Goal: Communication & Community: Answer question/provide support

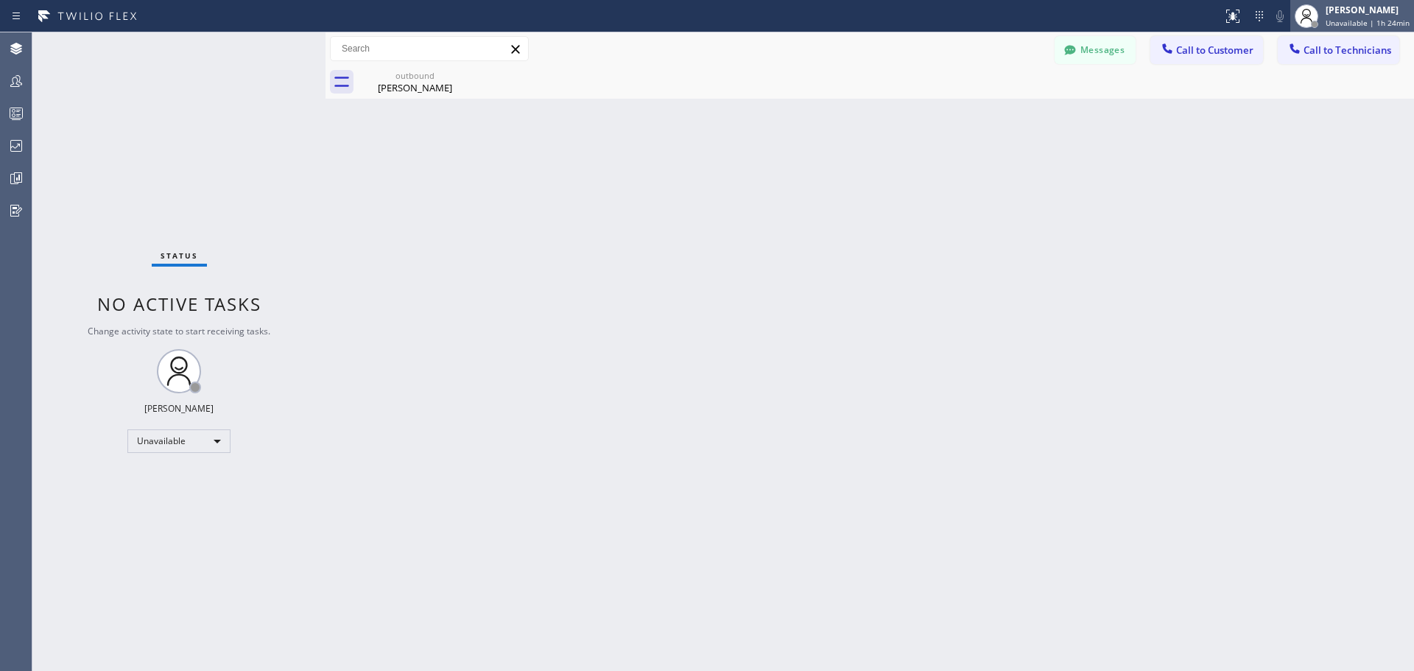
click at [1375, 17] on div "[PERSON_NAME] Unavailable | 1h 24min" at bounding box center [1368, 16] width 91 height 26
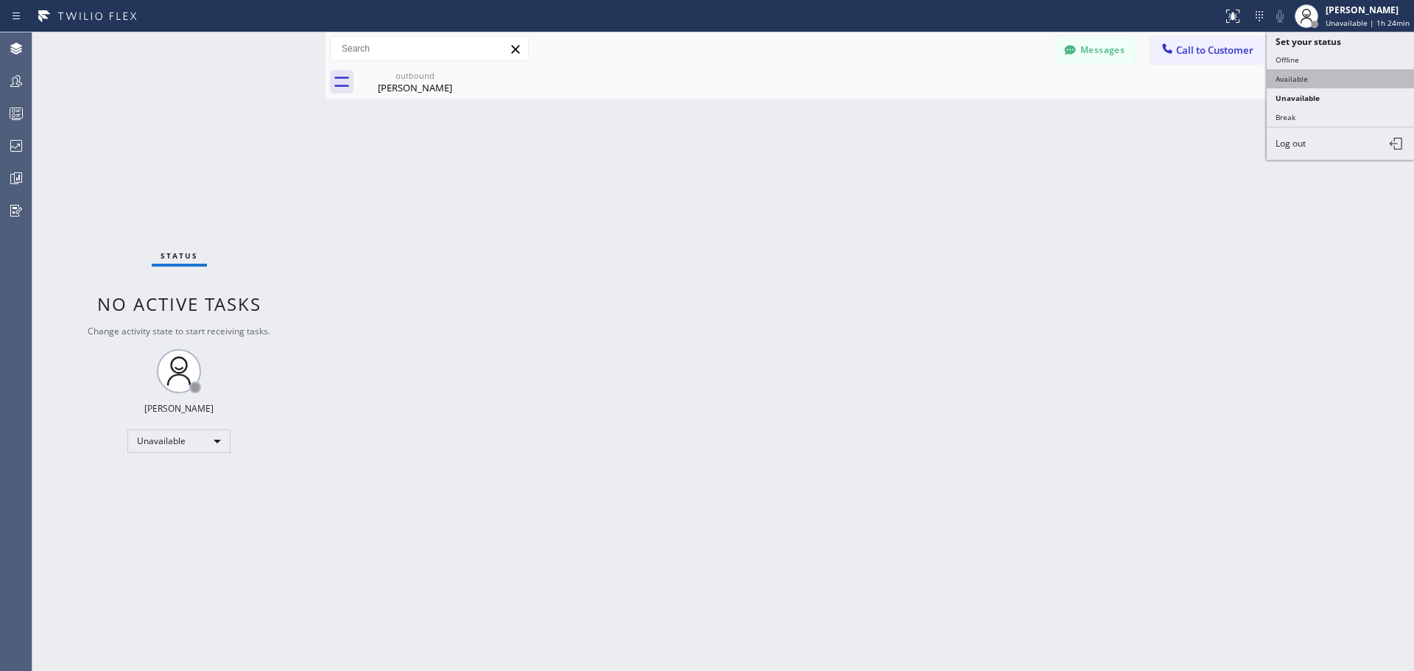
click at [1346, 82] on button "Available" at bounding box center [1340, 78] width 147 height 19
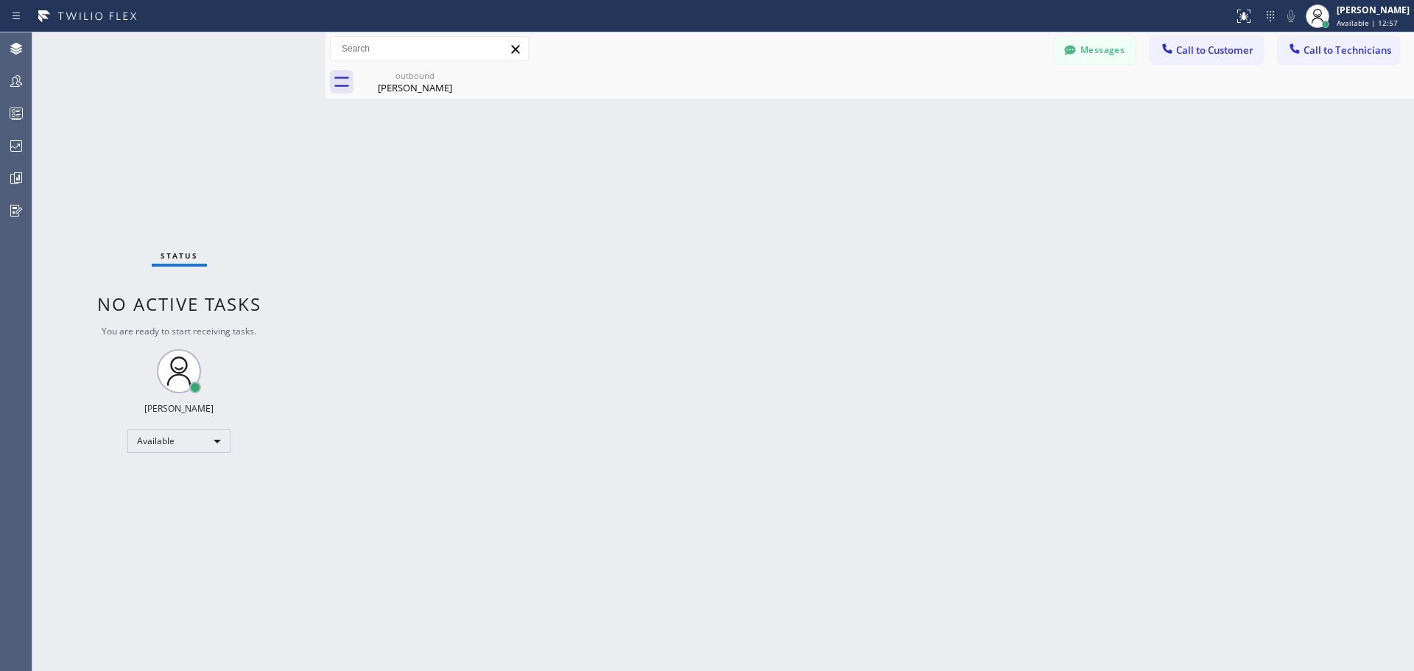
drag, startPoint x: 1184, startPoint y: 56, endPoint x: 913, endPoint y: 194, distance: 304.0
click at [1184, 57] on button "Call to Customer" at bounding box center [1206, 50] width 113 height 28
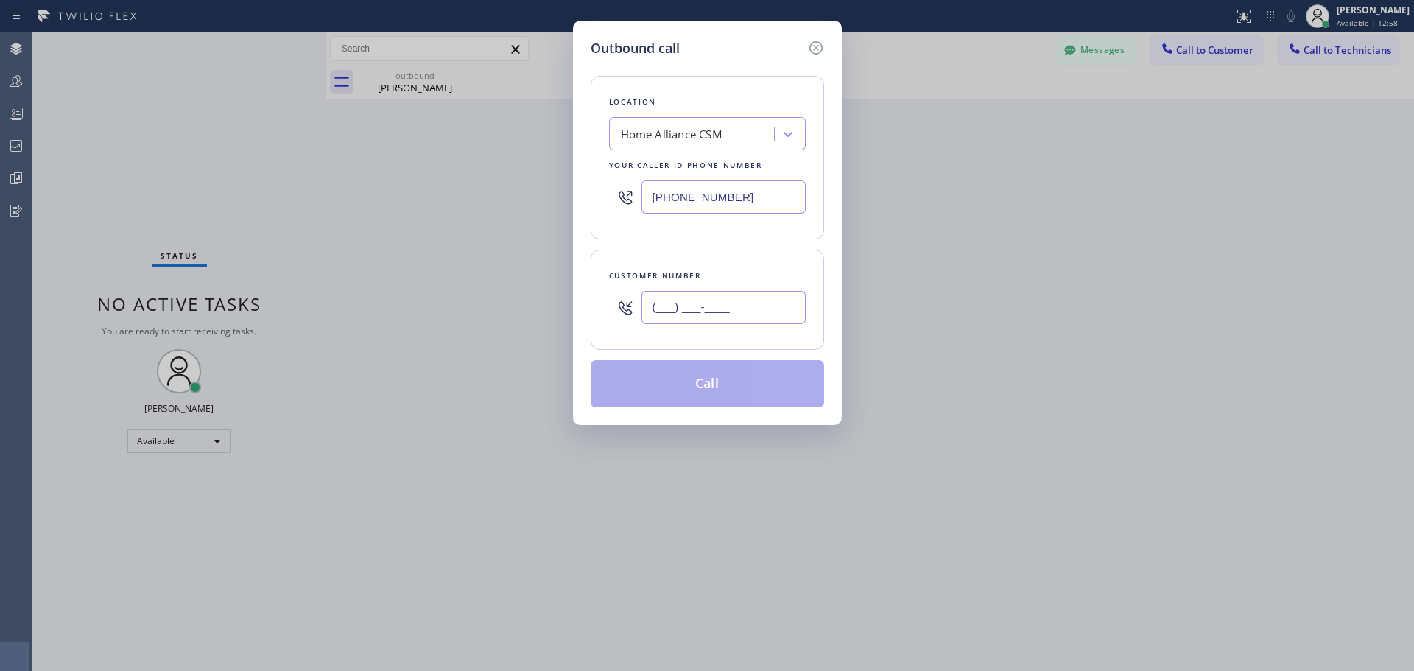
click at [694, 321] on input "(___) ___-____" at bounding box center [724, 307] width 164 height 33
paste input "623) 293-7977"
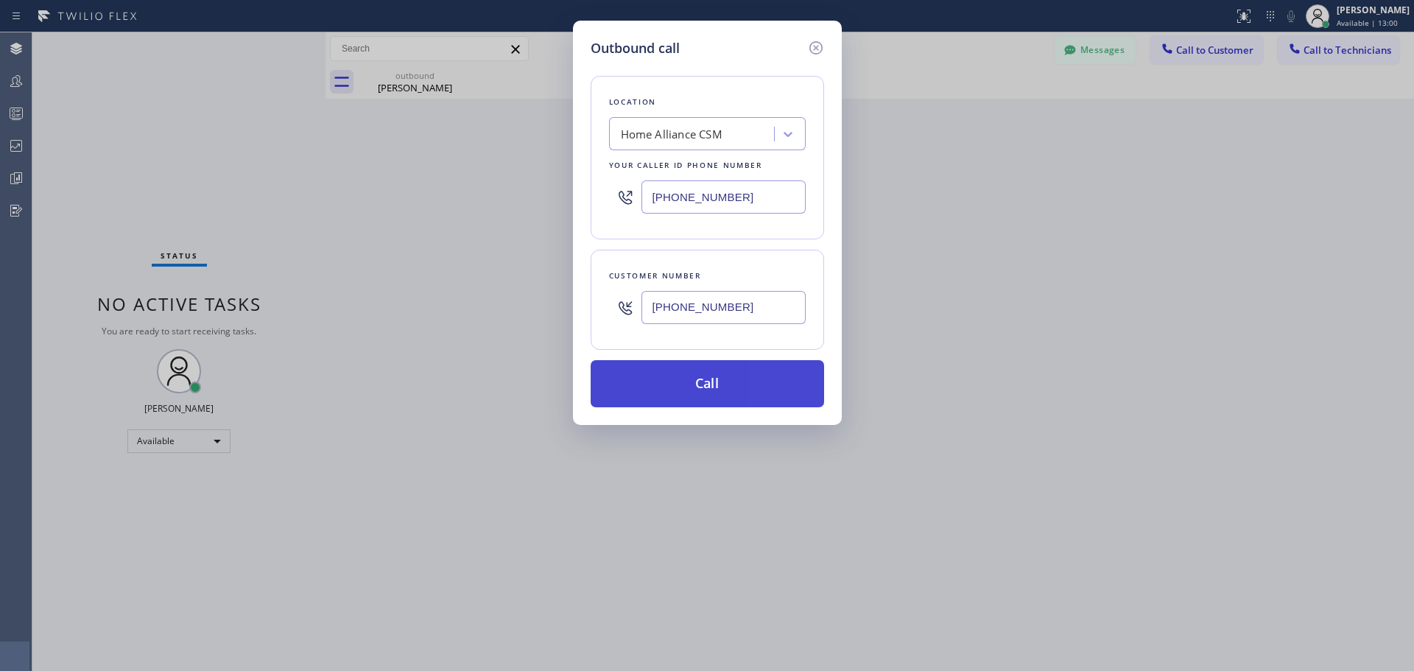
type input "[PHONE_NUMBER]"
click at [718, 382] on button "Call" at bounding box center [707, 383] width 233 height 47
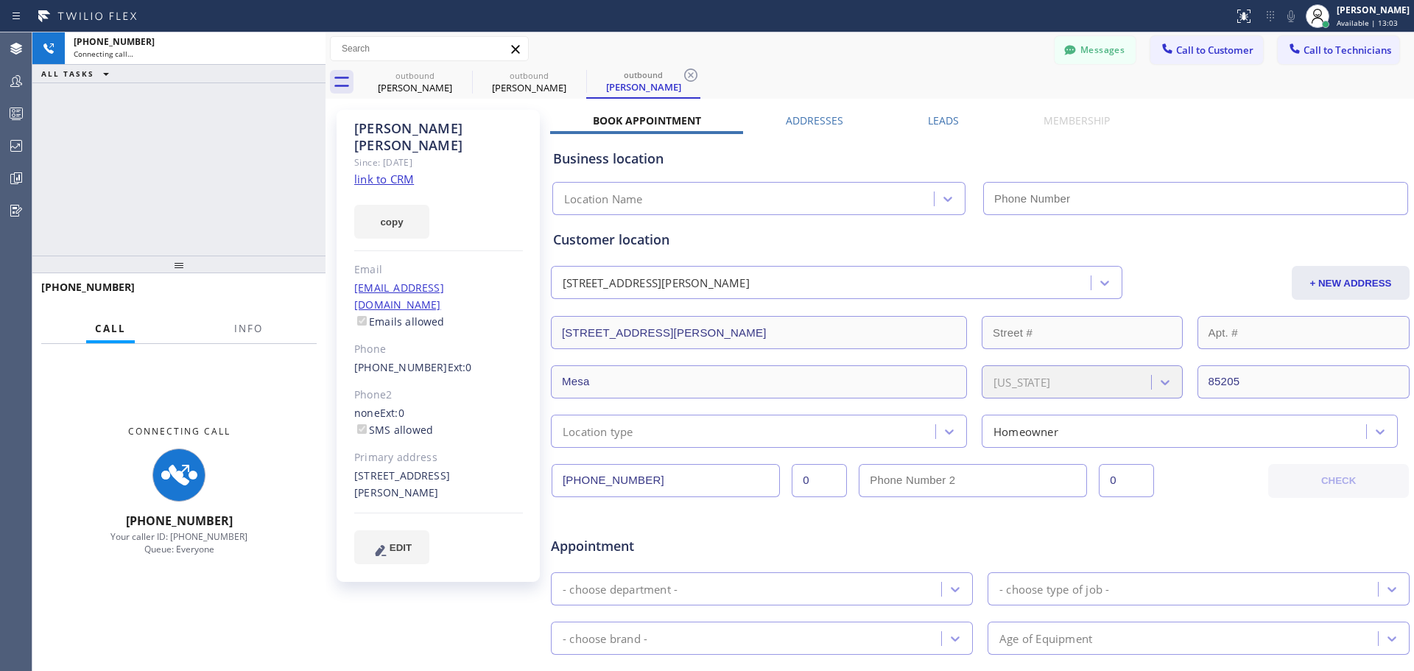
type input "[PHONE_NUMBER]"
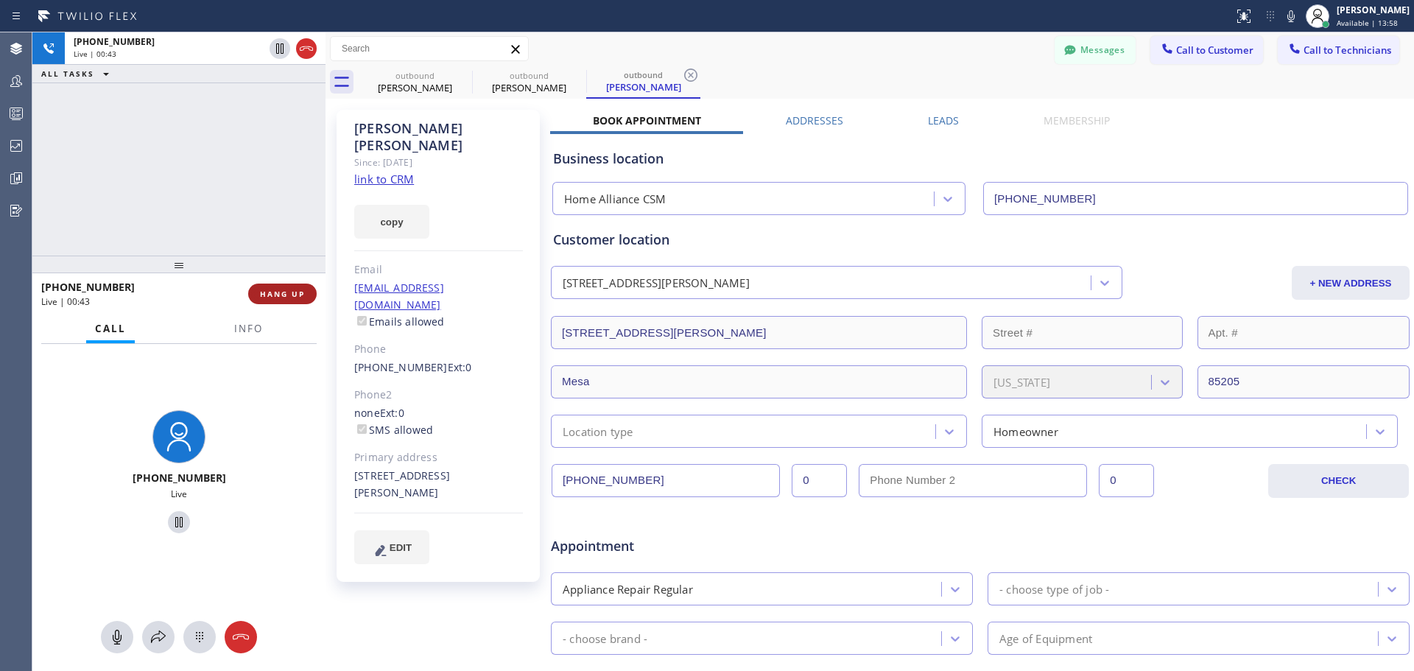
click at [290, 293] on span "HANG UP" at bounding box center [282, 294] width 45 height 10
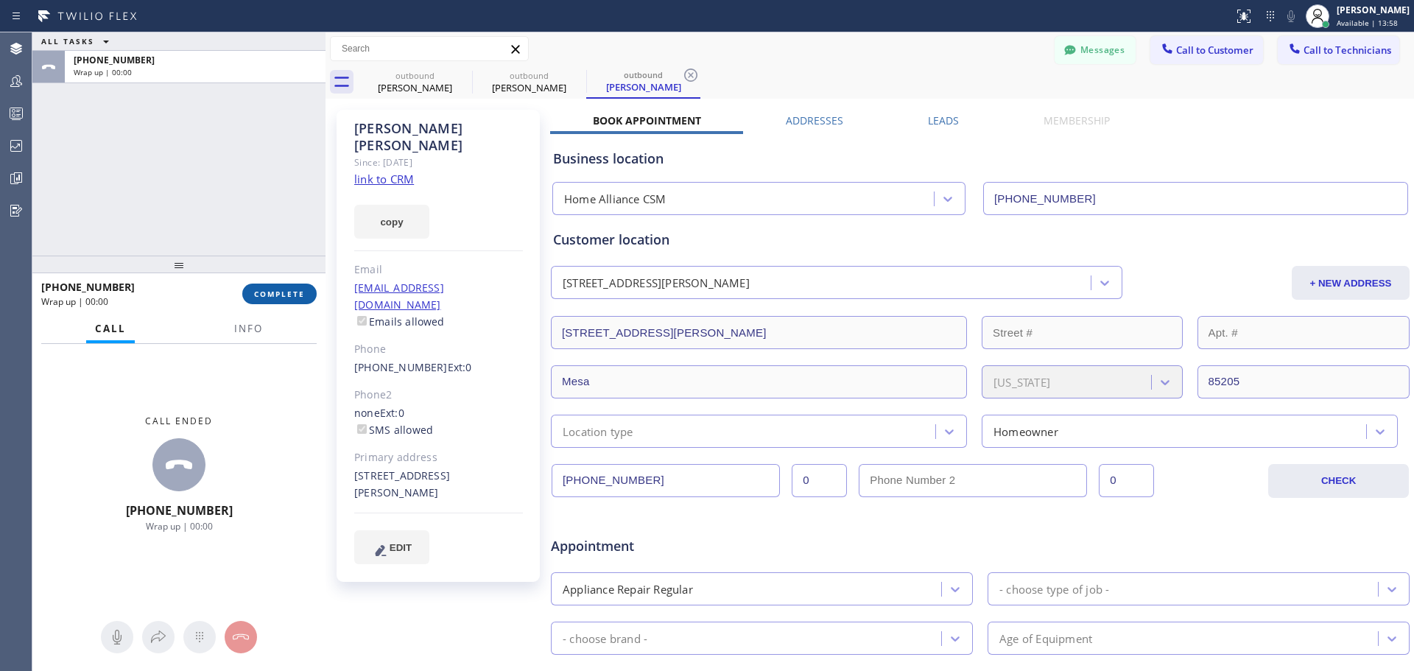
click at [267, 291] on span "COMPLETE" at bounding box center [279, 294] width 51 height 10
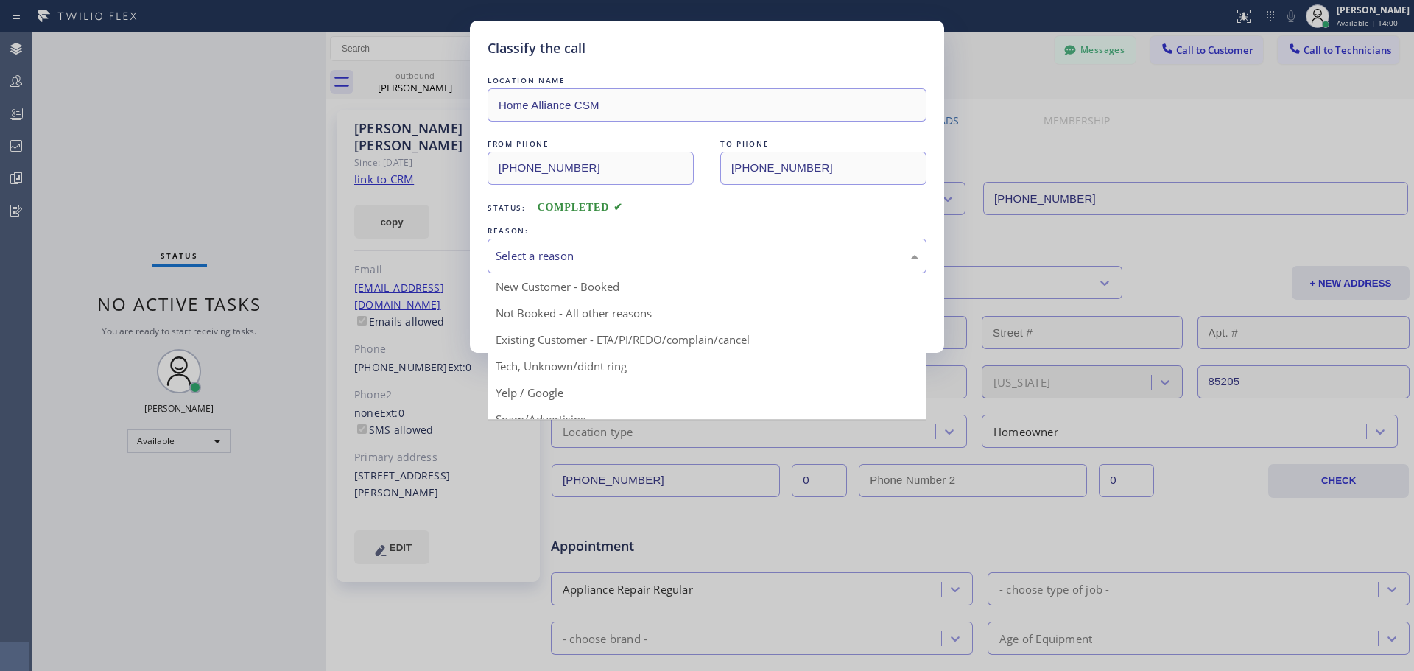
click at [590, 253] on div "Select a reason" at bounding box center [707, 255] width 423 height 17
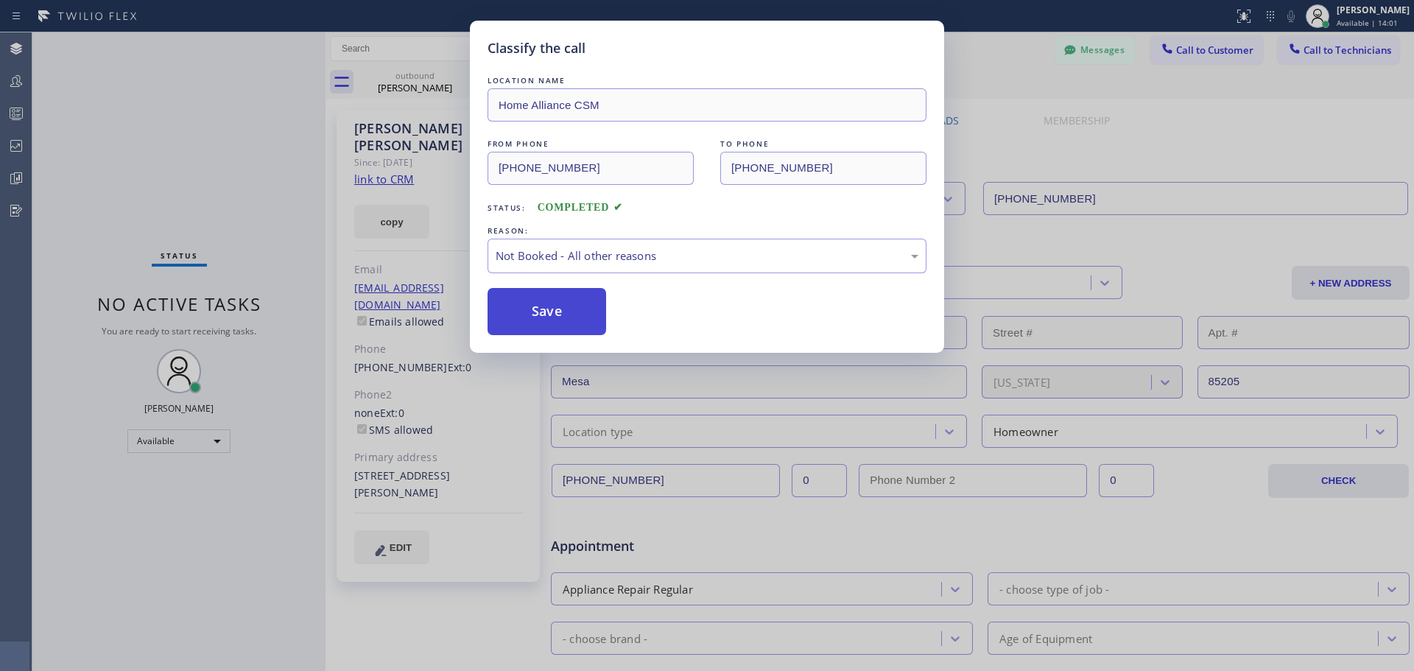
click at [567, 319] on button "Save" at bounding box center [547, 311] width 119 height 47
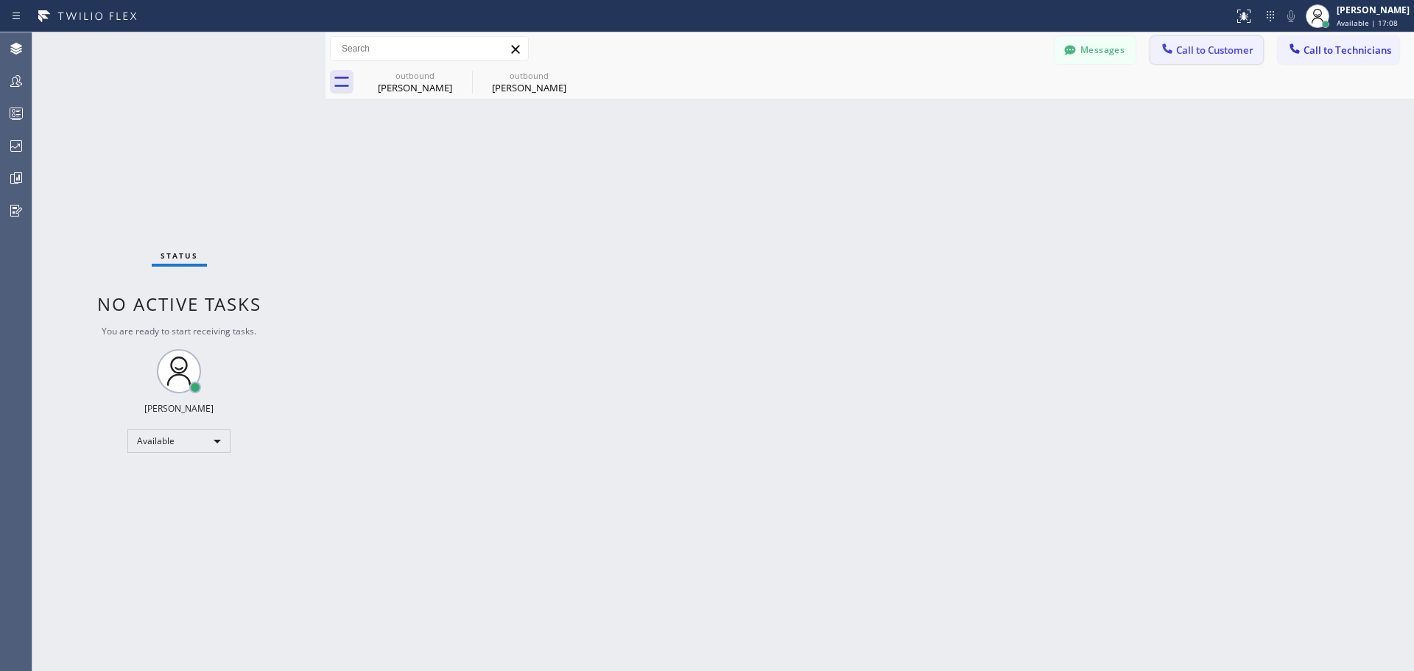
click at [1222, 52] on span "Call to Customer" at bounding box center [1214, 49] width 77 height 13
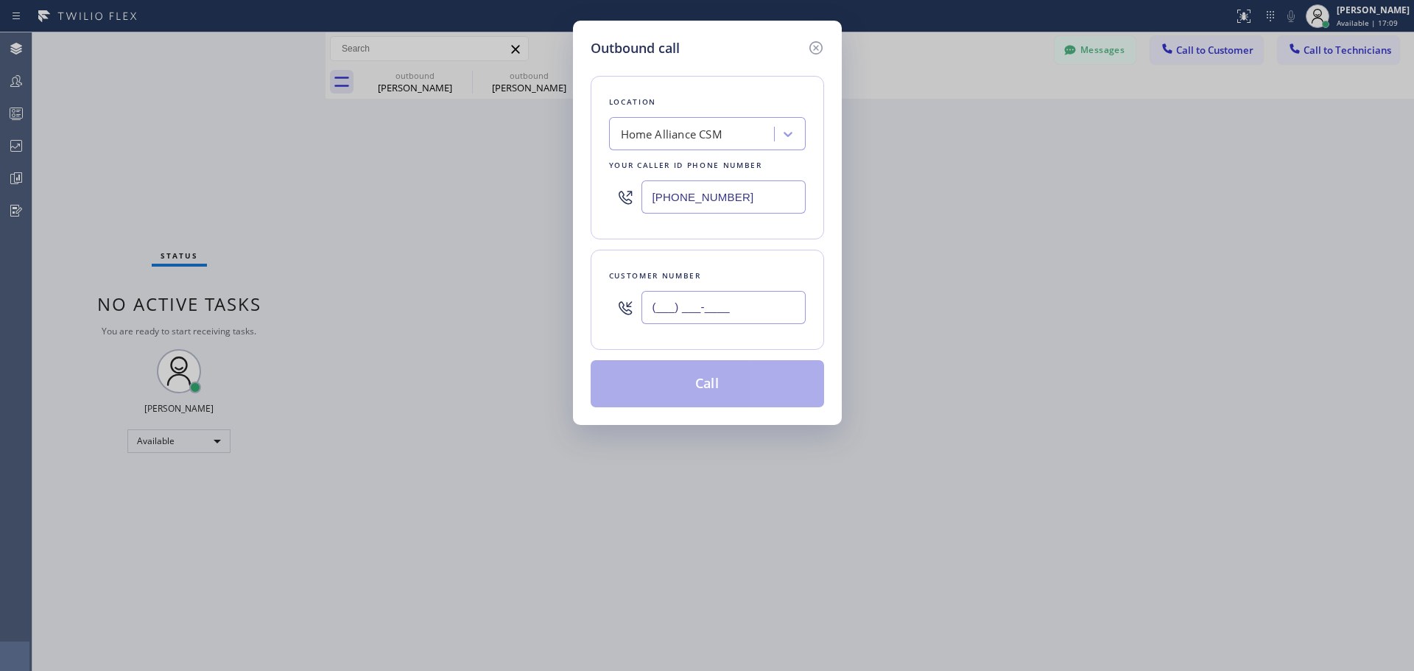
click at [710, 303] on input "(___) ___-____" at bounding box center [724, 307] width 164 height 33
paste input "510) 367-9876"
type input "[PHONE_NUMBER]"
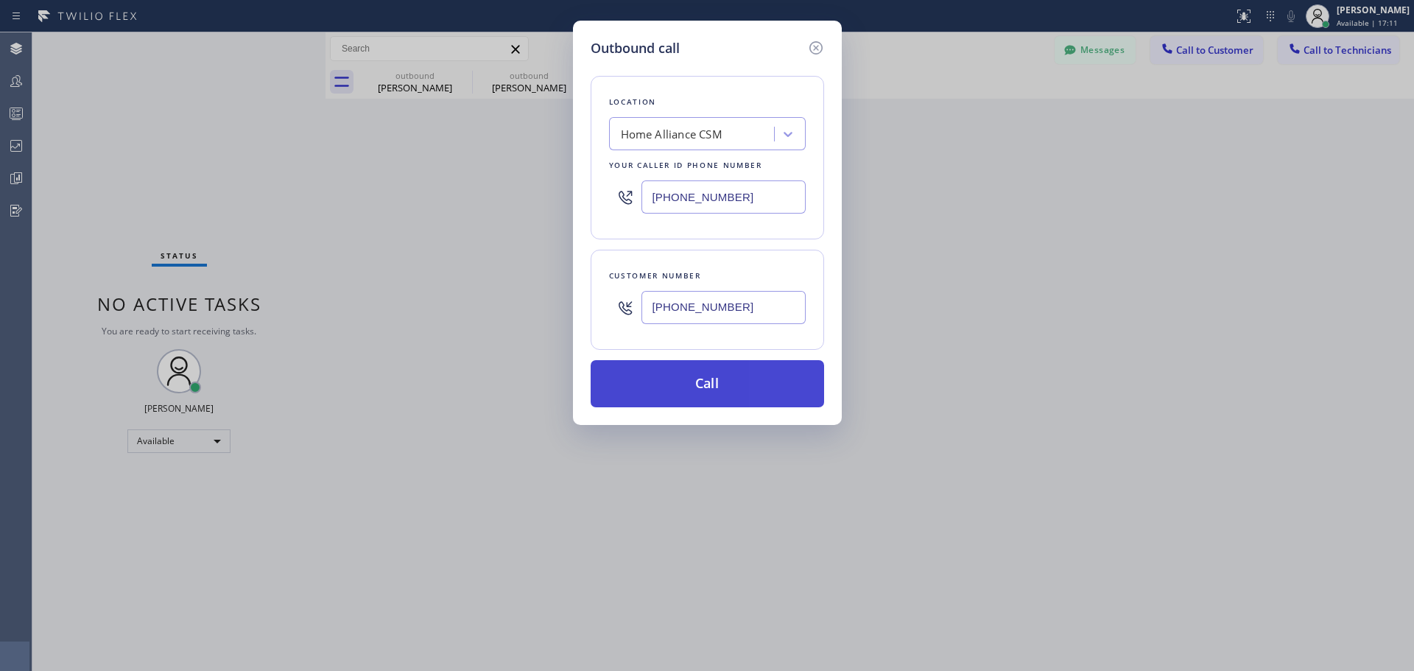
click at [707, 393] on button "Call" at bounding box center [707, 383] width 233 height 47
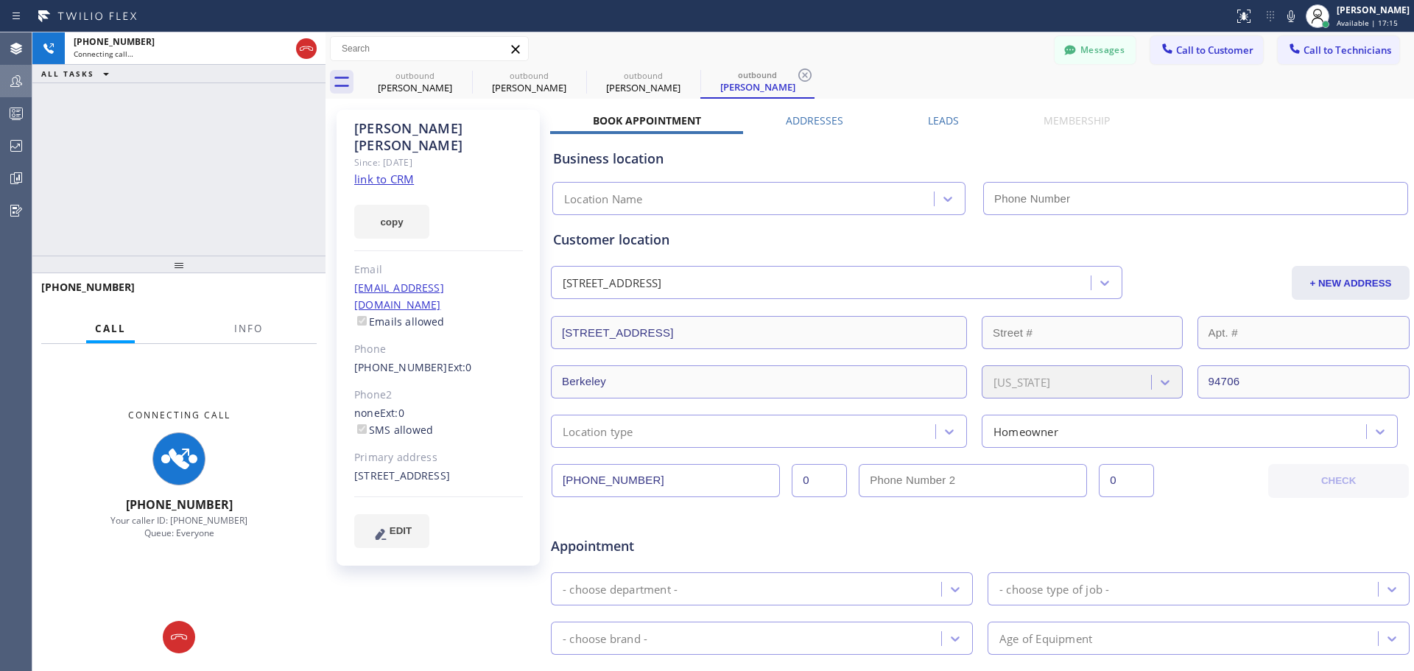
type input "[PHONE_NUMBER]"
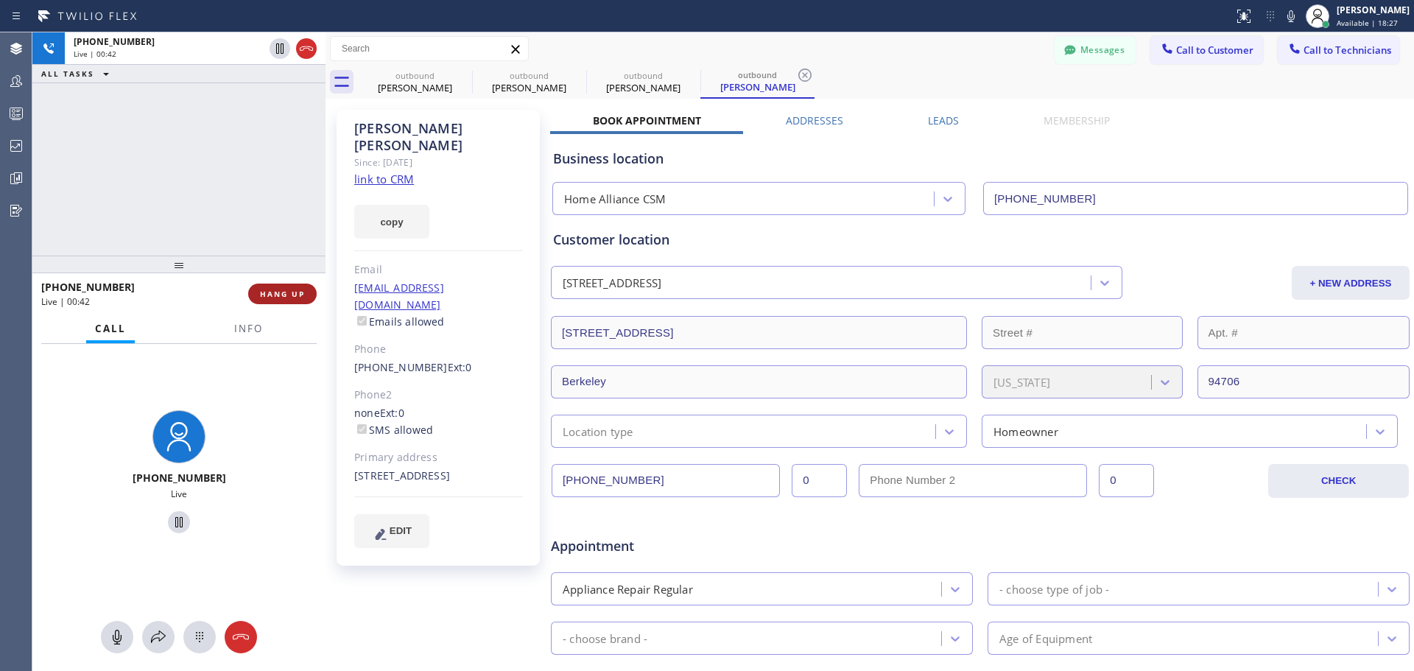
click at [303, 288] on button "HANG UP" at bounding box center [282, 294] width 68 height 21
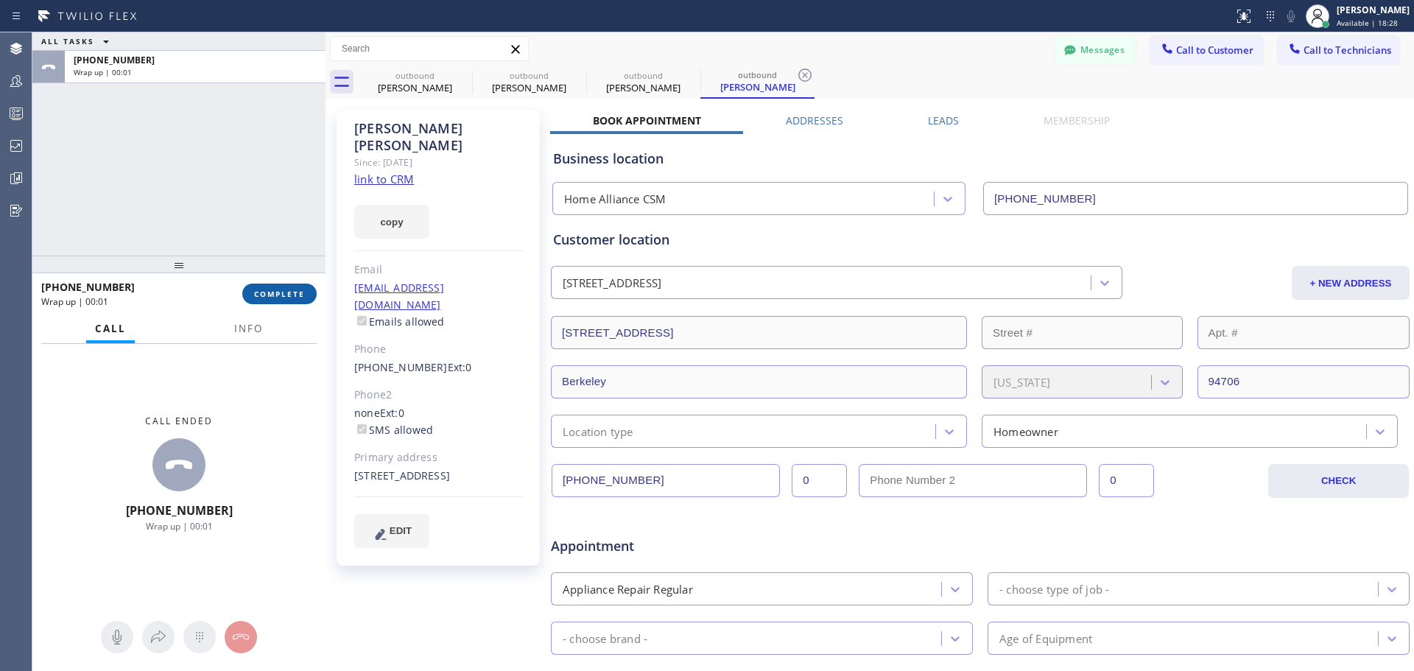
click at [274, 287] on button "COMPLETE" at bounding box center [279, 294] width 74 height 21
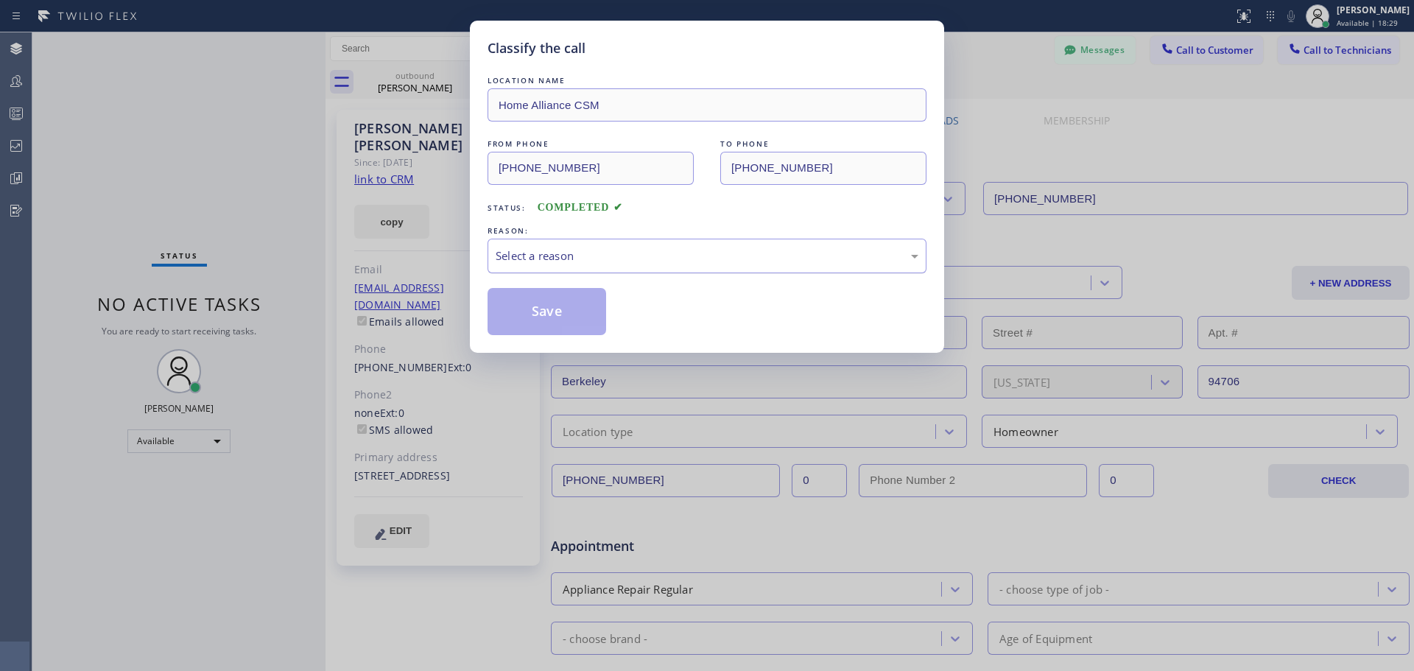
click at [594, 239] on div "Select a reason" at bounding box center [707, 256] width 439 height 35
click at [535, 313] on button "Save" at bounding box center [547, 311] width 119 height 47
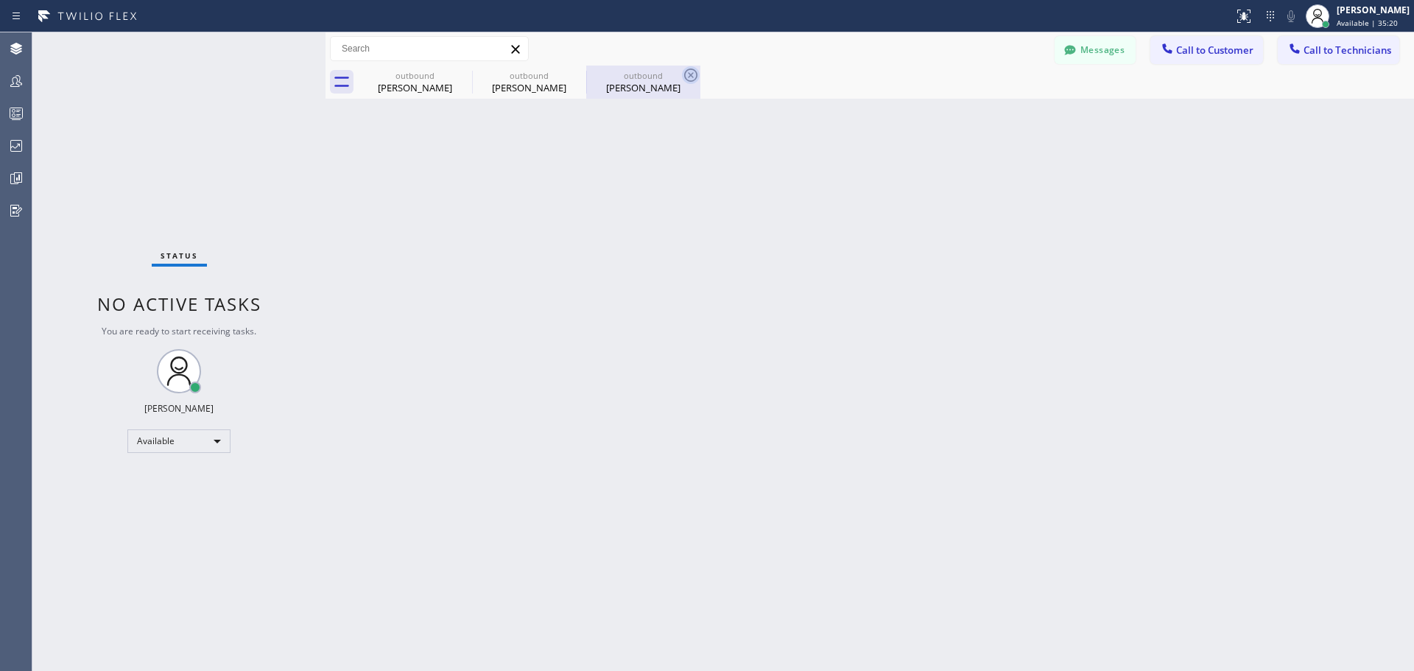
click at [687, 80] on icon at bounding box center [690, 74] width 13 height 13
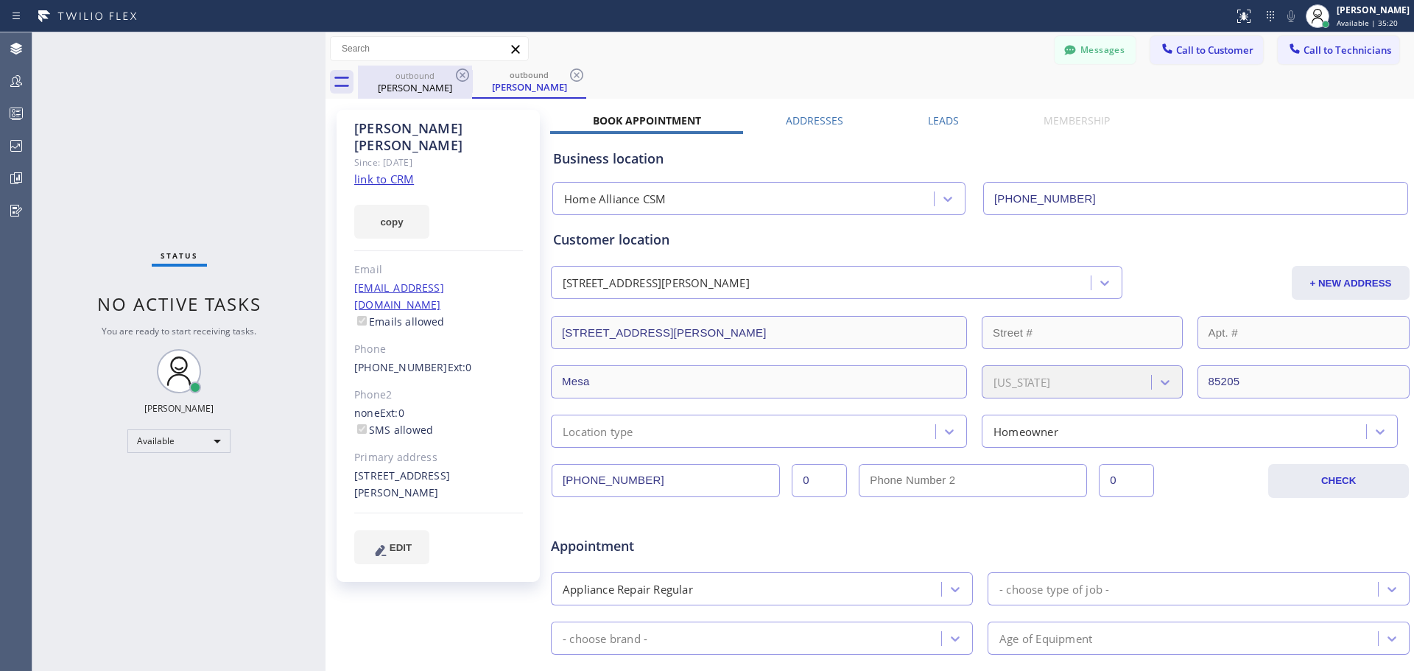
drag, startPoint x: 578, startPoint y: 76, endPoint x: 410, endPoint y: 83, distance: 168.1
click at [577, 76] on icon at bounding box center [576, 74] width 13 height 13
click at [465, 74] on icon at bounding box center [463, 75] width 18 height 18
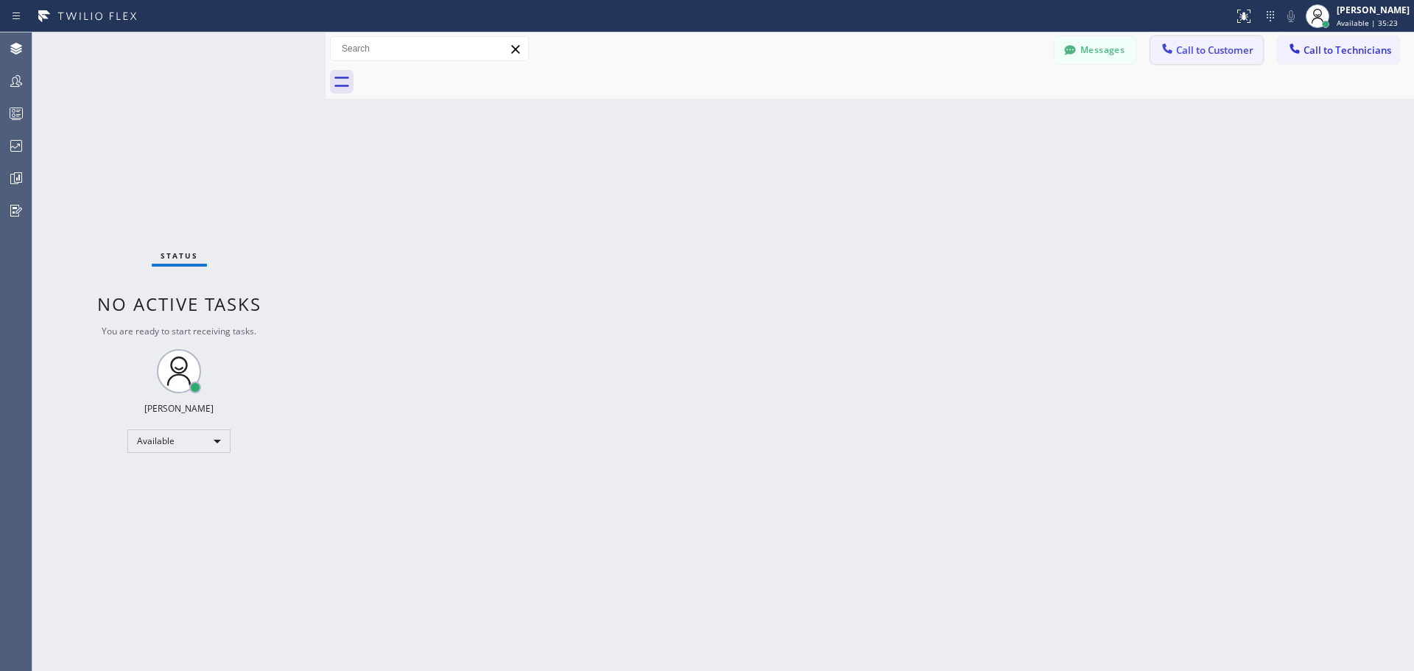
click at [1201, 51] on span "Call to Customer" at bounding box center [1214, 49] width 77 height 13
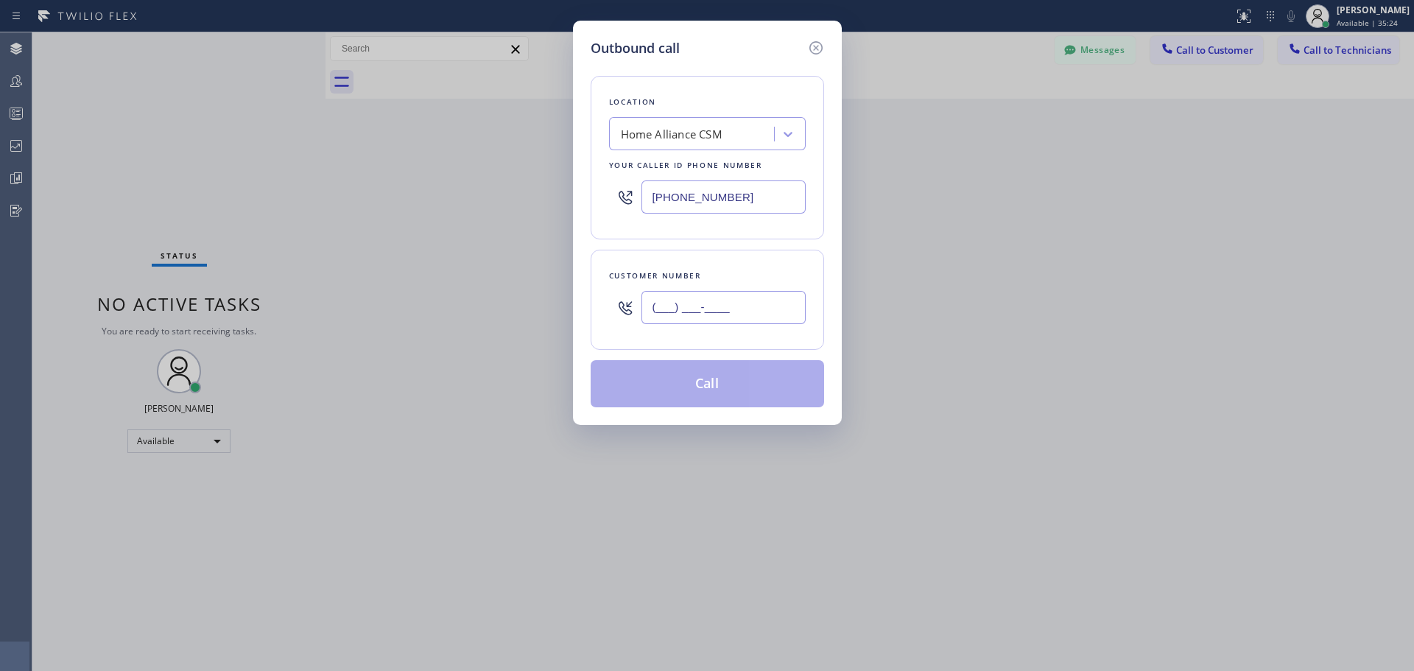
click at [735, 312] on input "(___) ___-____" at bounding box center [724, 307] width 164 height 33
paste input "424) 354-7748"
type input "[PHONE_NUMBER]"
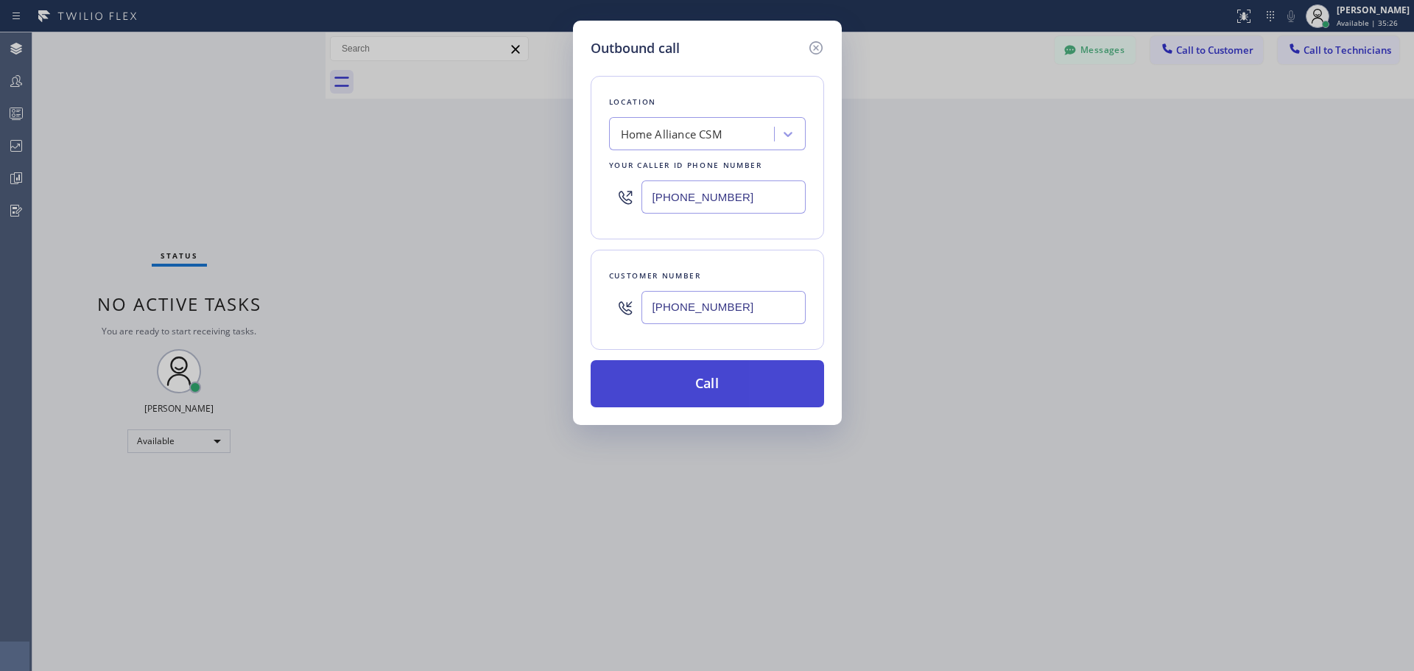
click at [737, 396] on button "Call" at bounding box center [707, 383] width 233 height 47
click at [737, 395] on button "Call" at bounding box center [707, 383] width 233 height 47
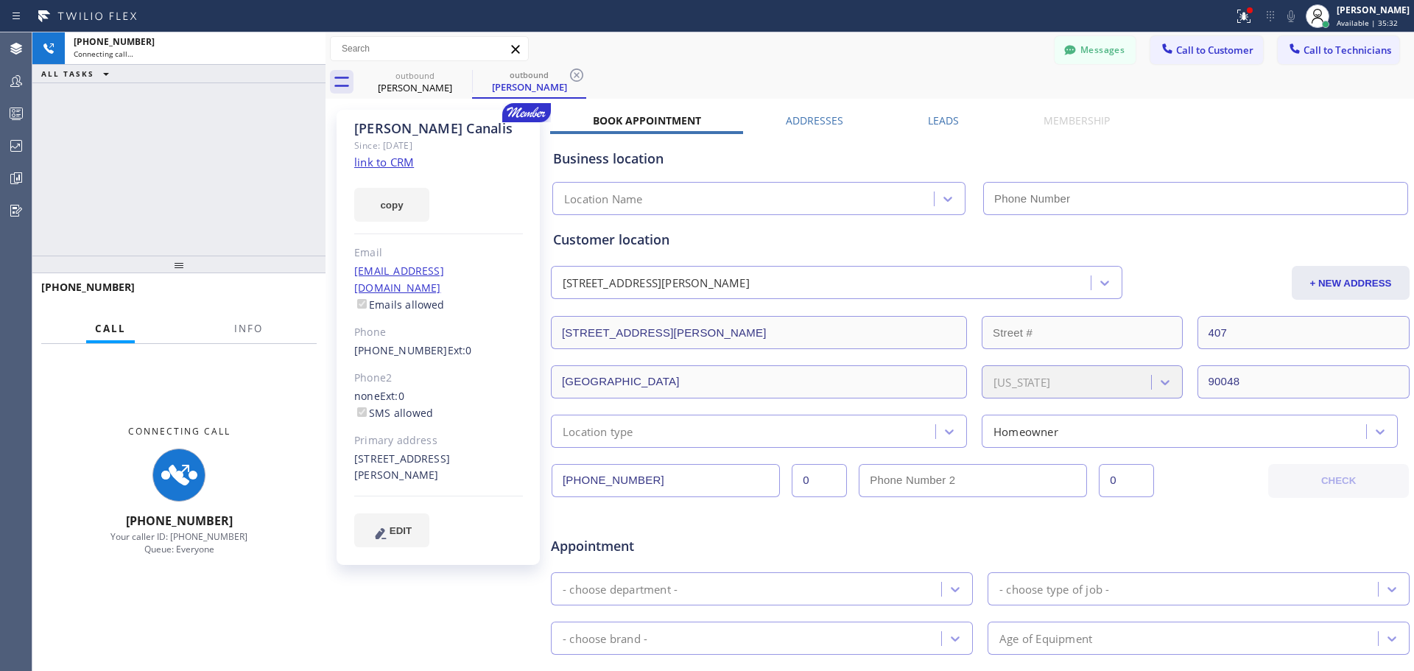
type input "[PHONE_NUMBER]"
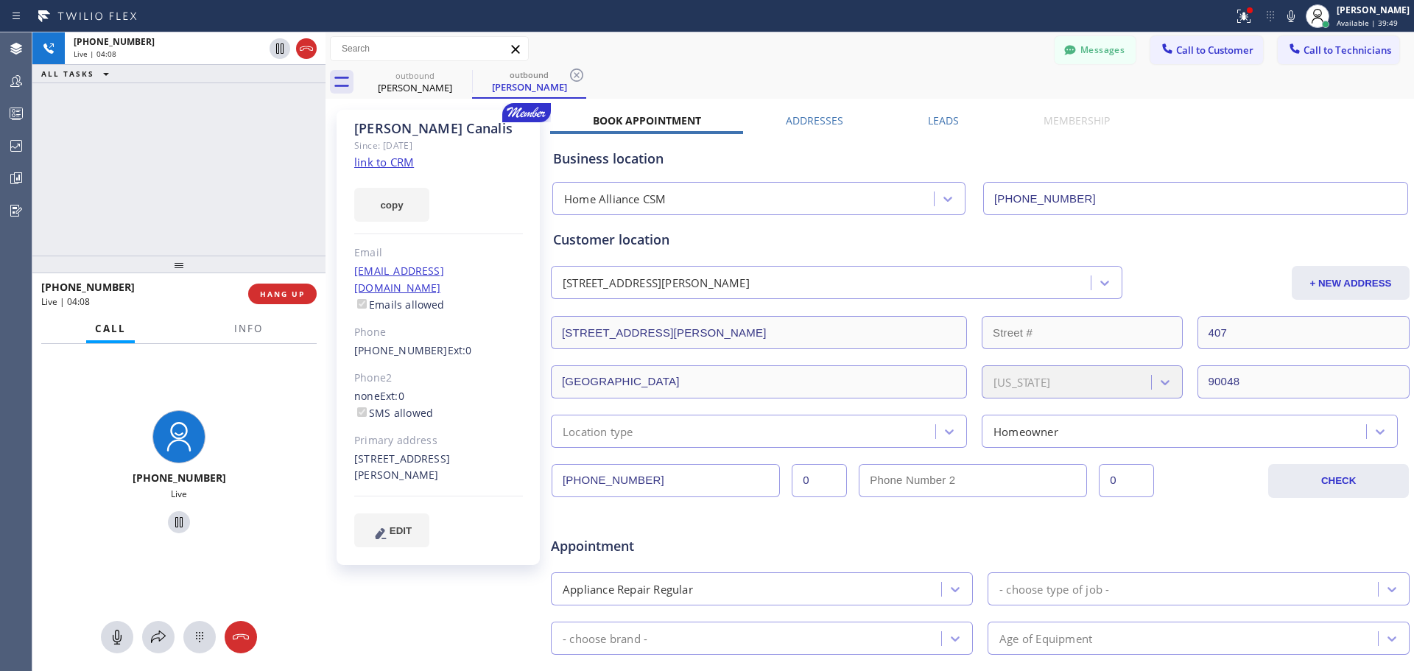
click at [264, 293] on span "HANG UP" at bounding box center [282, 294] width 45 height 10
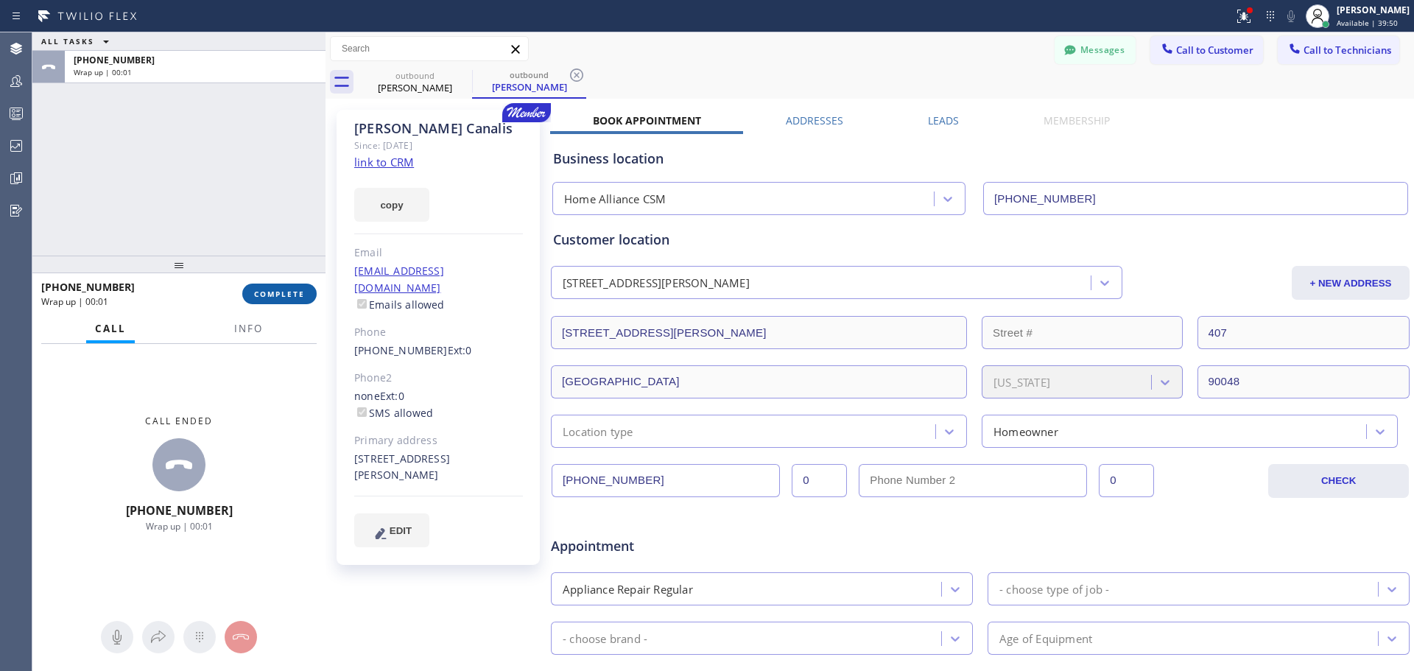
click at [281, 295] on span "COMPLETE" at bounding box center [279, 294] width 51 height 10
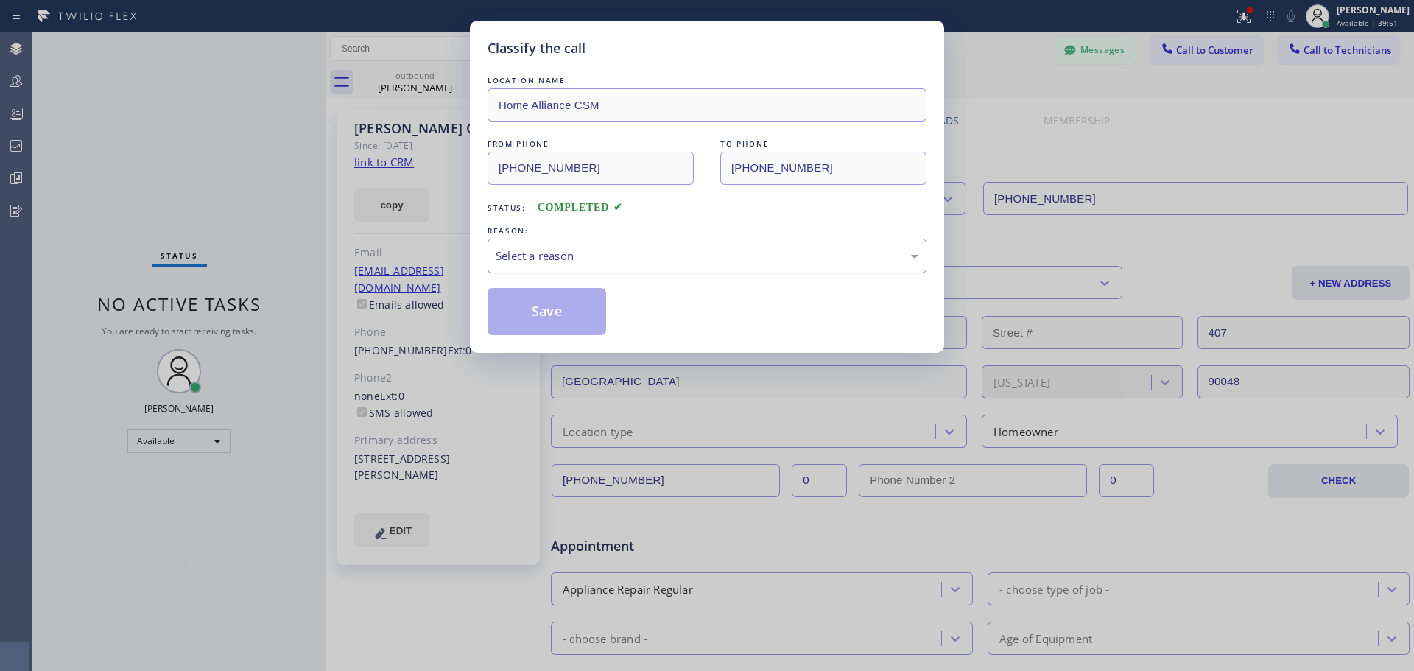
click at [642, 258] on div "Select a reason" at bounding box center [707, 255] width 423 height 17
click at [521, 316] on button "Save" at bounding box center [547, 311] width 119 height 47
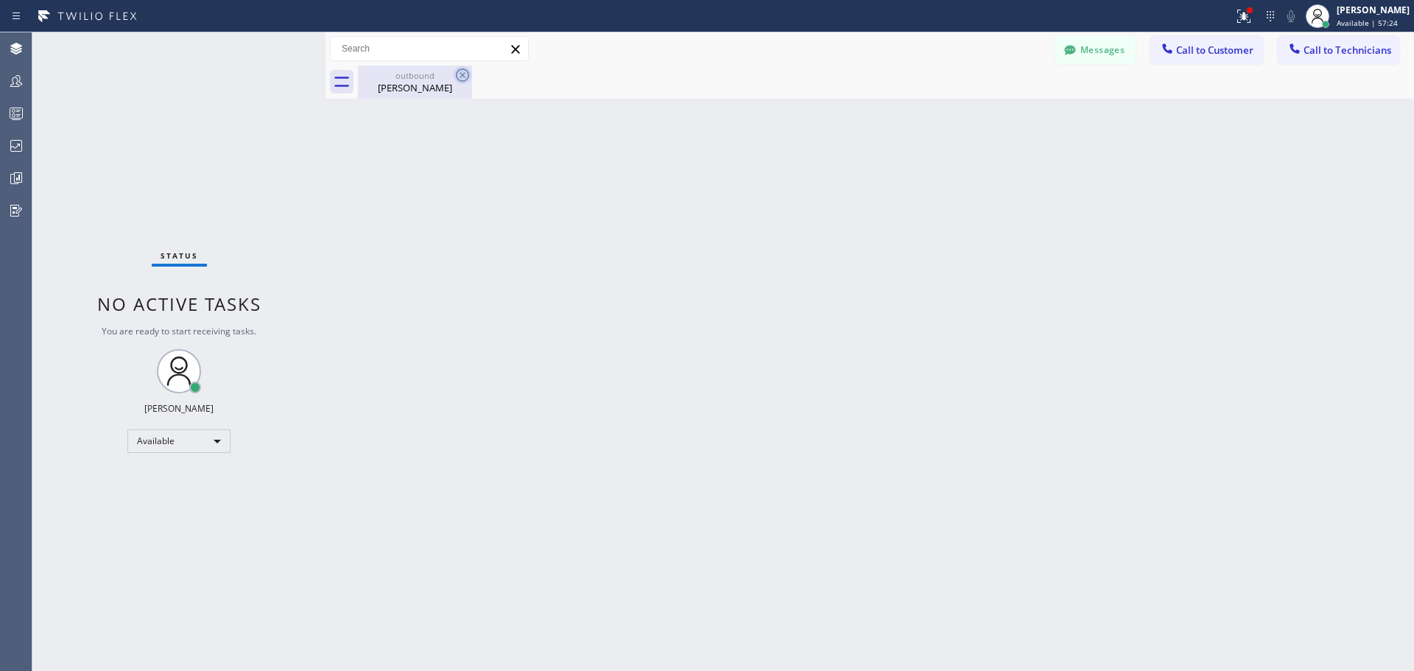
click at [462, 76] on icon at bounding box center [462, 74] width 13 height 13
click at [407, 82] on div "[PERSON_NAME]" at bounding box center [414, 87] width 111 height 13
click at [1181, 41] on button "Call to Customer" at bounding box center [1206, 50] width 113 height 28
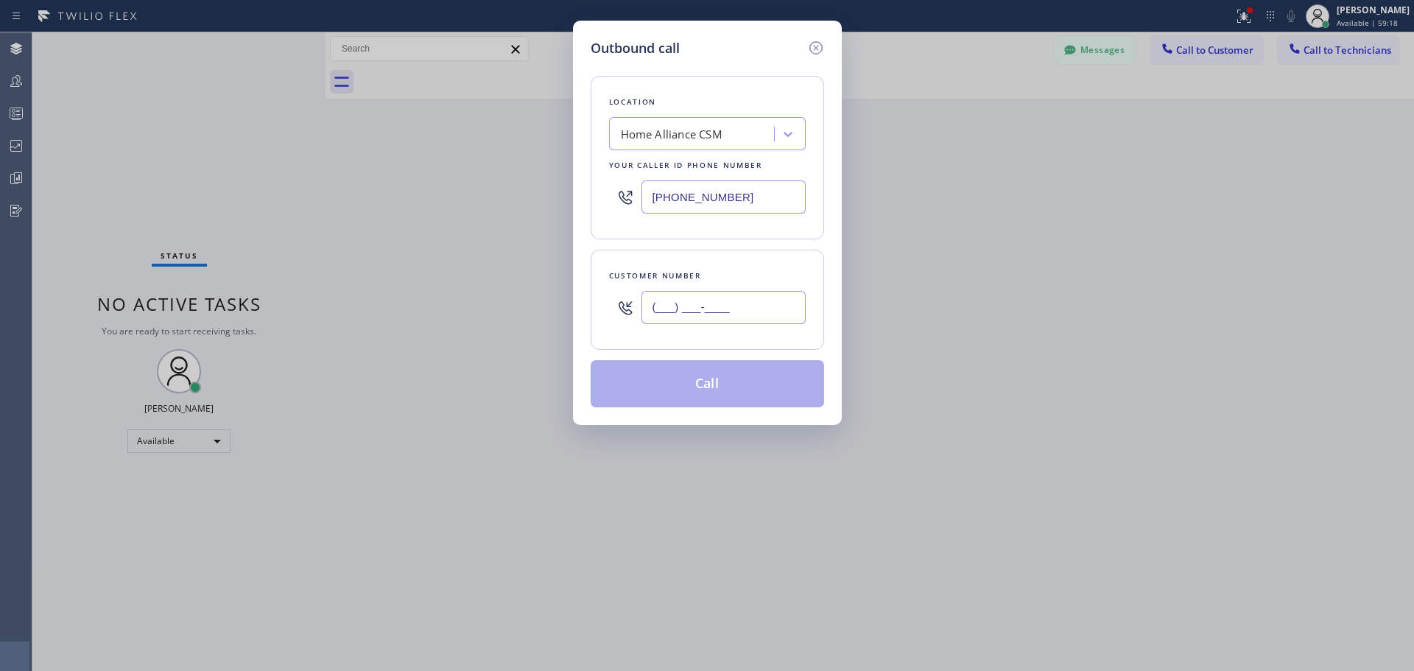
click at [681, 303] on input "(___) ___-____" at bounding box center [724, 307] width 164 height 33
paste input "518) 694-2430"
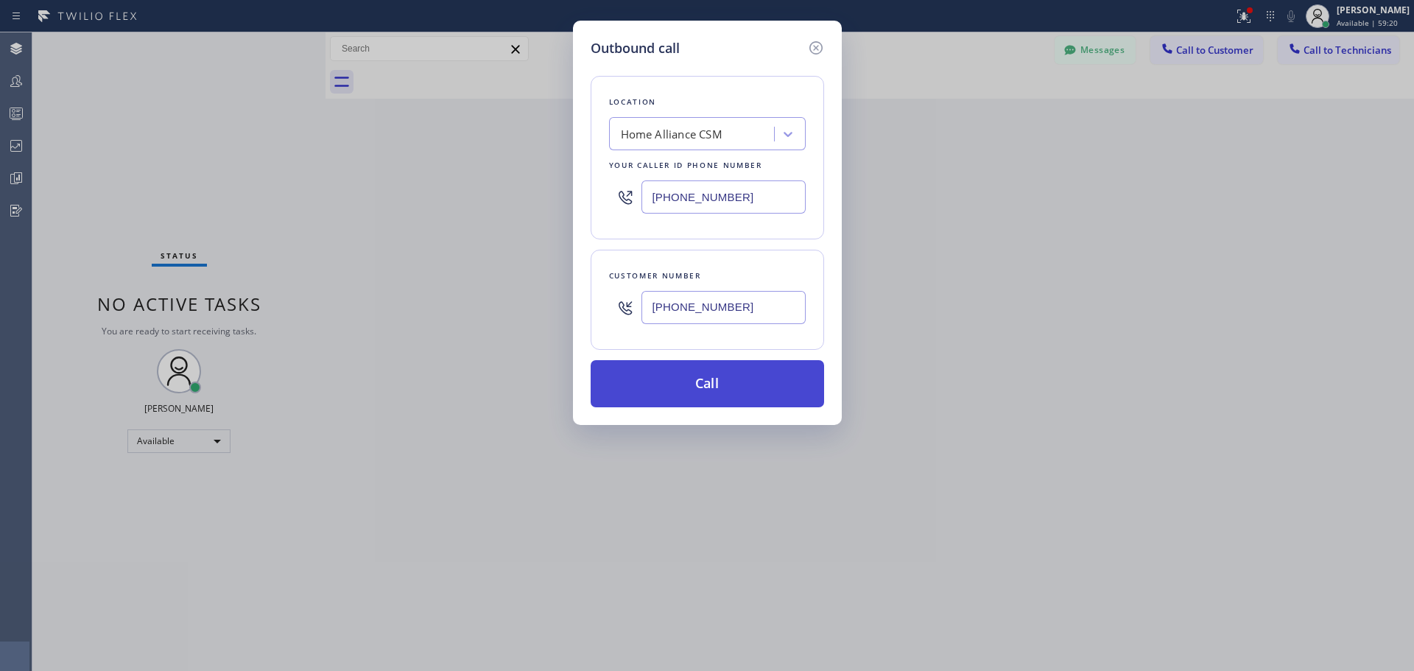
type input "[PHONE_NUMBER]"
click at [692, 385] on button "Call" at bounding box center [707, 383] width 233 height 47
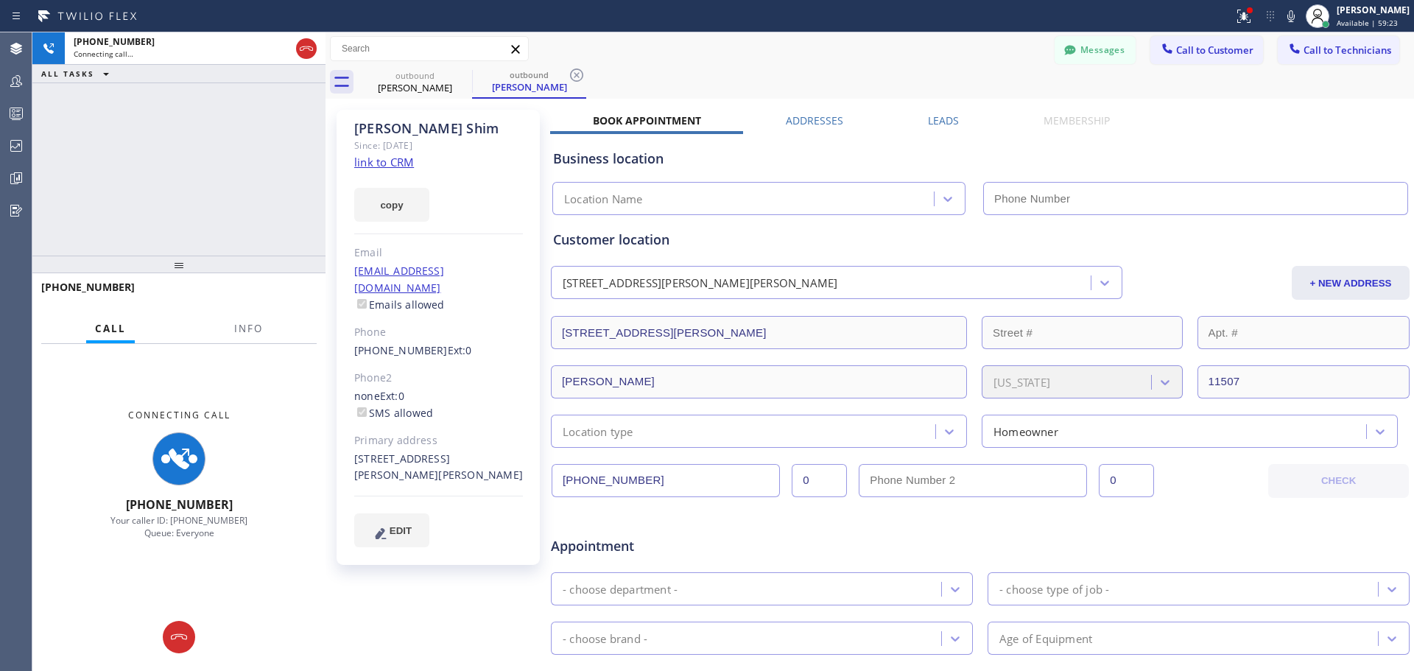
type input "[PHONE_NUMBER]"
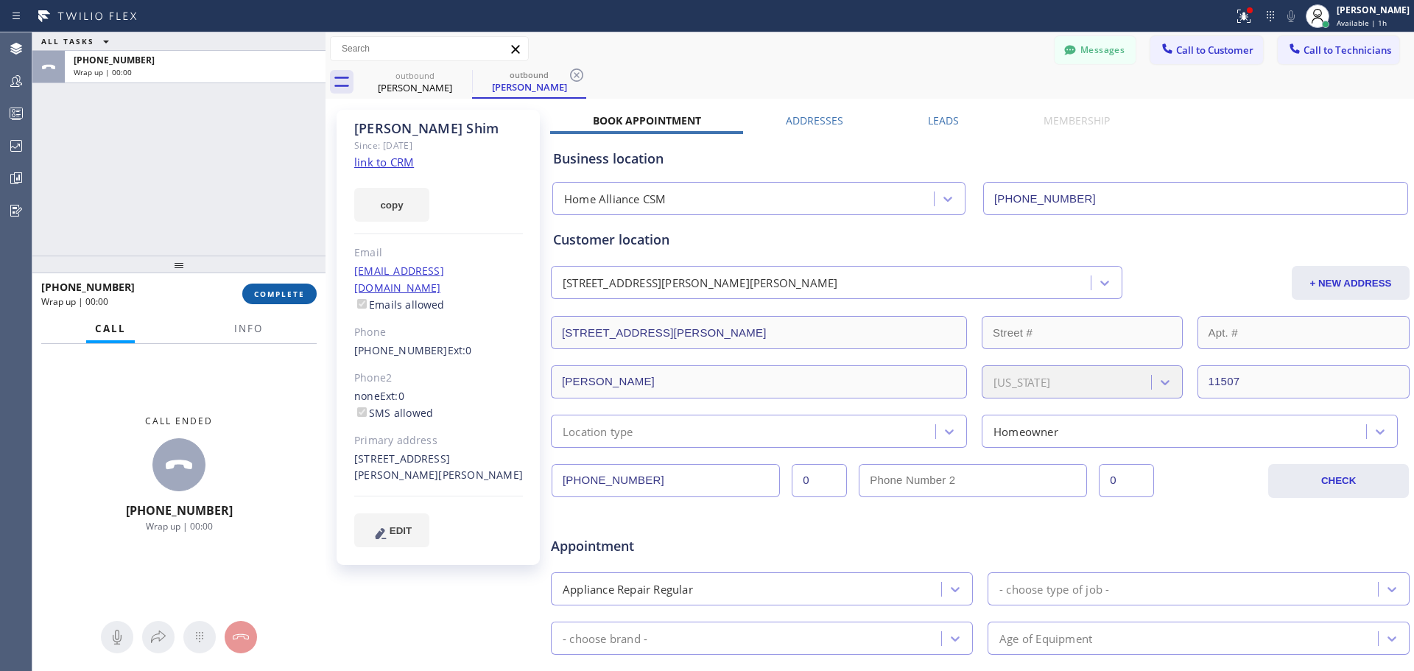
click at [289, 298] on span "COMPLETE" at bounding box center [279, 294] width 51 height 10
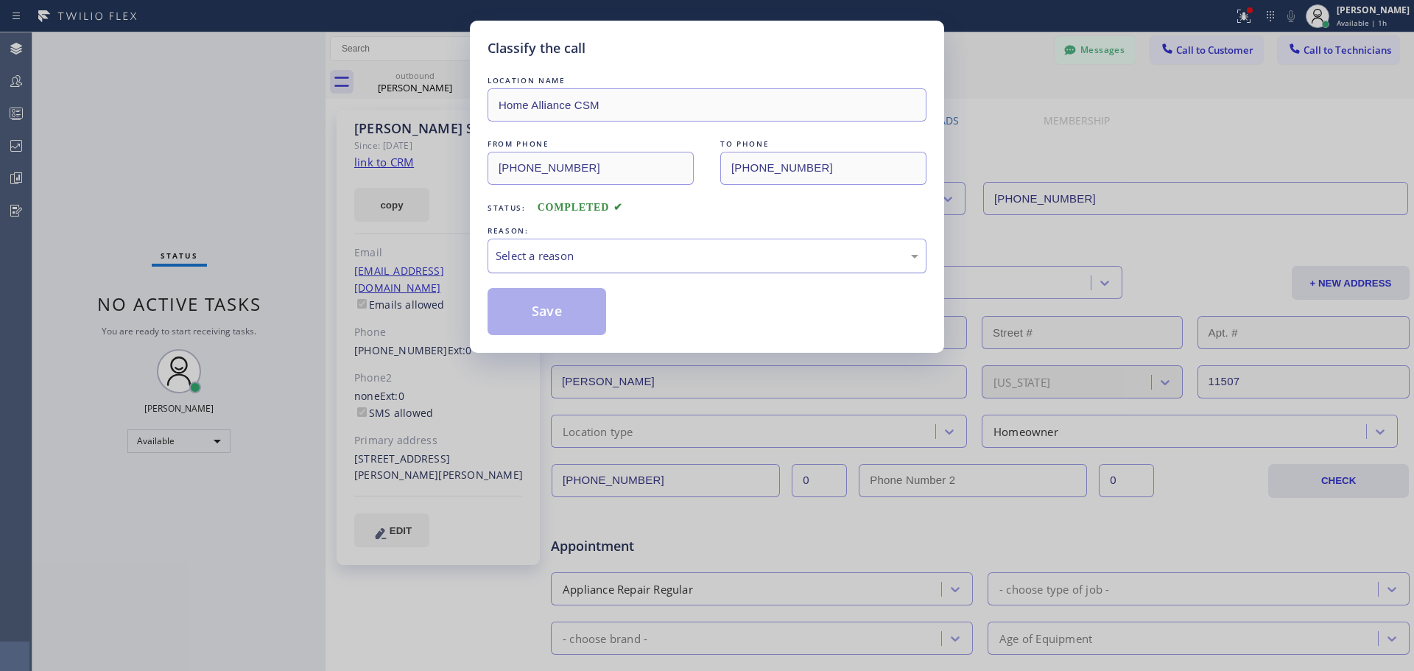
click at [614, 256] on div "Select a reason" at bounding box center [707, 255] width 423 height 17
click at [549, 314] on button "Save" at bounding box center [547, 311] width 119 height 47
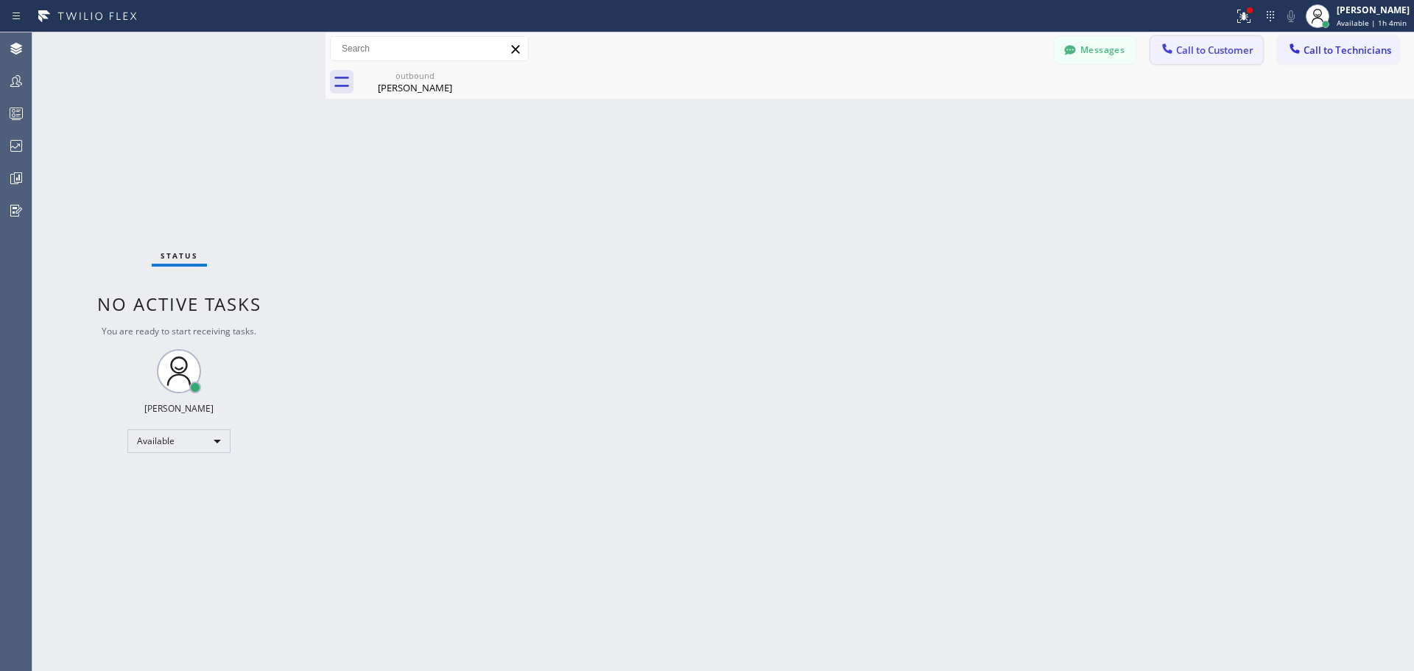
click at [1205, 43] on span "Call to Customer" at bounding box center [1214, 49] width 77 height 13
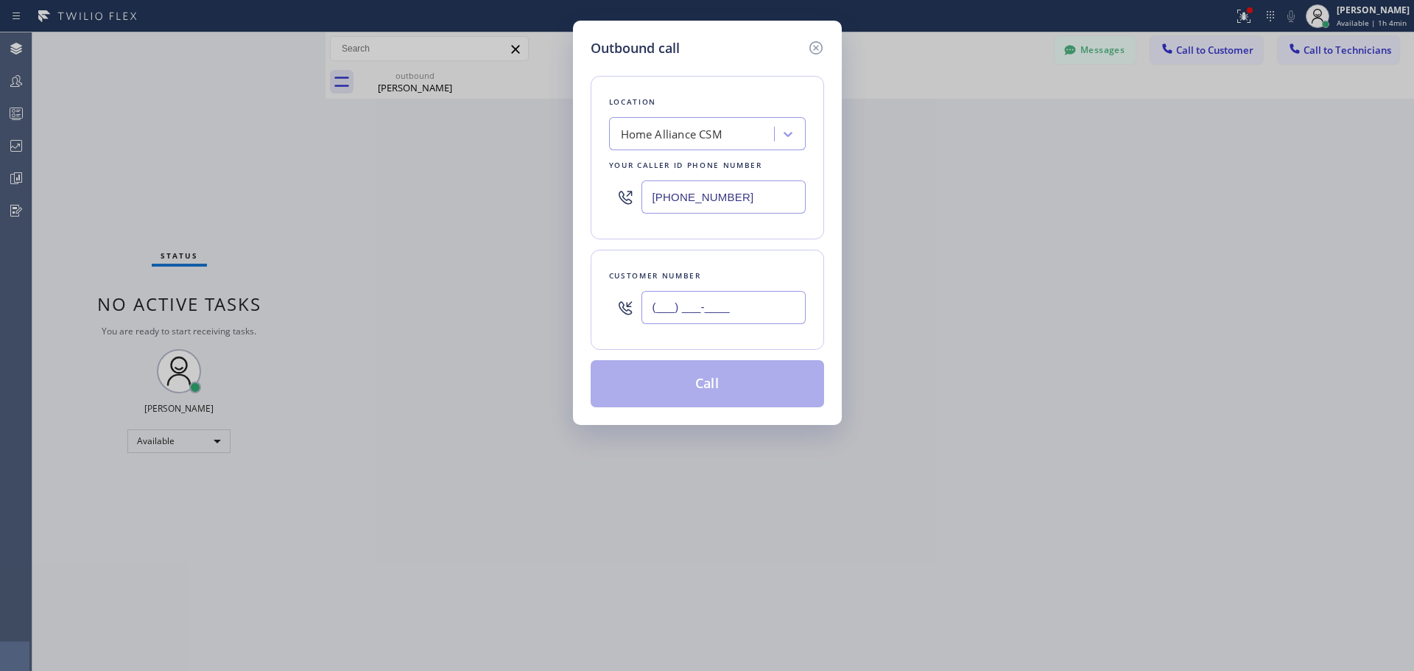
click at [750, 314] on input "(___) ___-____" at bounding box center [724, 307] width 164 height 33
paste input "718) 664-4704"
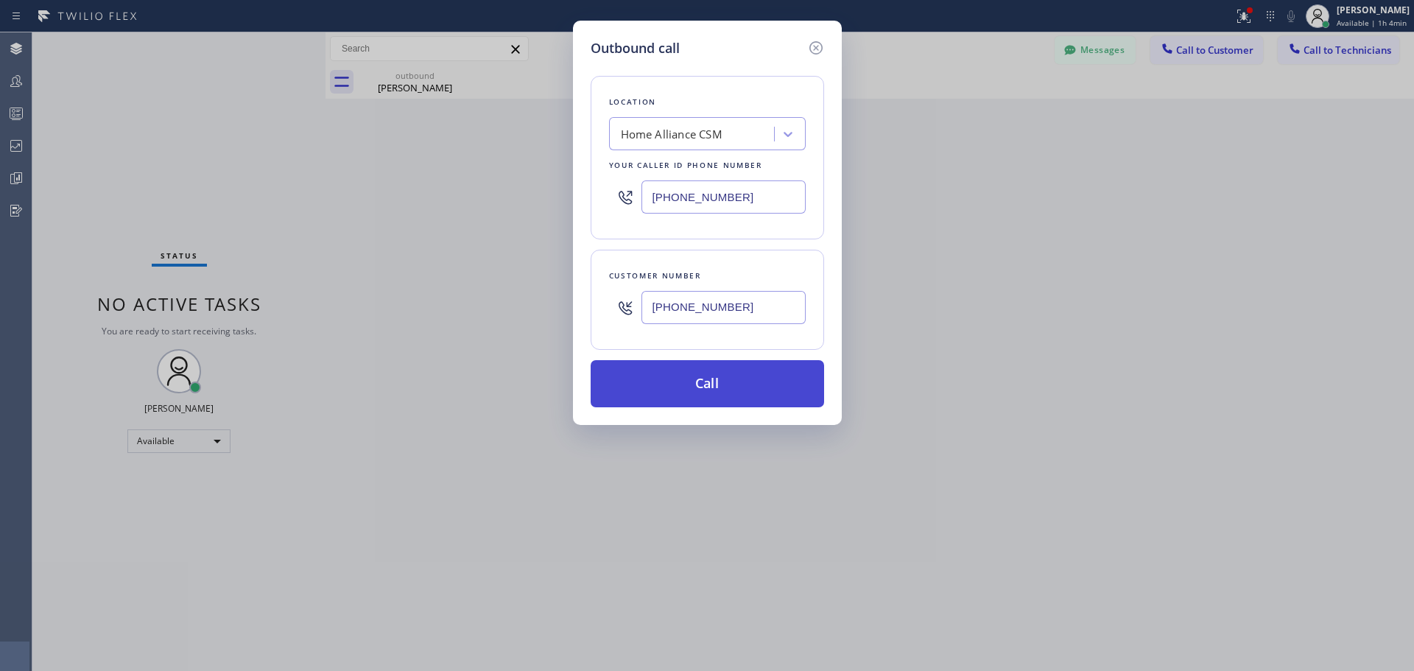
type input "[PHONE_NUMBER]"
drag, startPoint x: 717, startPoint y: 389, endPoint x: 702, endPoint y: 387, distance: 14.8
click at [717, 388] on button "Call" at bounding box center [707, 383] width 233 height 47
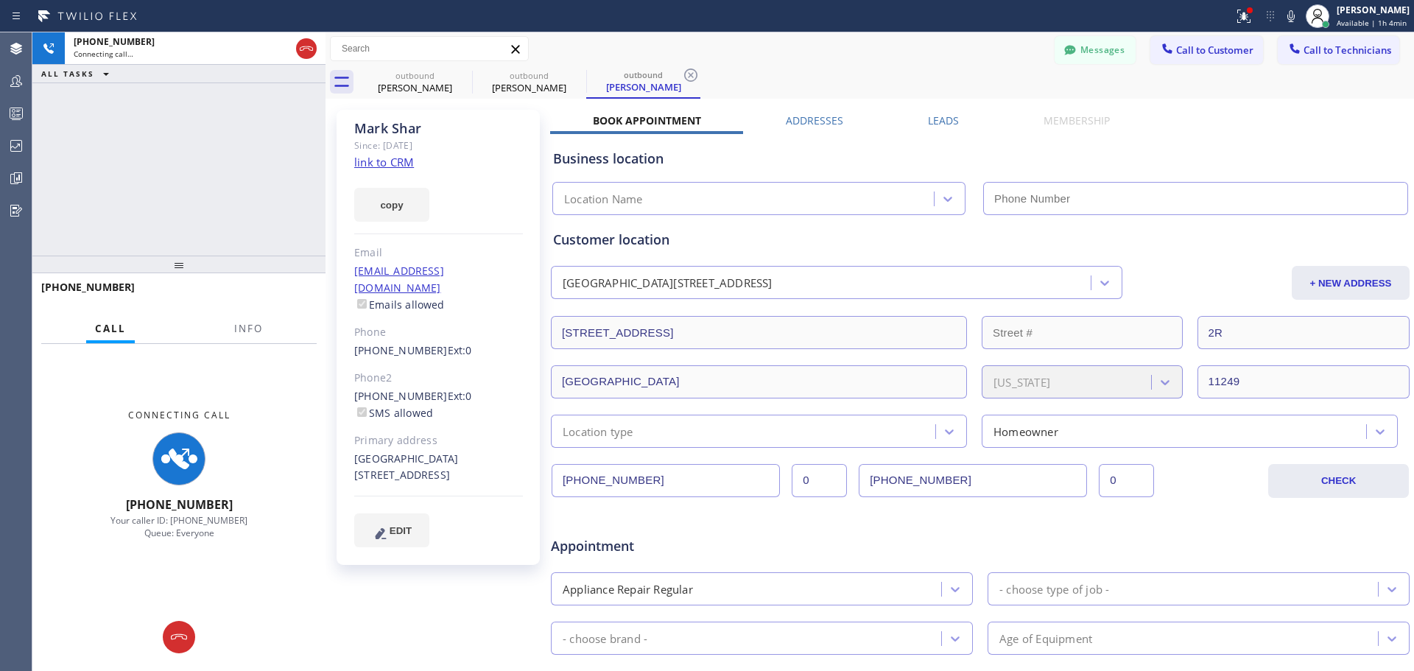
type input "[PHONE_NUMBER]"
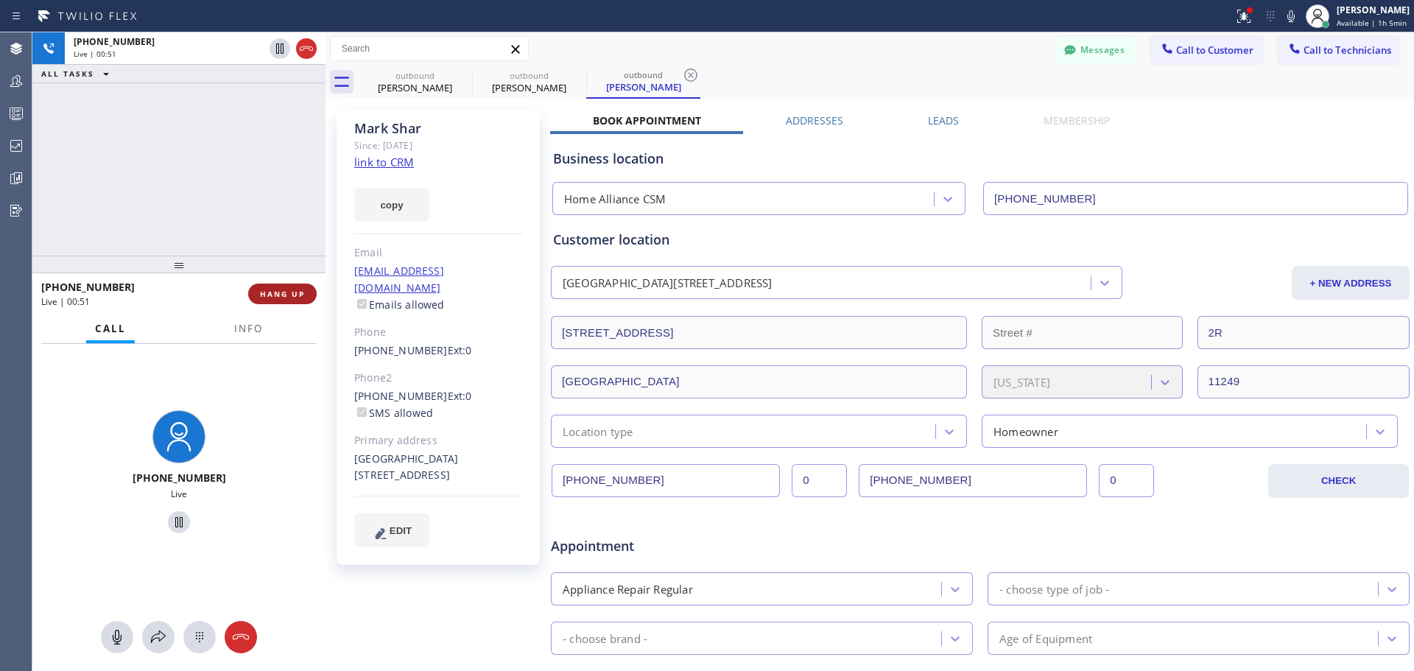
click at [280, 301] on button "HANG UP" at bounding box center [282, 294] width 68 height 21
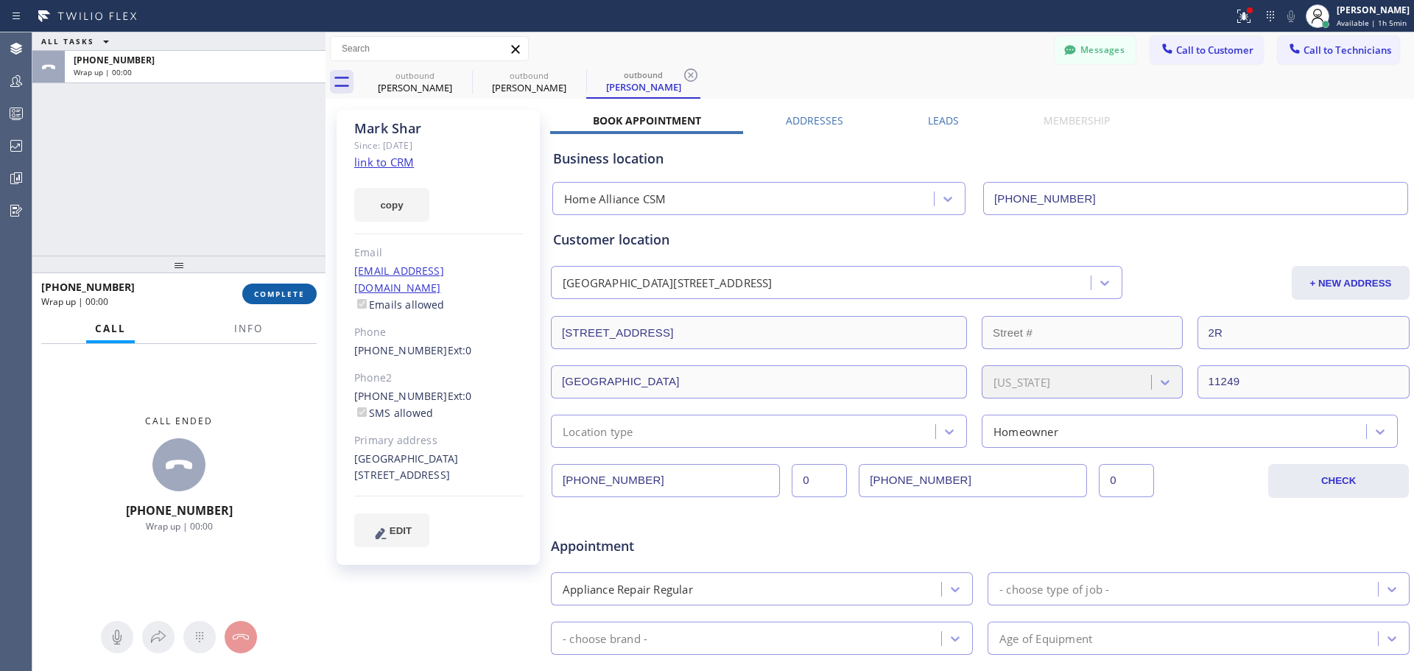
click at [294, 300] on button "COMPLETE" at bounding box center [279, 294] width 74 height 21
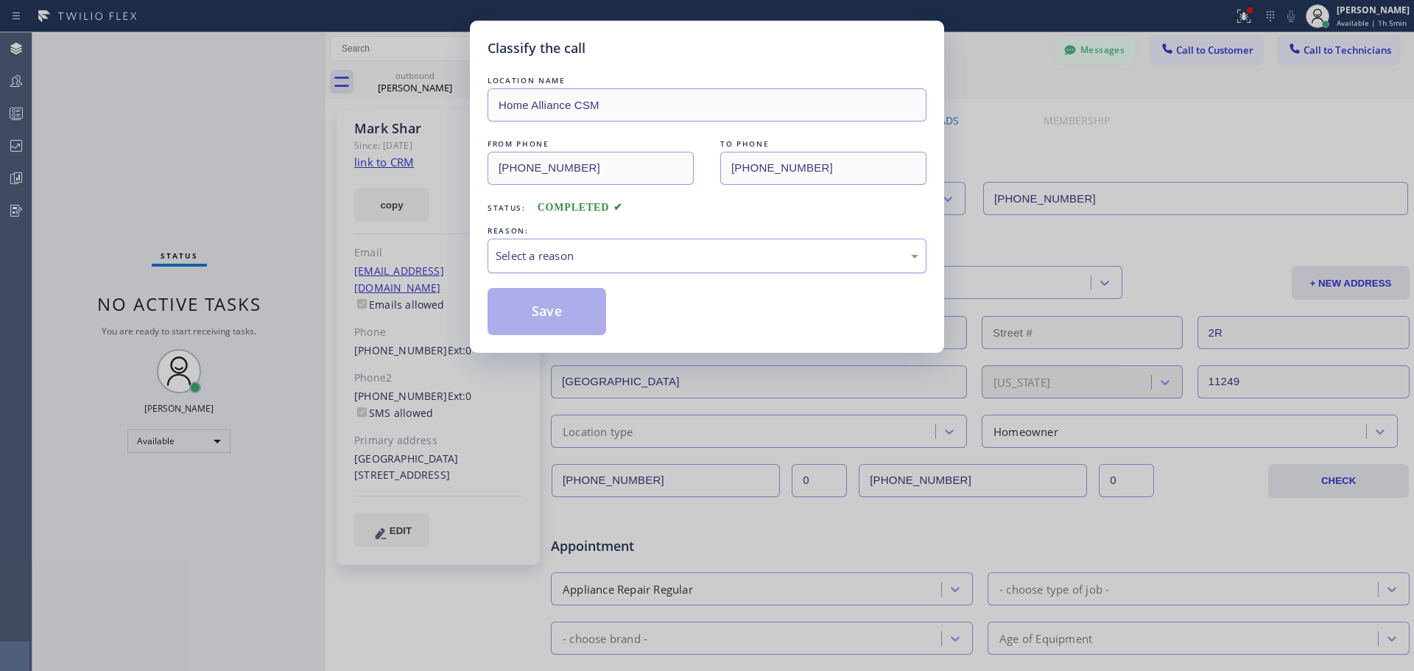
click at [696, 257] on div "Select a reason" at bounding box center [707, 255] width 423 height 17
click at [583, 322] on button "Save" at bounding box center [547, 311] width 119 height 47
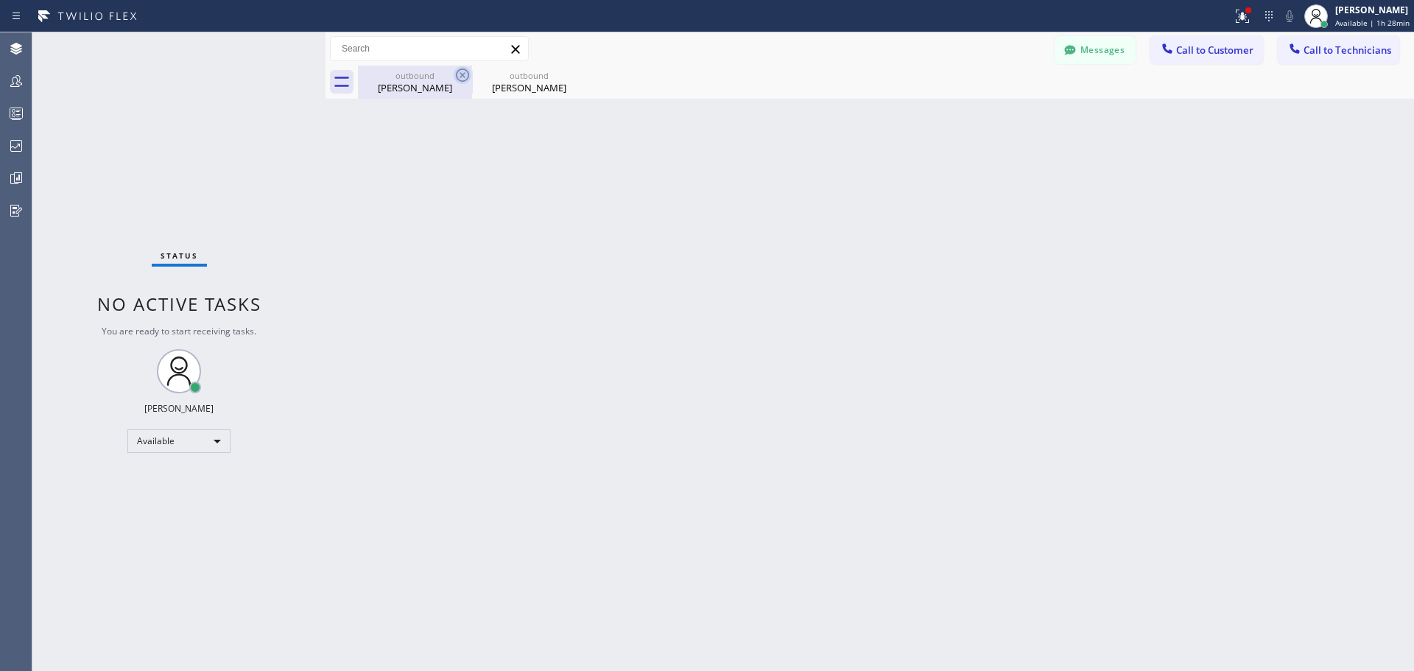
click at [458, 77] on icon at bounding box center [463, 75] width 18 height 18
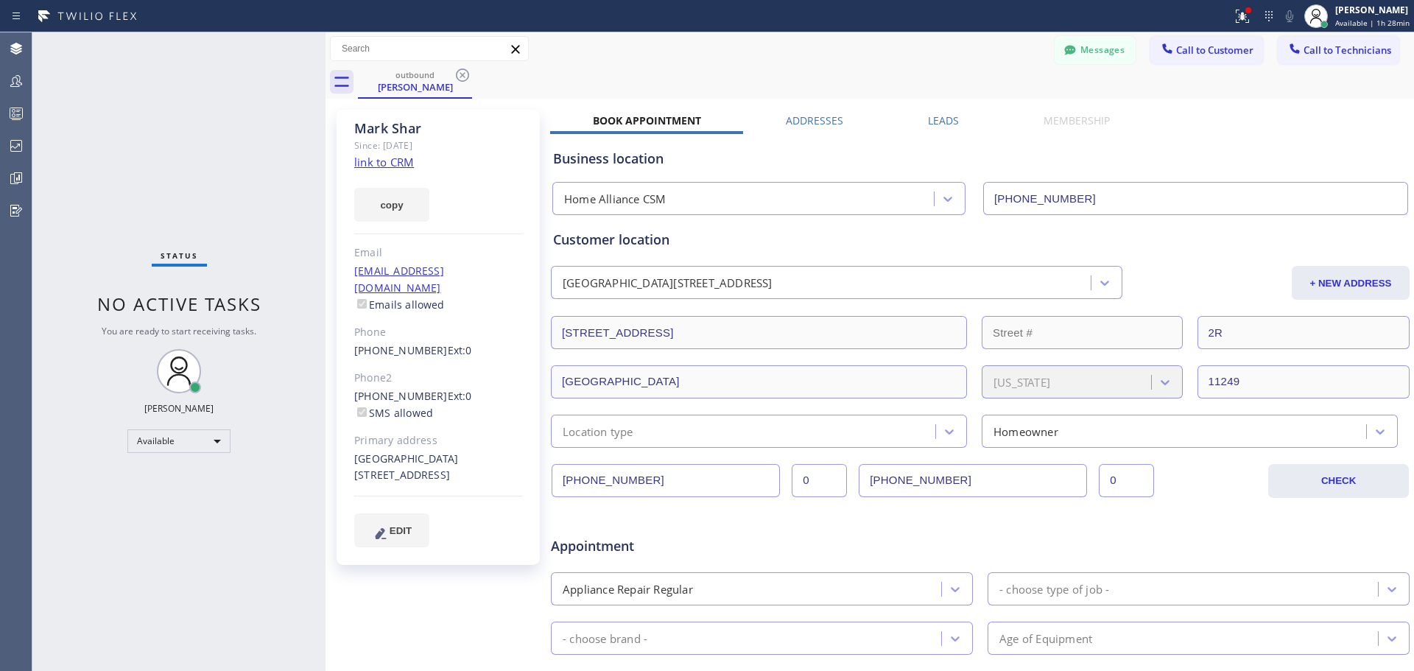
click at [461, 78] on icon at bounding box center [463, 75] width 18 height 18
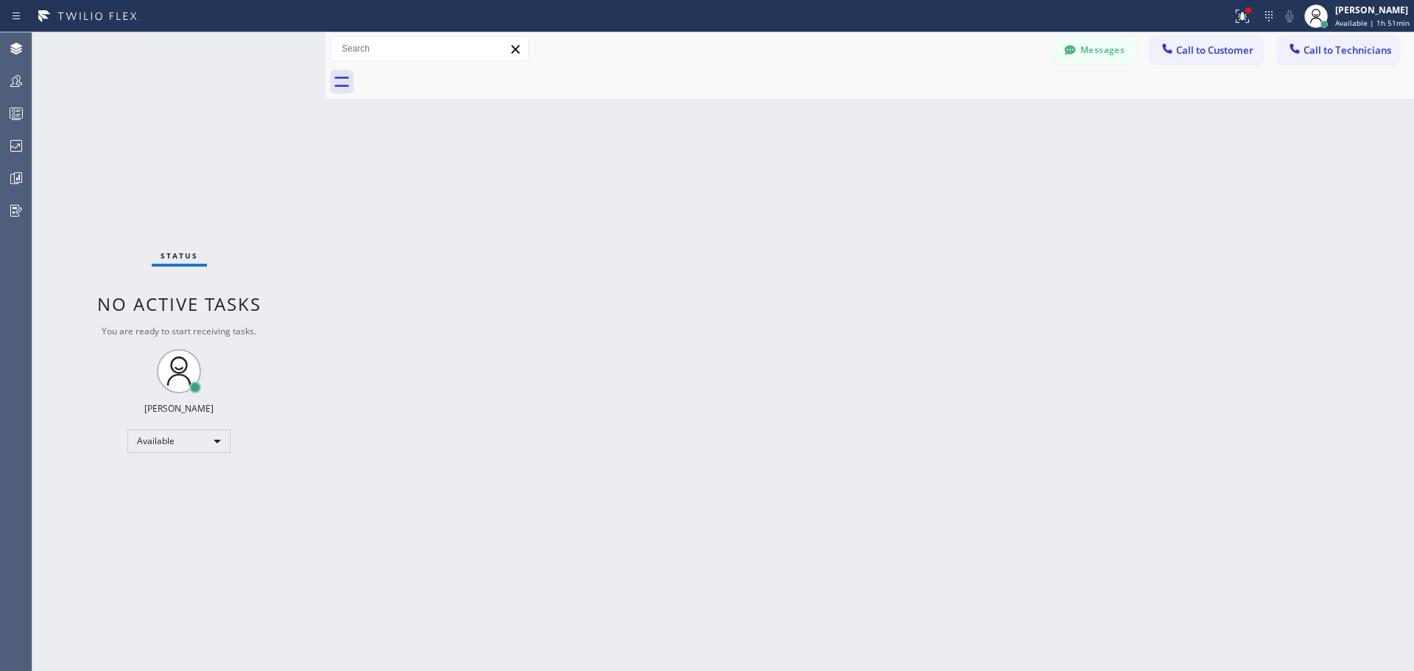
click at [1190, 55] on span "Call to Customer" at bounding box center [1214, 49] width 77 height 13
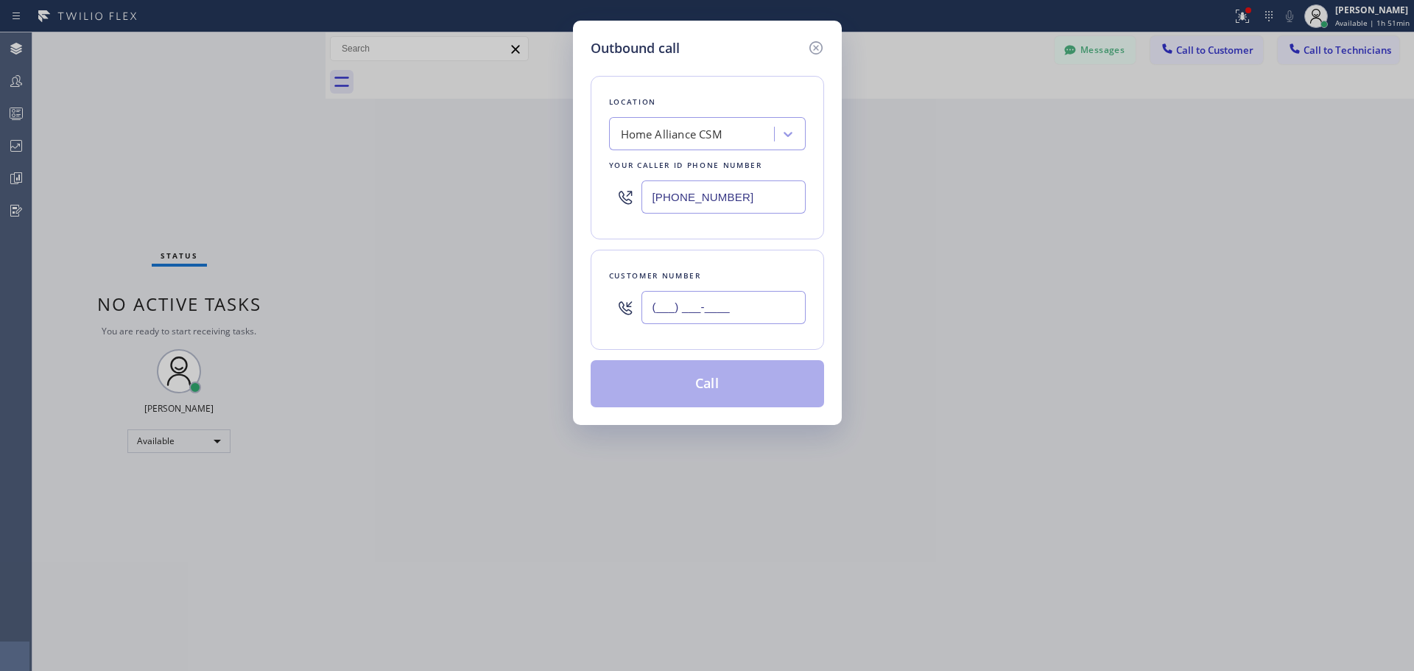
click at [661, 295] on input "(___) ___-____" at bounding box center [724, 307] width 164 height 33
paste input "303) 564-9141"
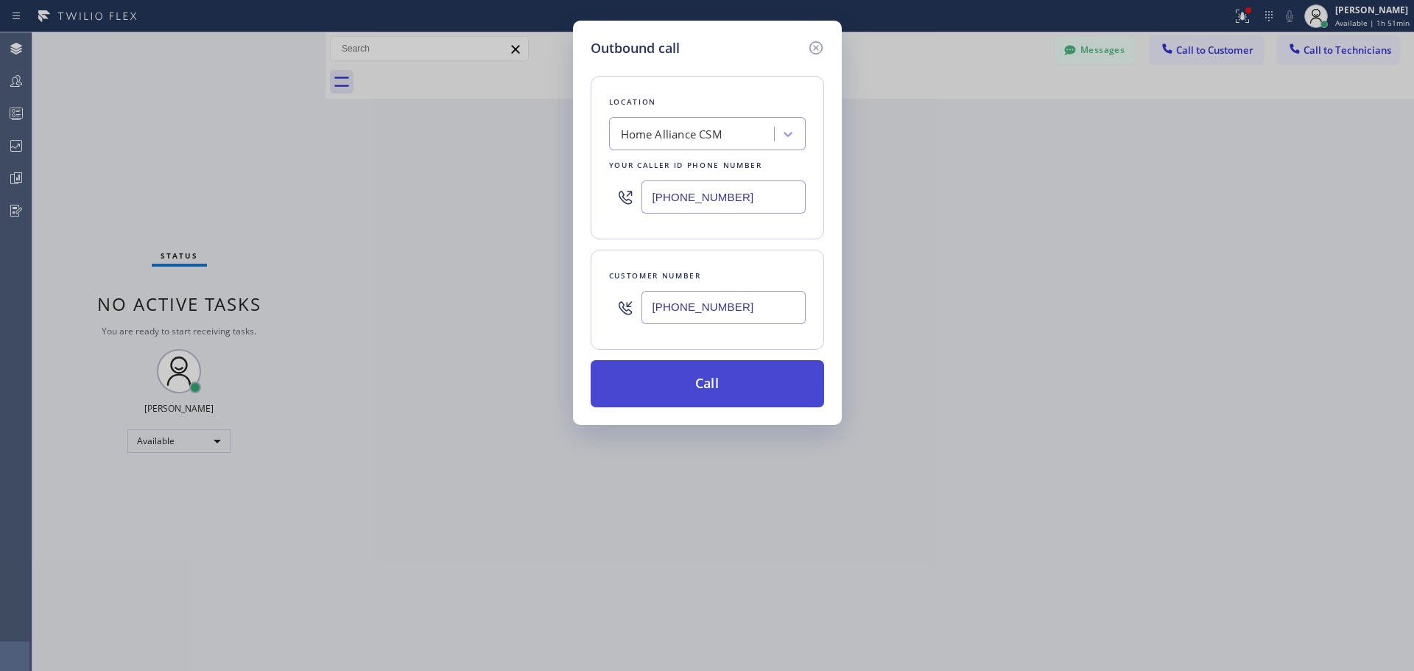
type input "[PHONE_NUMBER]"
click at [723, 387] on button "Call" at bounding box center [707, 383] width 233 height 47
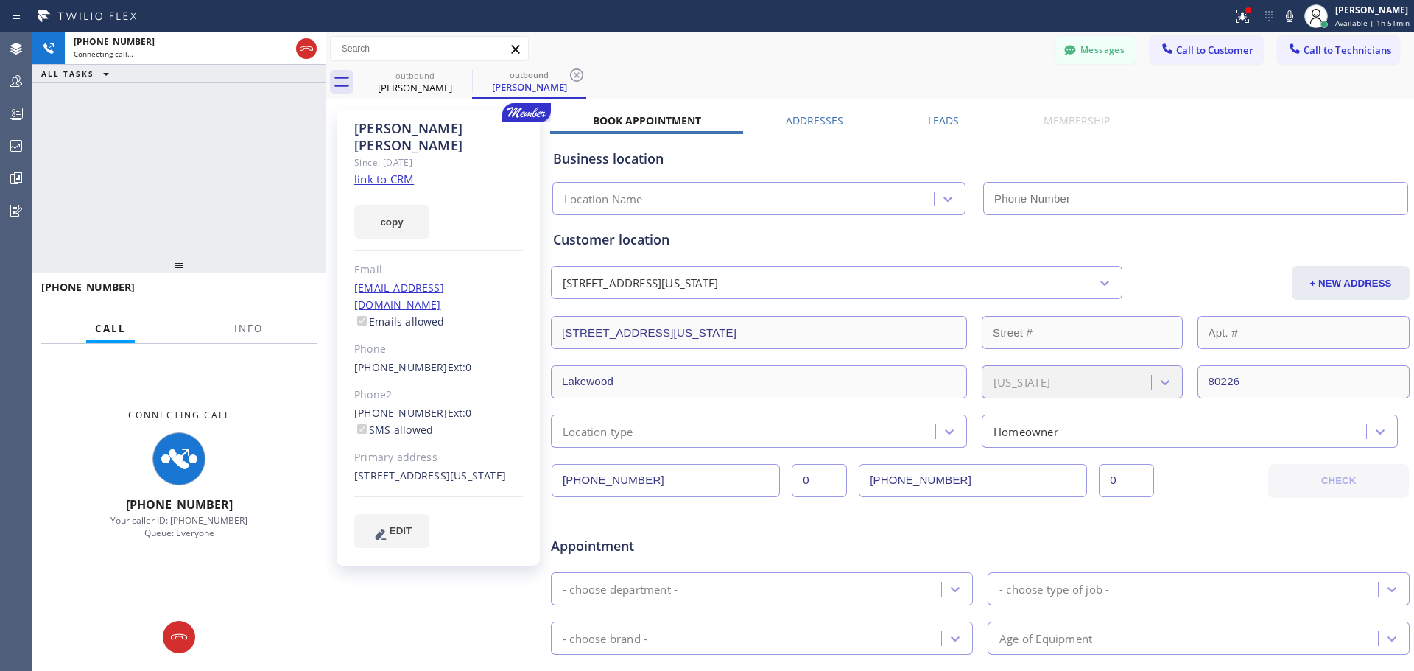
type input "[PHONE_NUMBER]"
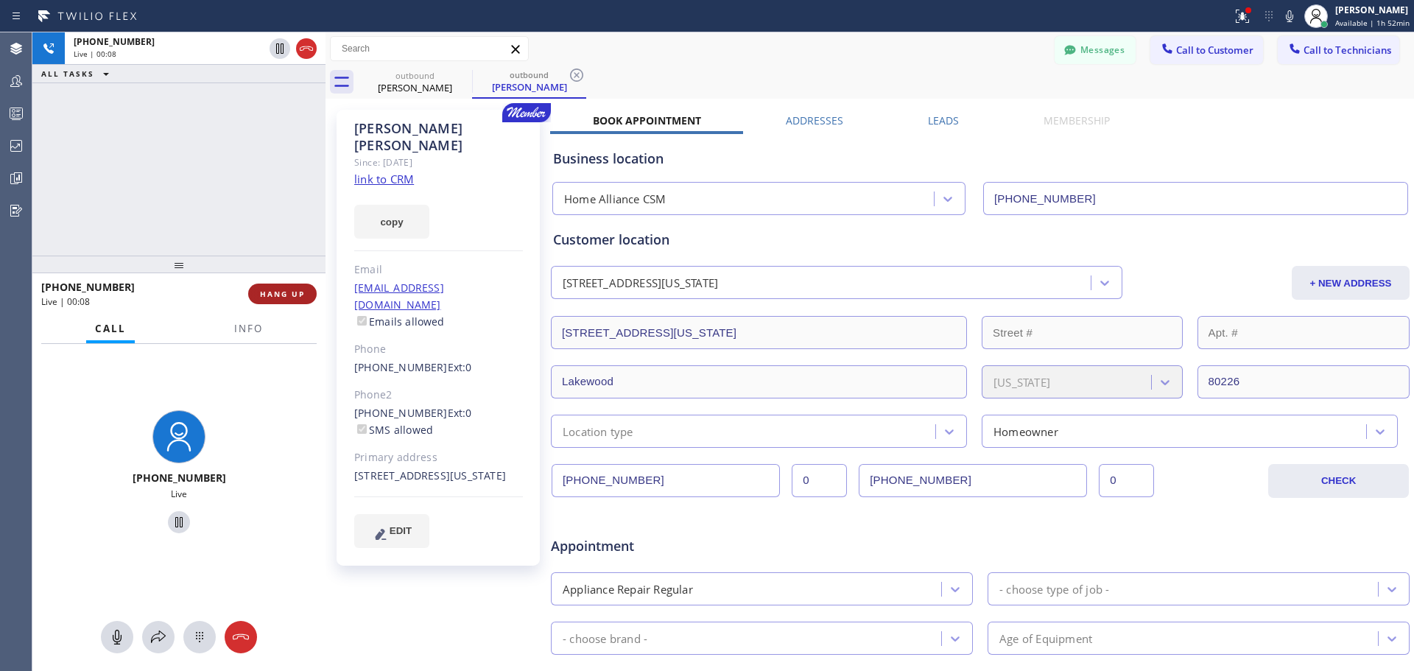
click at [249, 294] on button "HANG UP" at bounding box center [282, 294] width 68 height 21
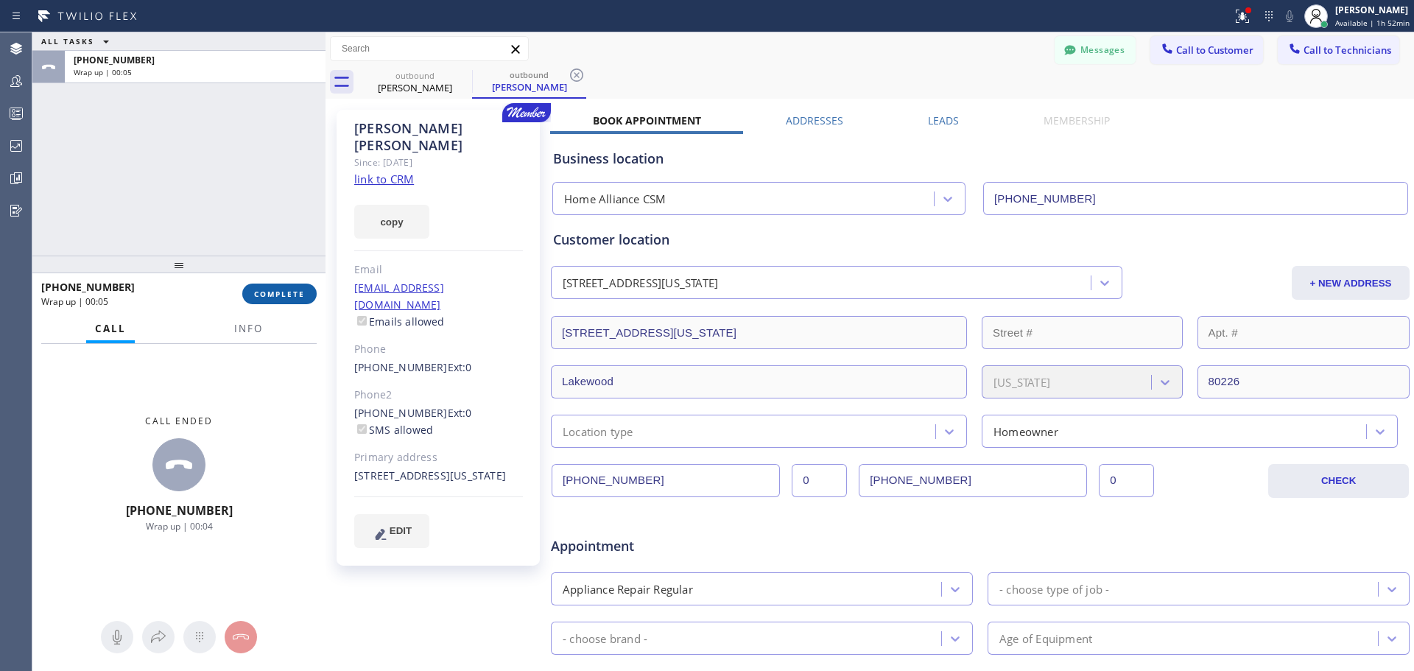
click at [295, 295] on span "COMPLETE" at bounding box center [279, 294] width 51 height 10
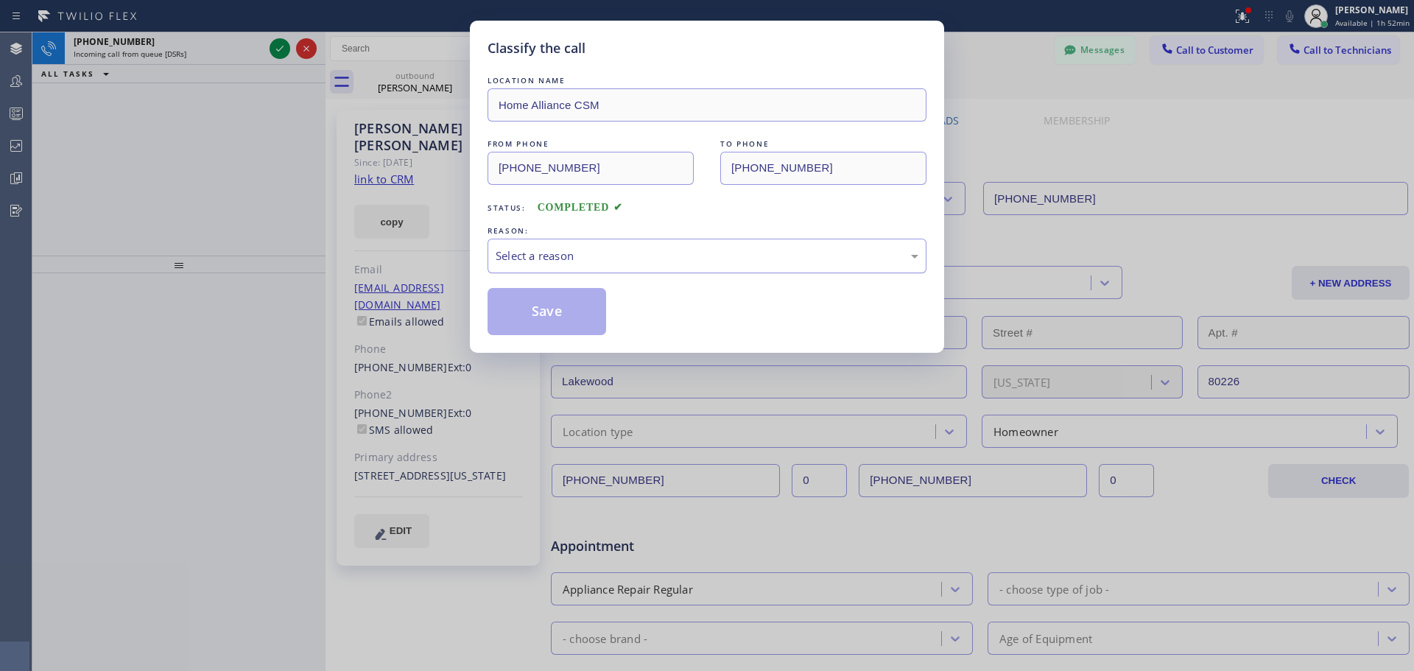
click at [608, 254] on div "Select a reason" at bounding box center [707, 255] width 423 height 17
click at [532, 318] on button "Save" at bounding box center [547, 311] width 119 height 47
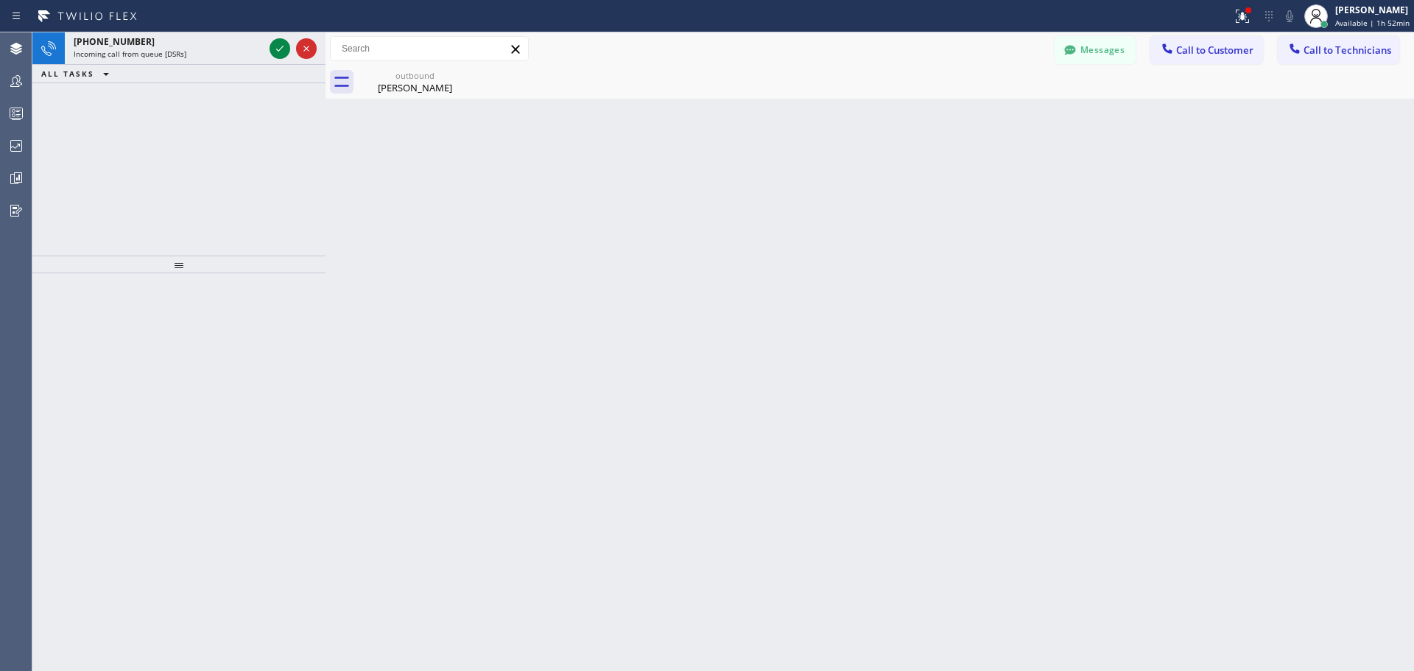
drag, startPoint x: 277, startPoint y: 49, endPoint x: 474, endPoint y: 289, distance: 310.8
click at [277, 49] on icon at bounding box center [280, 49] width 18 height 18
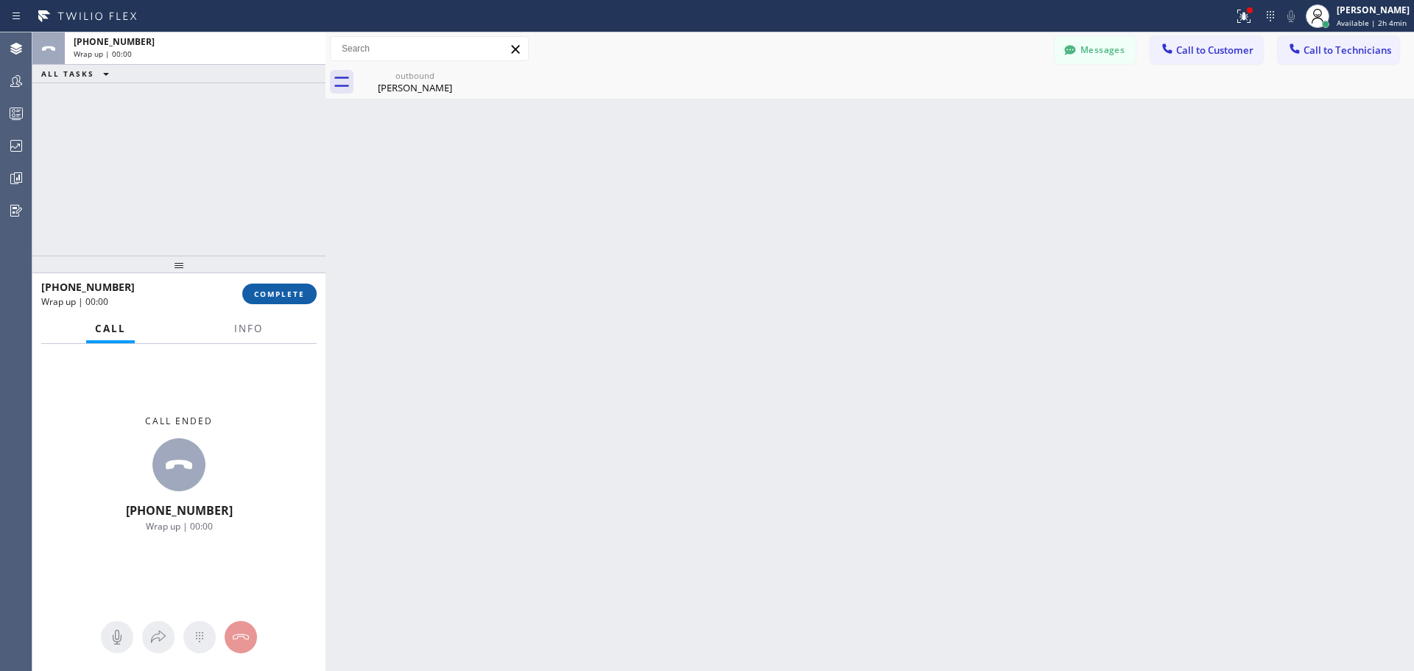
click at [281, 298] on span "COMPLETE" at bounding box center [279, 294] width 51 height 10
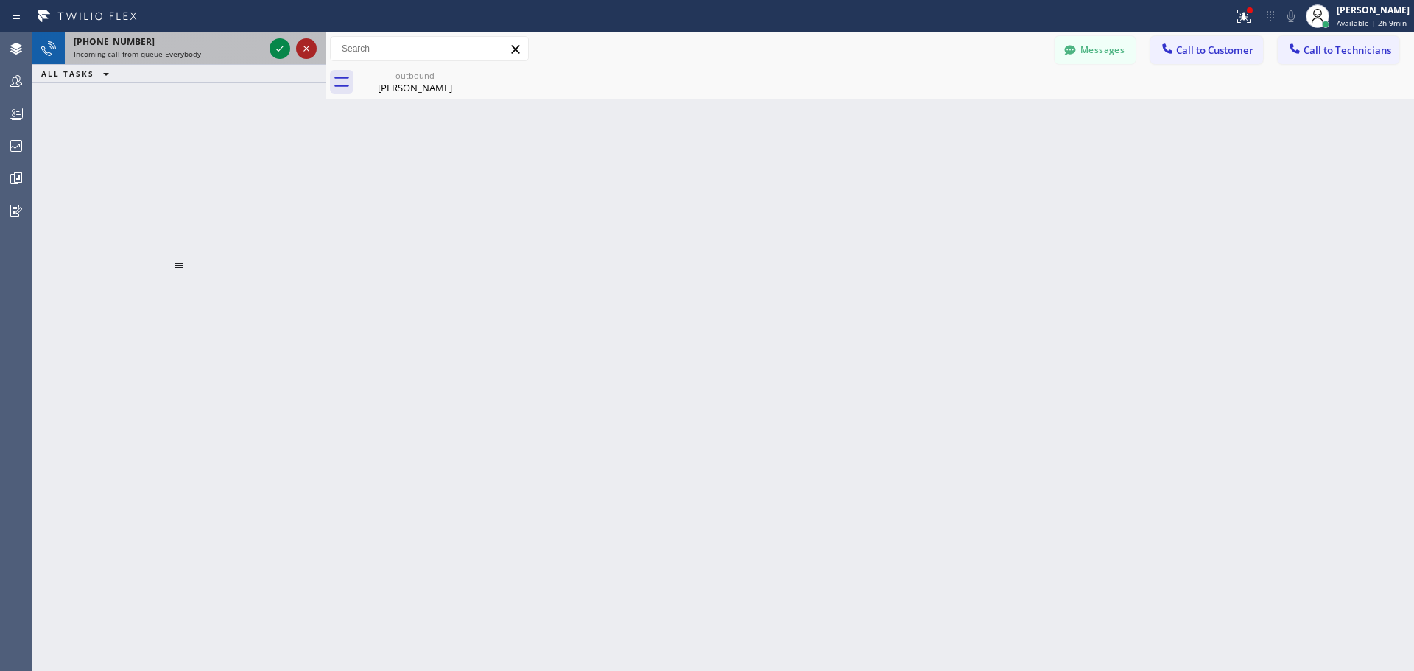
click at [303, 50] on icon at bounding box center [307, 49] width 18 height 18
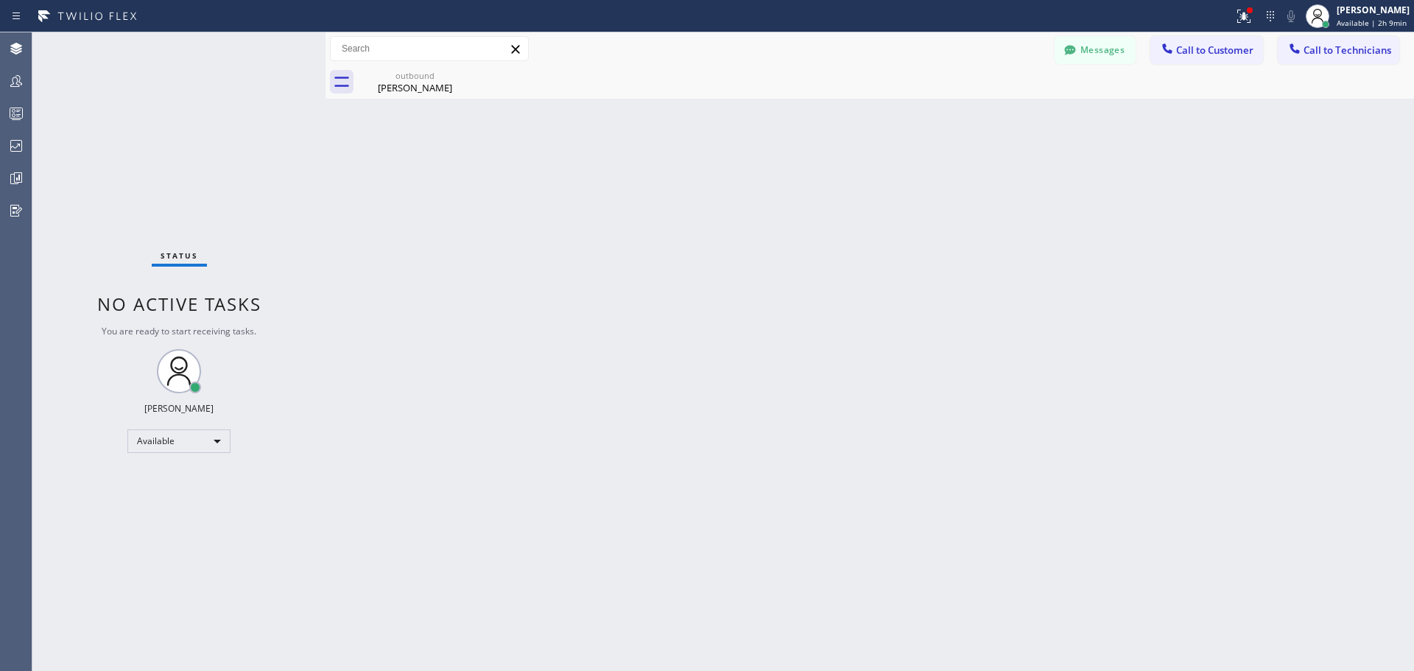
click at [304, 49] on div "Status No active tasks You are ready to start receiving tasks. [PERSON_NAME] Av…" at bounding box center [178, 351] width 293 height 639
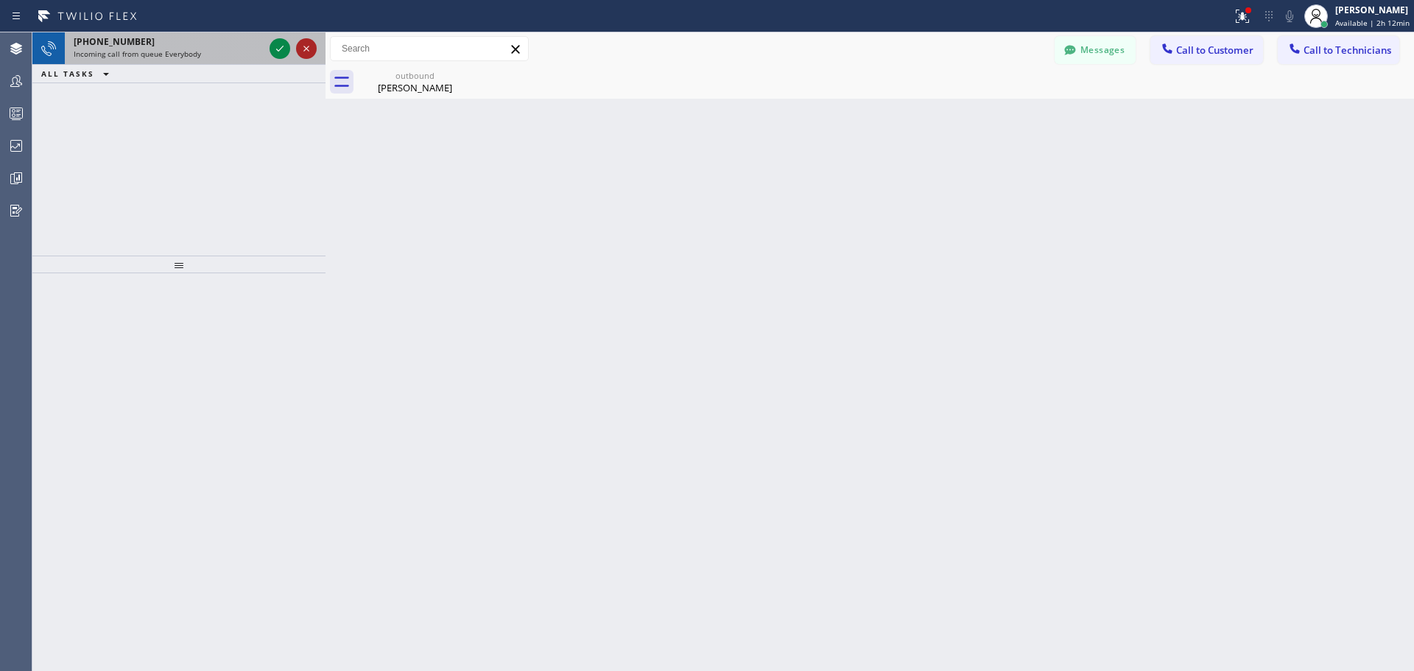
click at [303, 52] on icon at bounding box center [307, 49] width 18 height 18
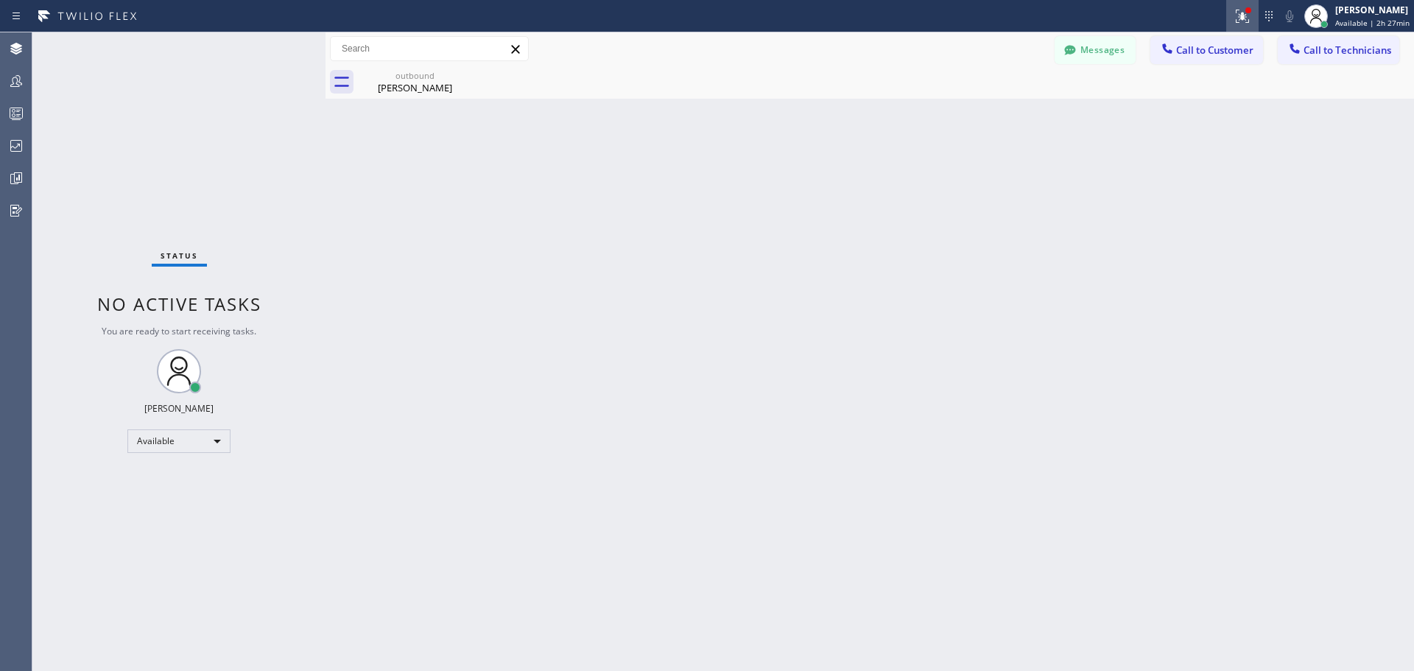
click at [1244, 13] on icon at bounding box center [1242, 14] width 9 height 5
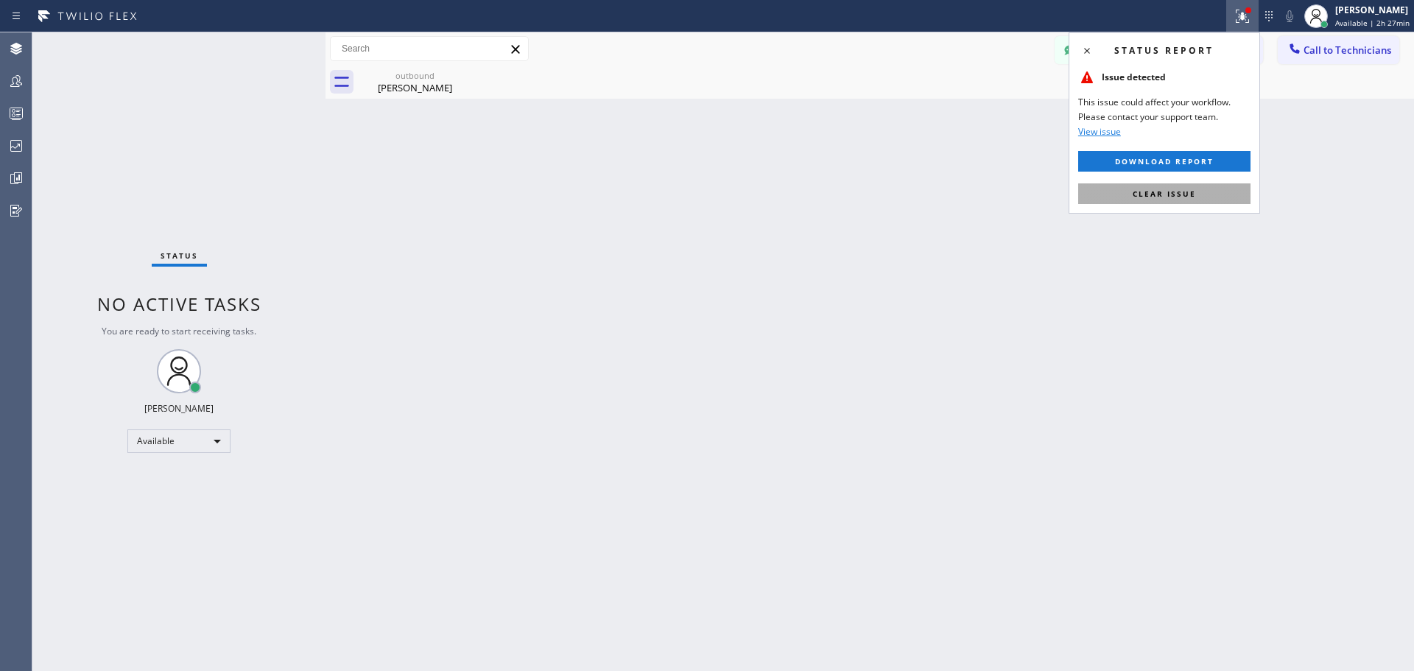
click at [1194, 191] on span "Clear issue" at bounding box center [1164, 194] width 63 height 10
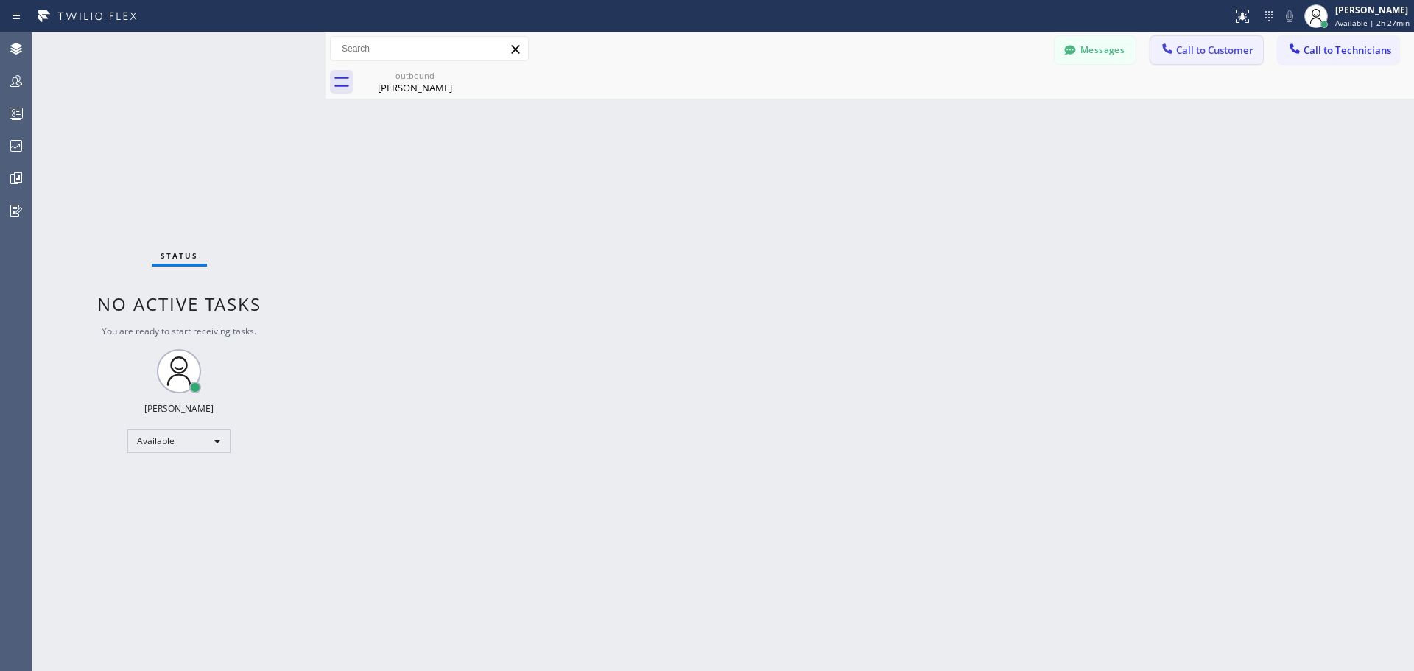
click at [1201, 55] on span "Call to Customer" at bounding box center [1214, 49] width 77 height 13
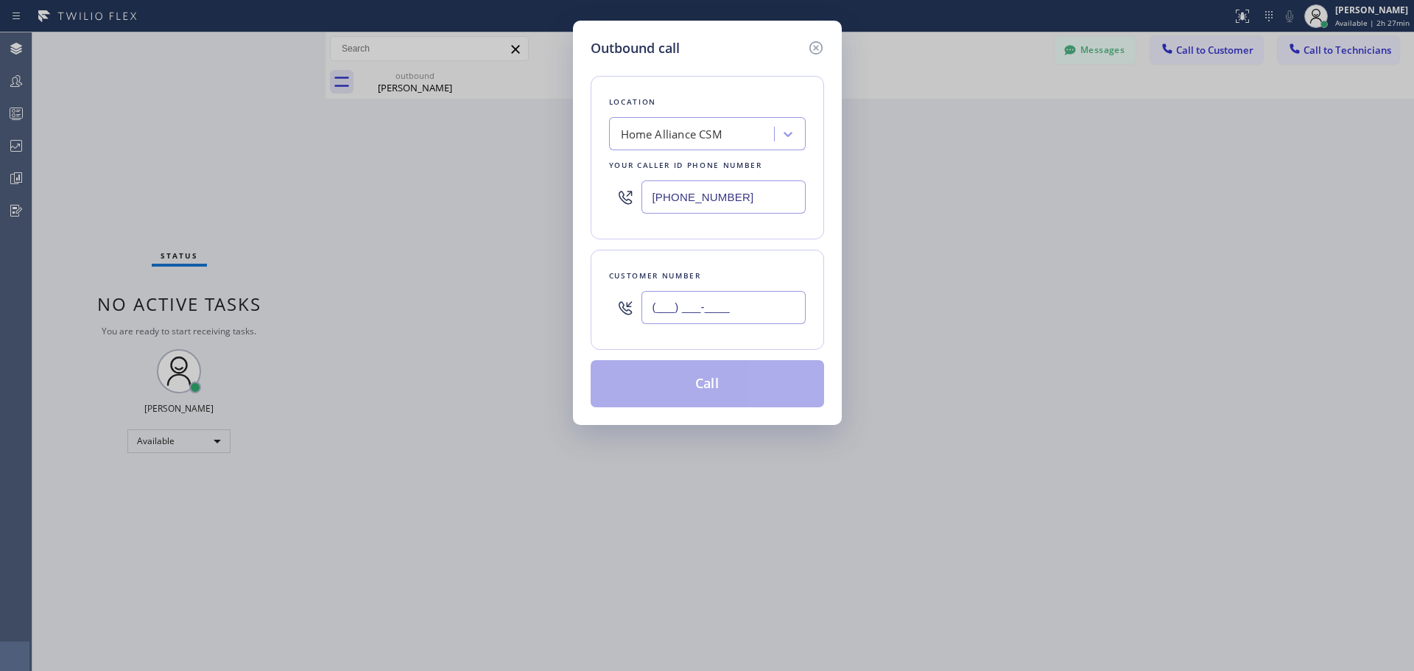
click at [716, 303] on input "(___) ___-____" at bounding box center [724, 307] width 164 height 33
paste input "720) 917-9553"
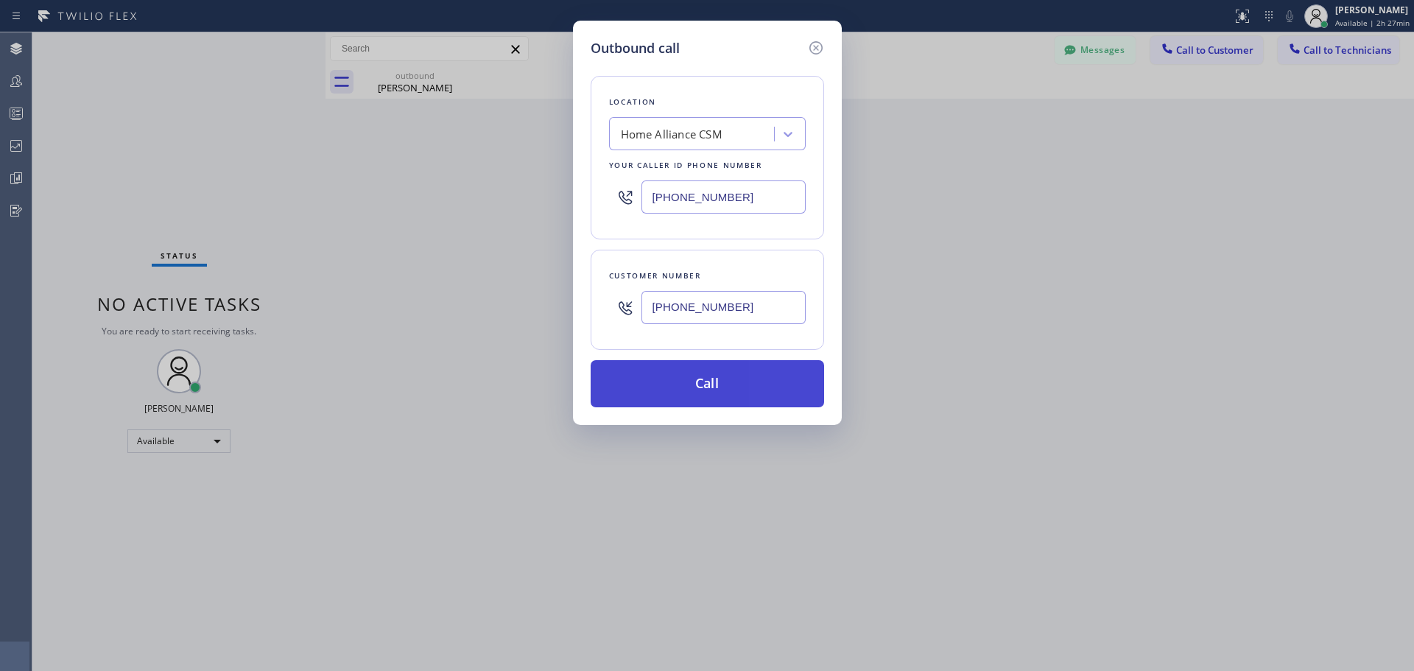
type input "[PHONE_NUMBER]"
click at [706, 392] on button "Call" at bounding box center [707, 383] width 233 height 47
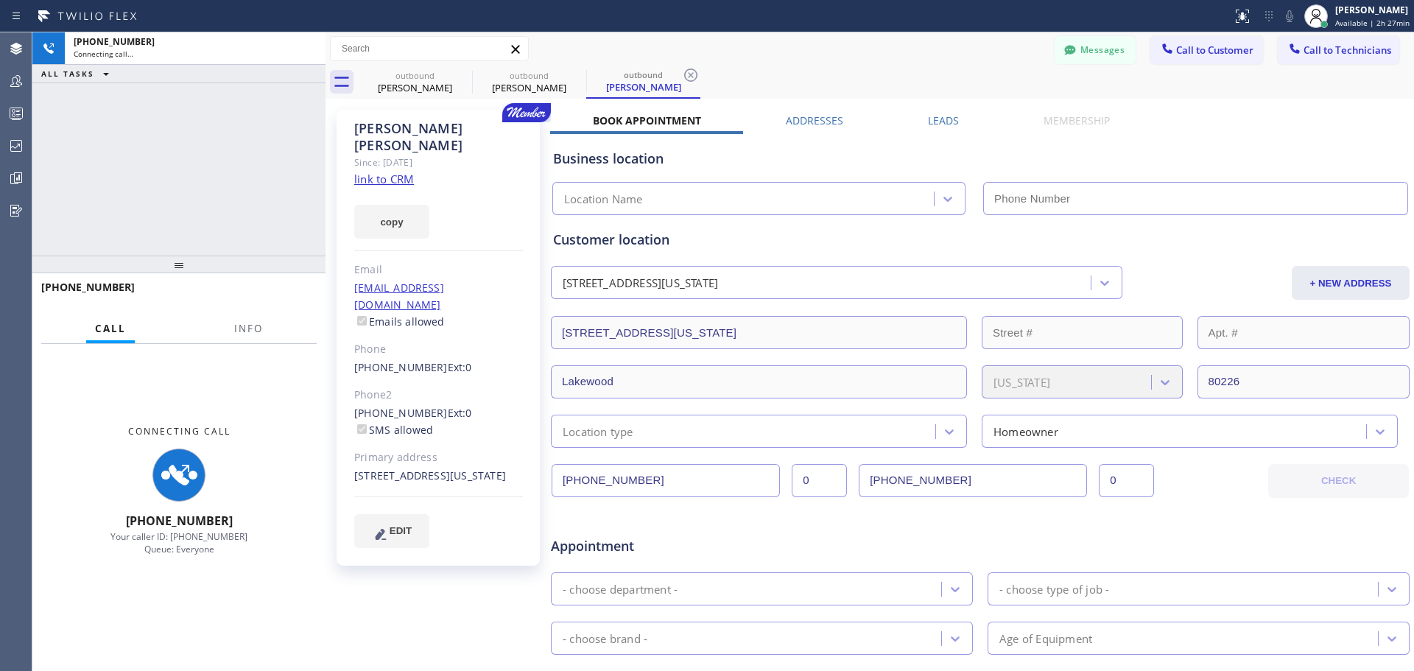
type input "[PHONE_NUMBER]"
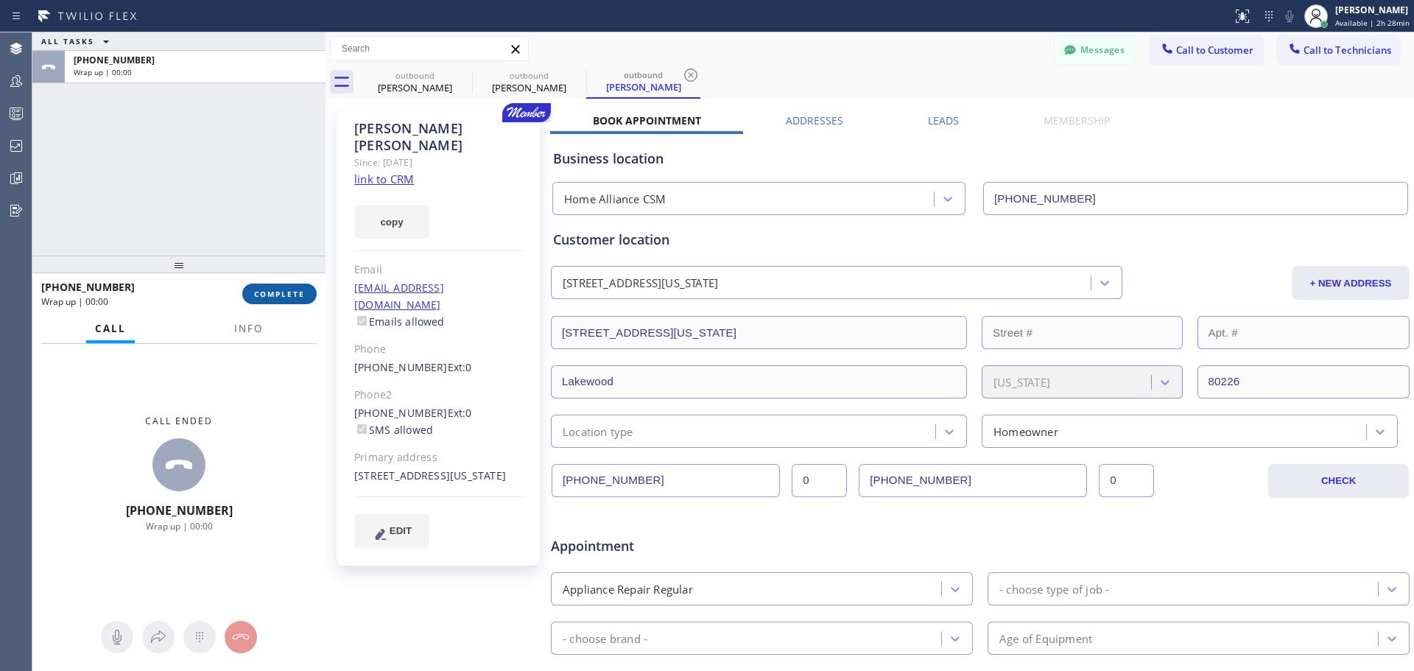
click at [282, 295] on span "COMPLETE" at bounding box center [279, 294] width 51 height 10
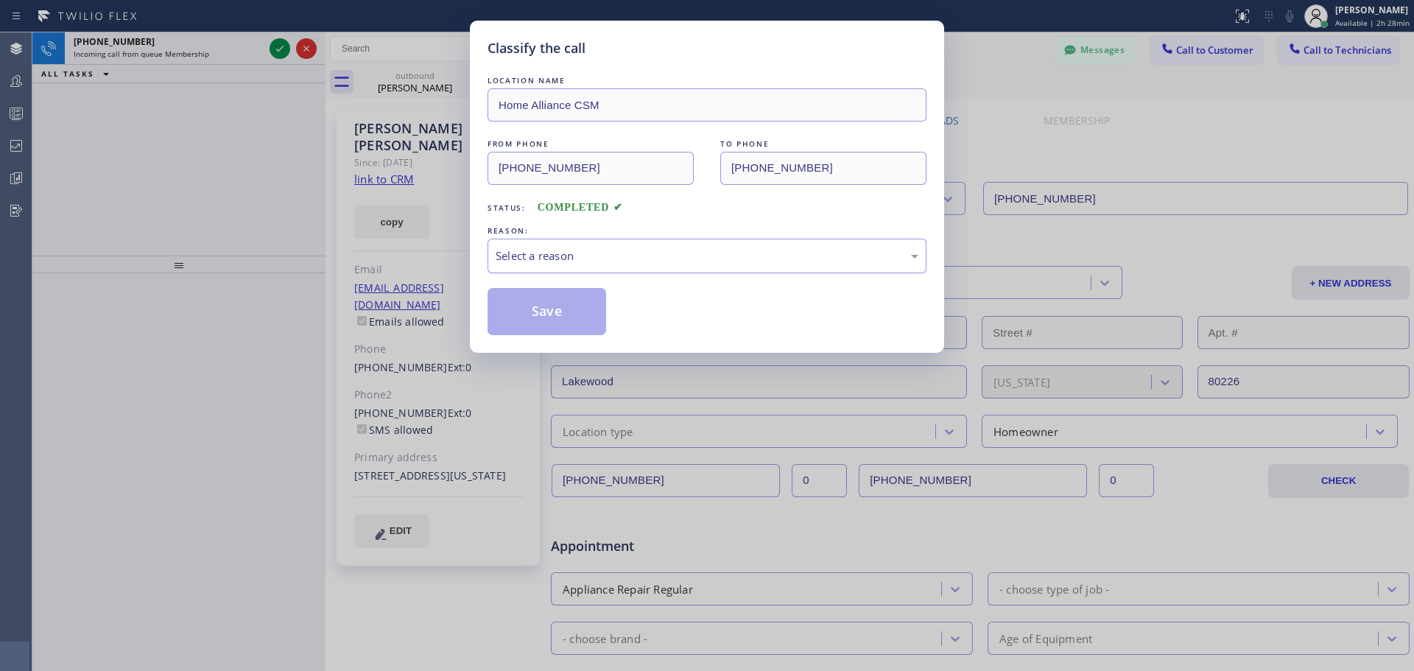
click at [583, 254] on div "Select a reason" at bounding box center [707, 255] width 423 height 17
click at [568, 317] on button "Save" at bounding box center [547, 311] width 119 height 47
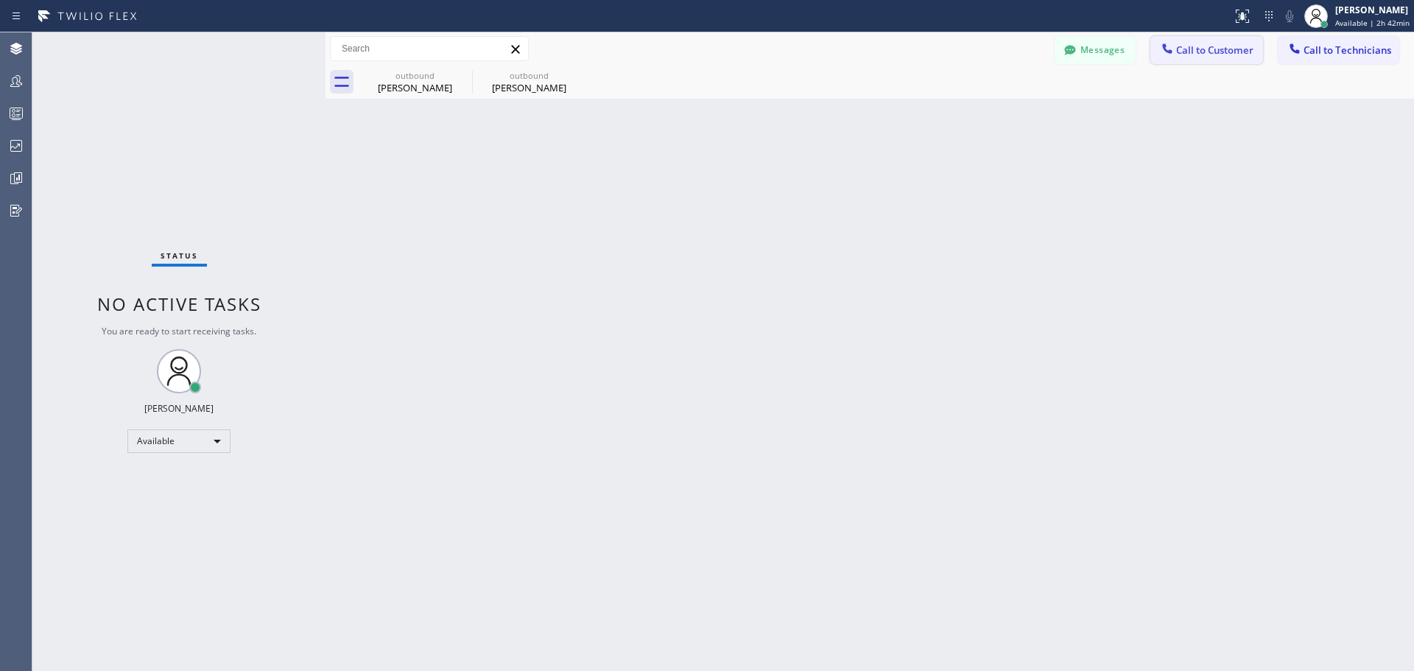
click at [1207, 53] on span "Call to Customer" at bounding box center [1214, 49] width 77 height 13
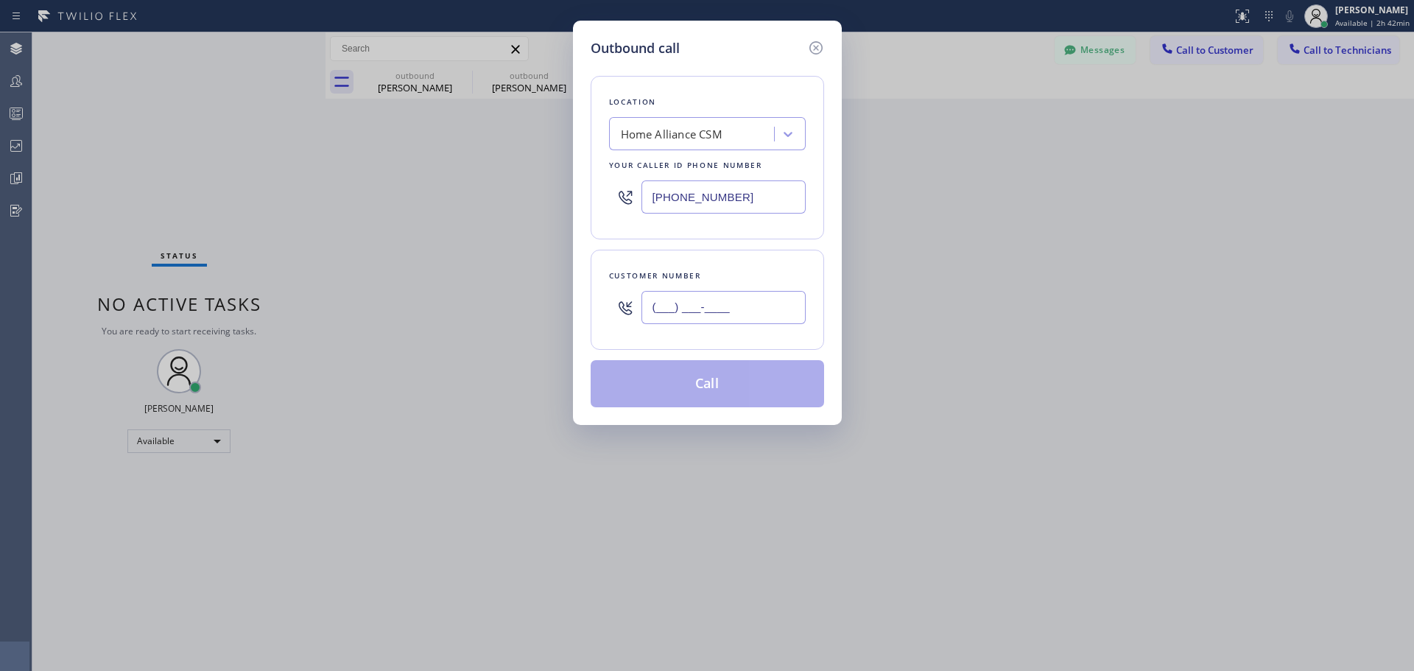
click at [717, 302] on input "(___) ___-____" at bounding box center [724, 307] width 164 height 33
paste input "408) 666-7598"
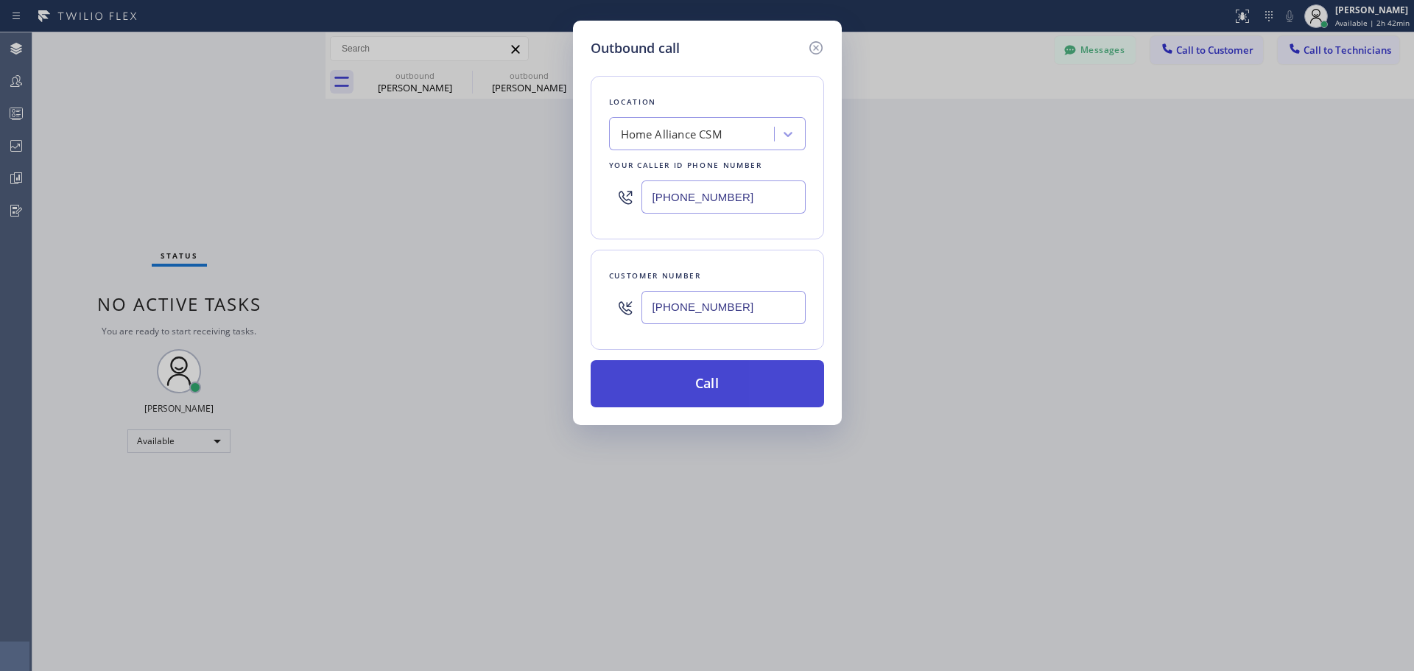
type input "[PHONE_NUMBER]"
click at [709, 395] on button "Call" at bounding box center [707, 383] width 233 height 47
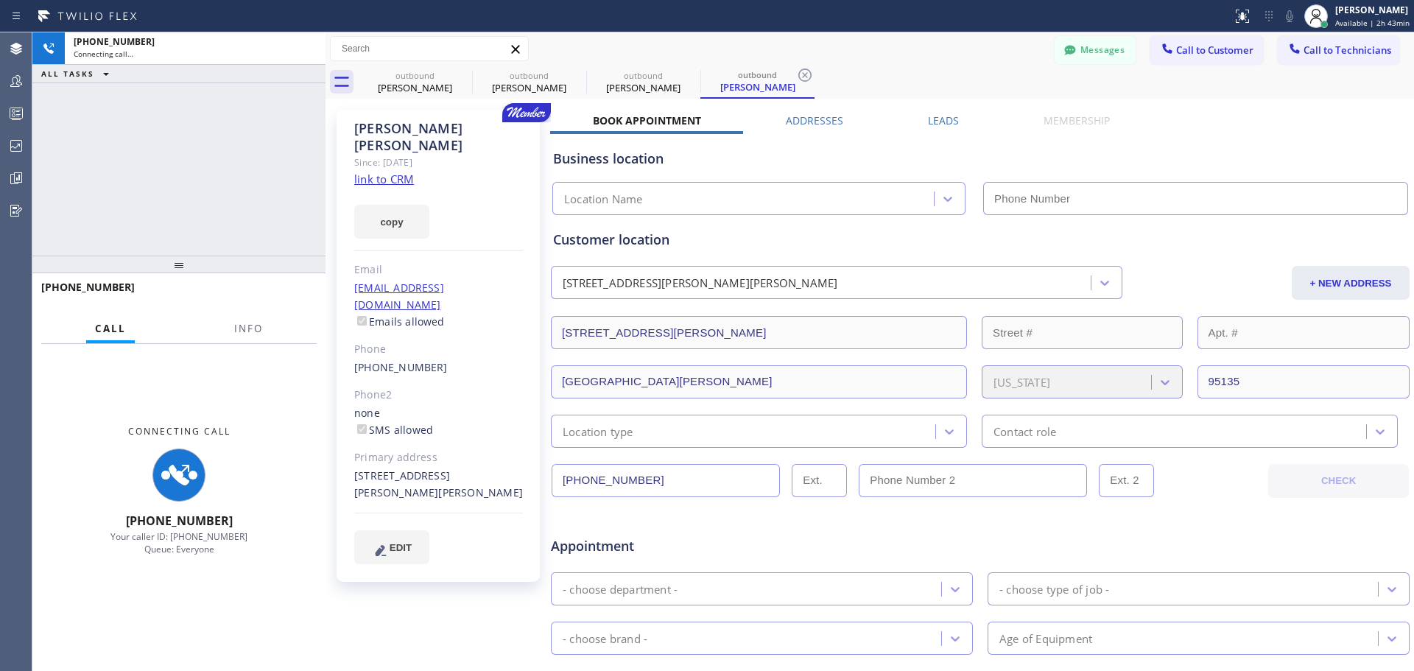
type input "[PHONE_NUMBER]"
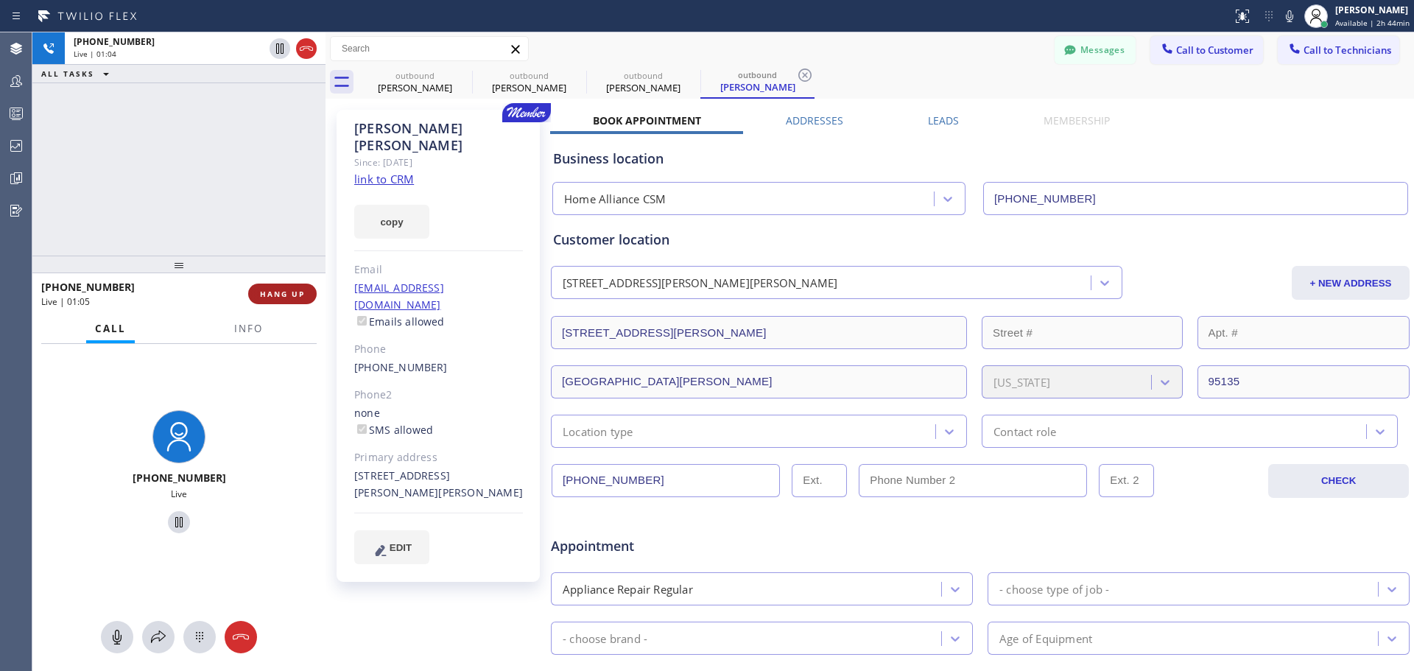
click at [290, 297] on span "HANG UP" at bounding box center [282, 294] width 45 height 10
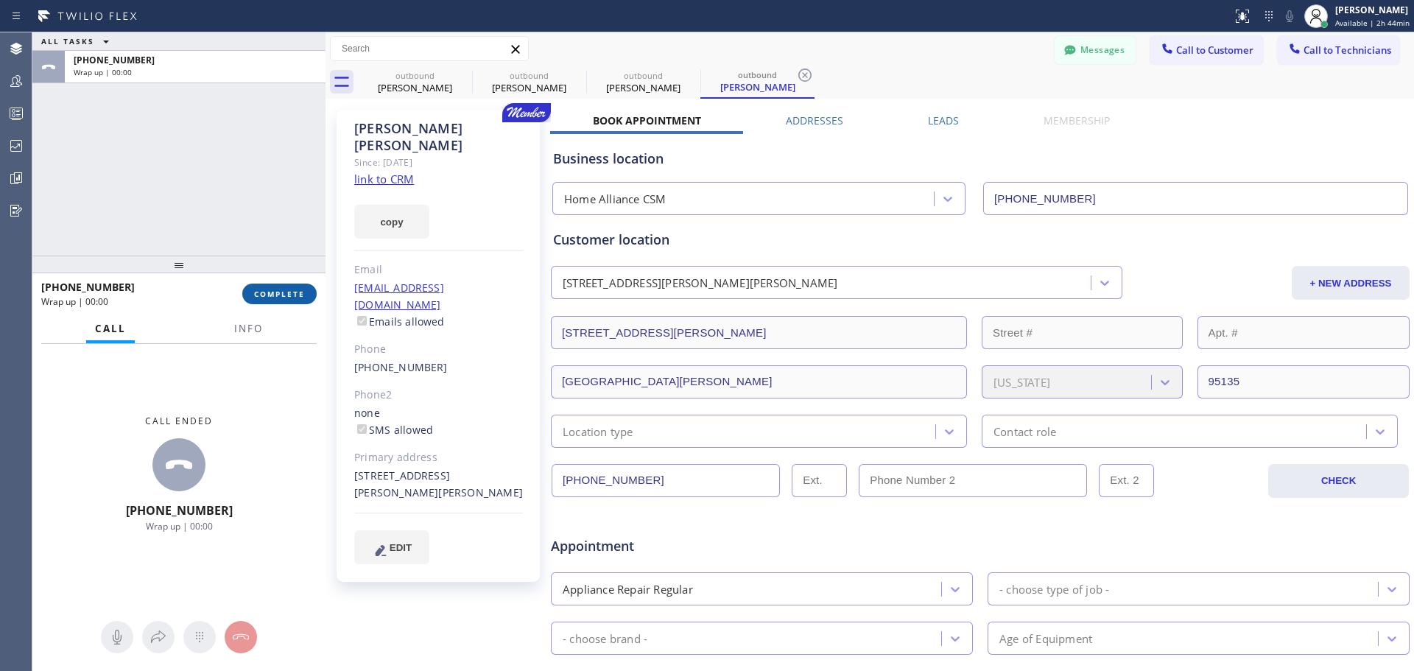
click at [284, 294] on span "COMPLETE" at bounding box center [279, 294] width 51 height 10
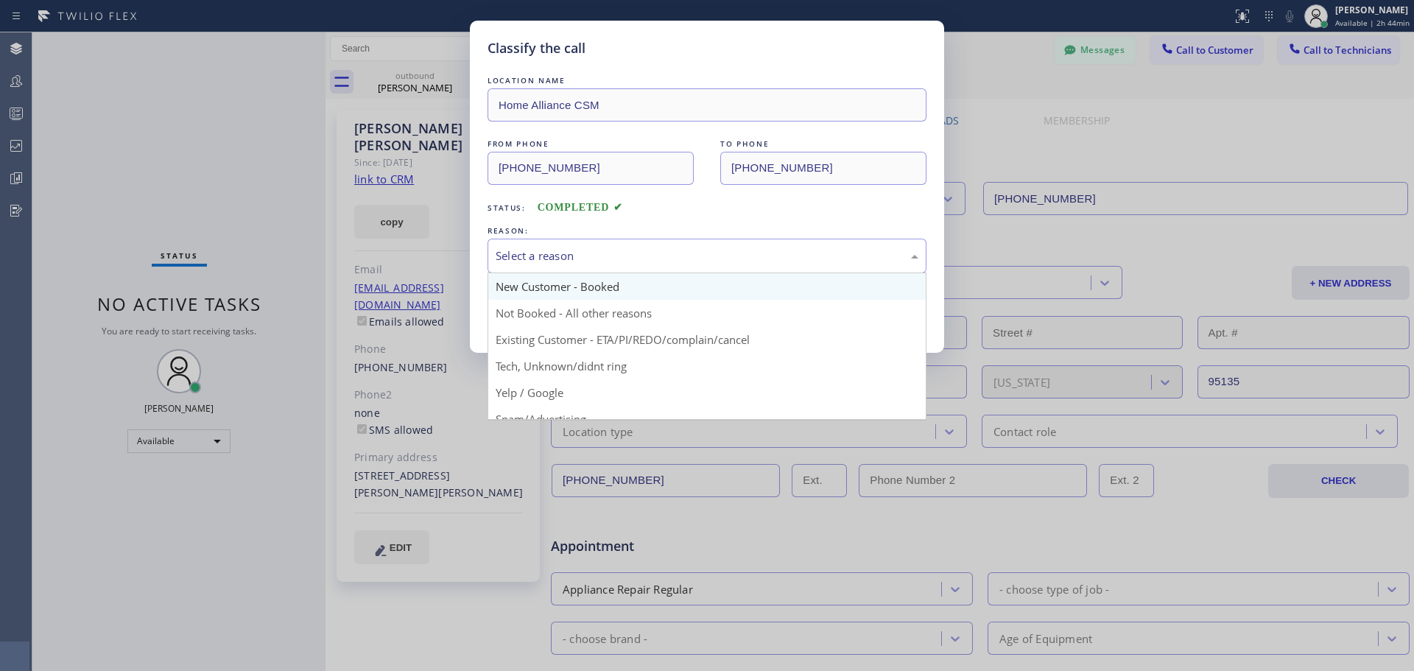
drag, startPoint x: 669, startPoint y: 253, endPoint x: 678, endPoint y: 284, distance: 32.2
click at [669, 254] on div "Select a reason" at bounding box center [707, 255] width 423 height 17
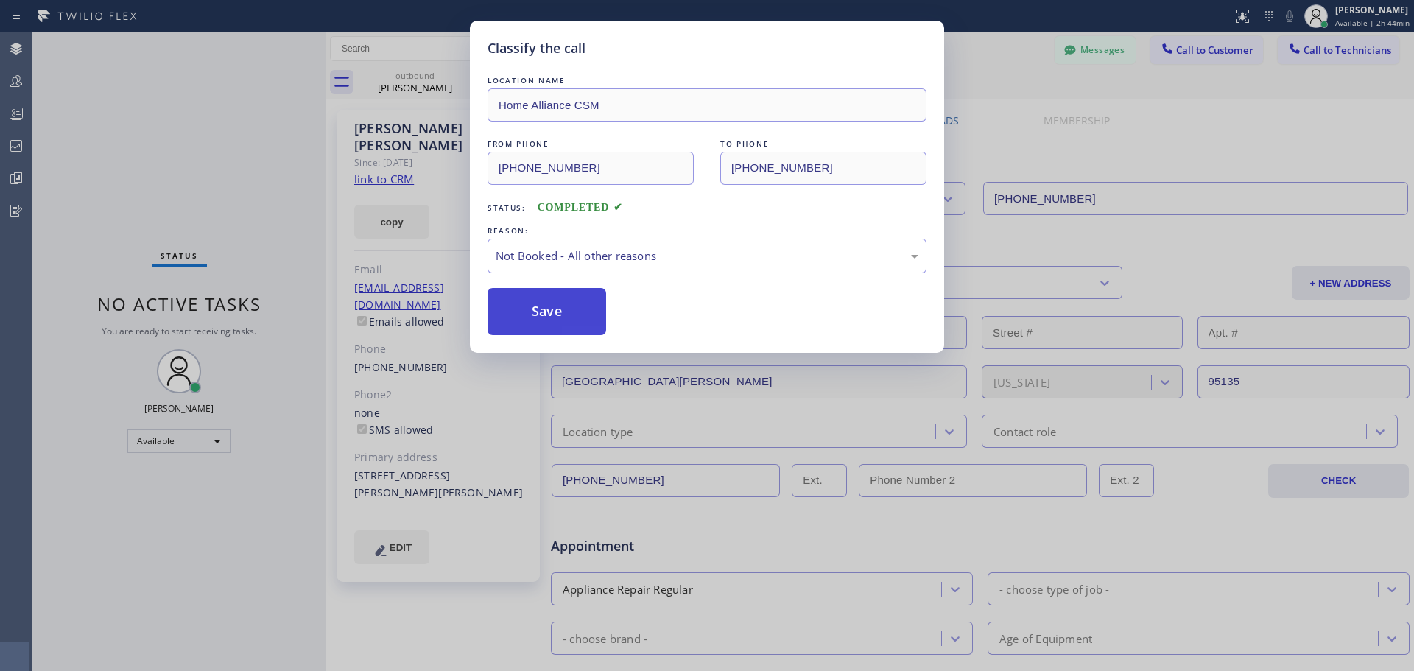
click at [547, 323] on button "Save" at bounding box center [547, 311] width 119 height 47
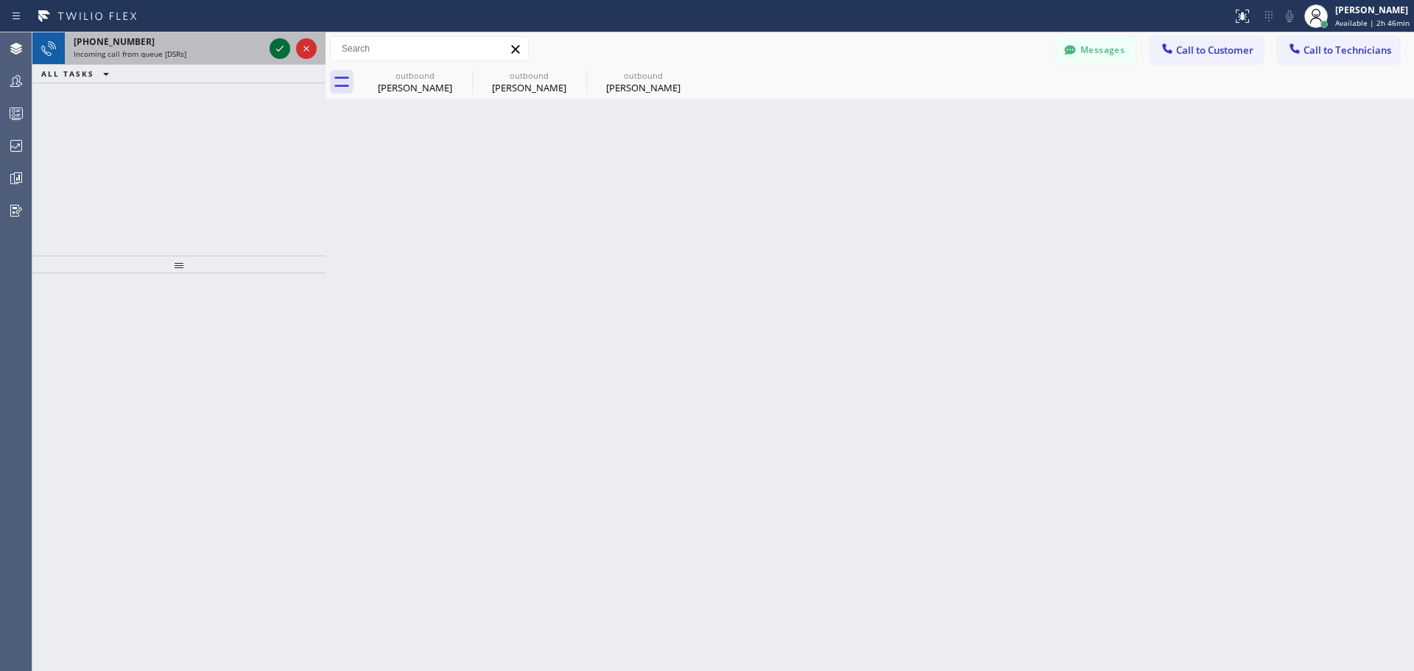
click at [274, 43] on icon at bounding box center [280, 49] width 18 height 18
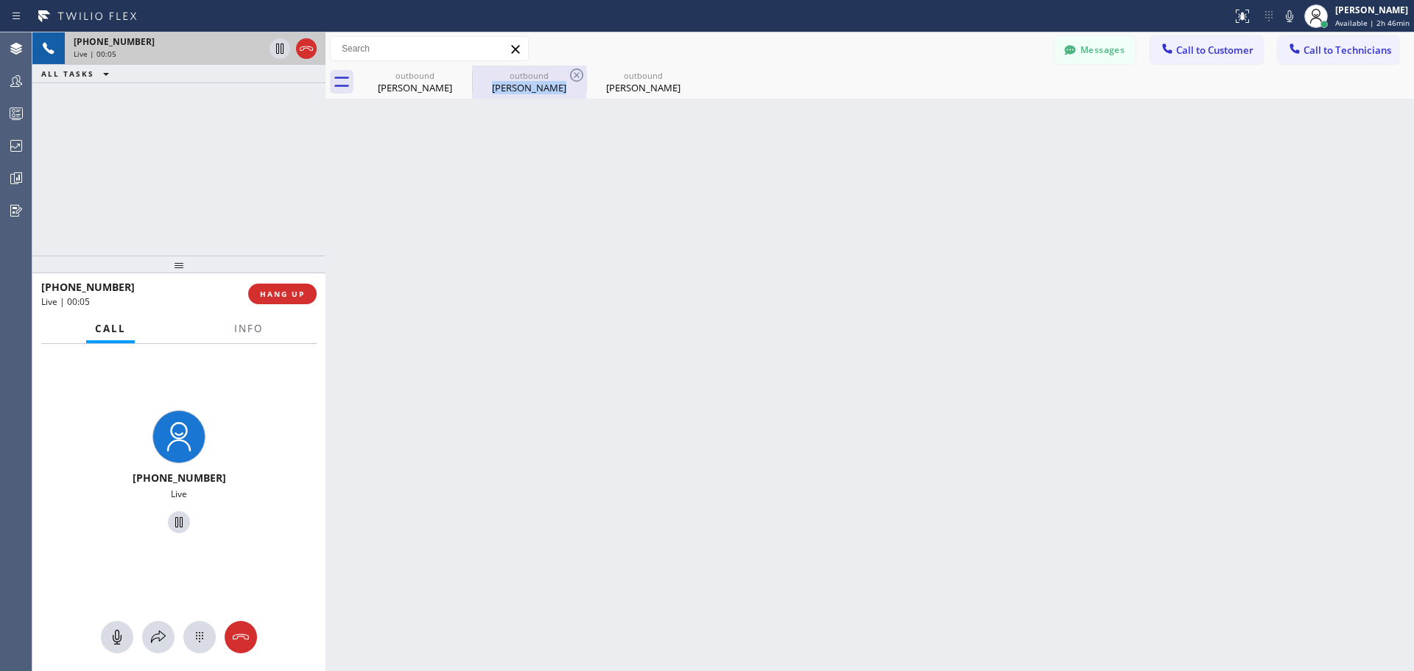
click at [568, 71] on div "outbound [PERSON_NAME]" at bounding box center [529, 82] width 114 height 33
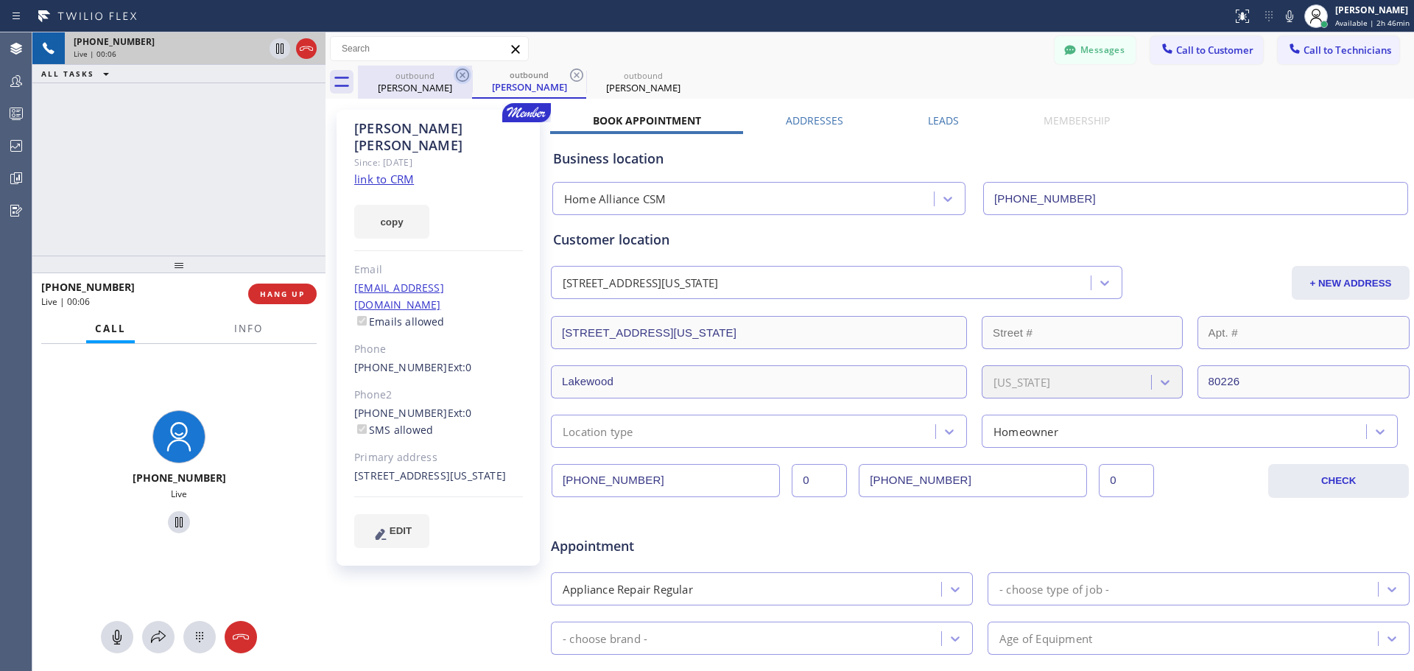
click at [460, 75] on icon at bounding box center [463, 75] width 18 height 18
click at [577, 77] on icon at bounding box center [577, 75] width 18 height 18
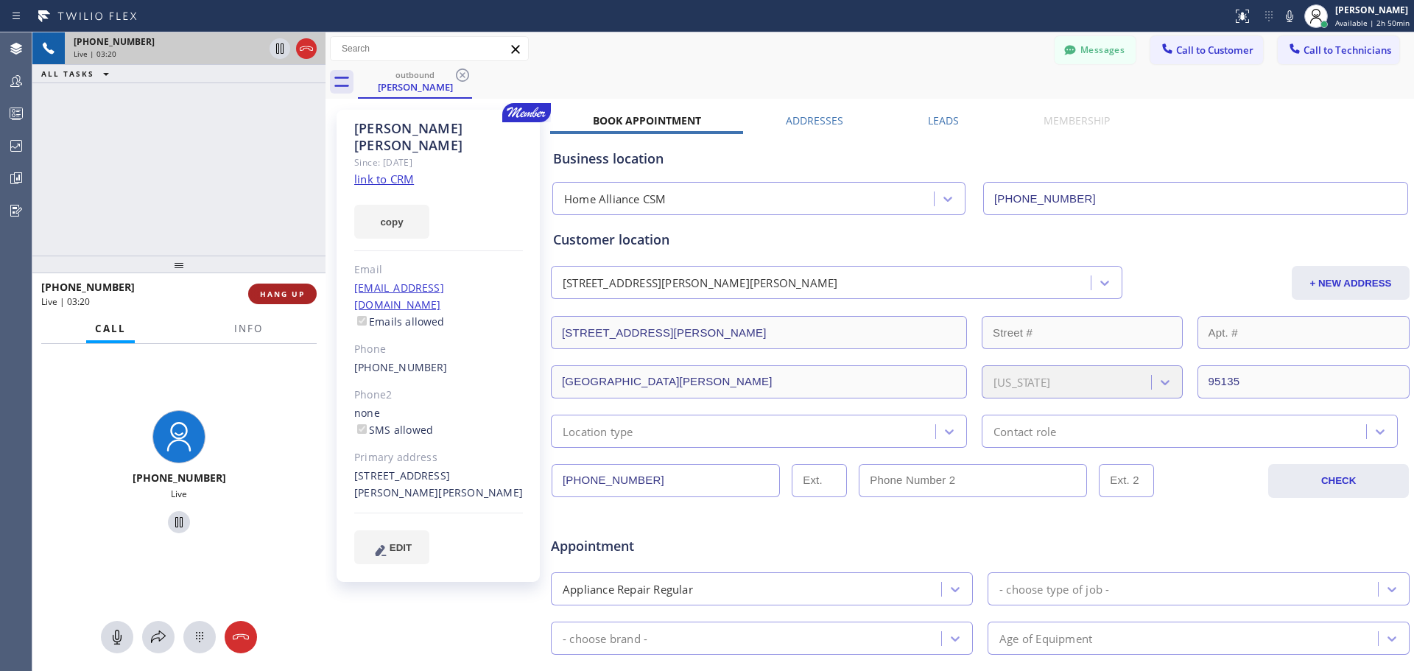
click at [277, 295] on span "HANG UP" at bounding box center [282, 294] width 45 height 10
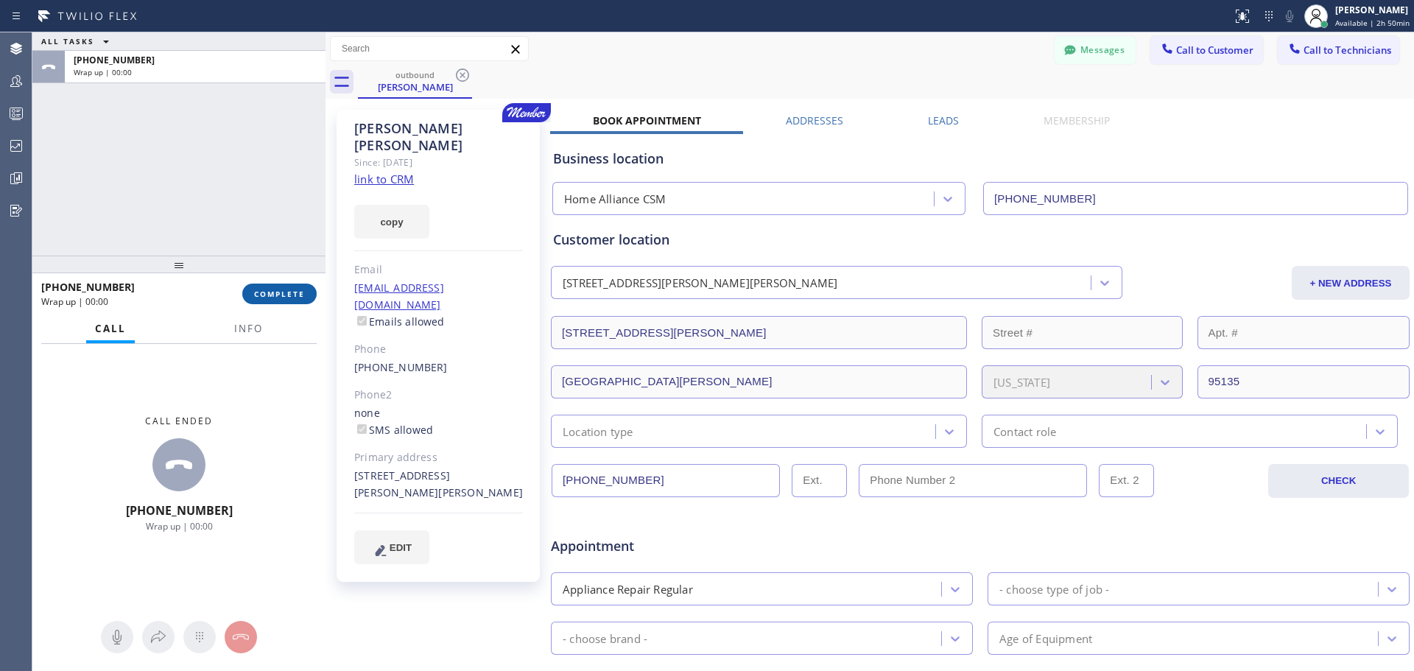
click at [286, 299] on span "COMPLETE" at bounding box center [279, 294] width 51 height 10
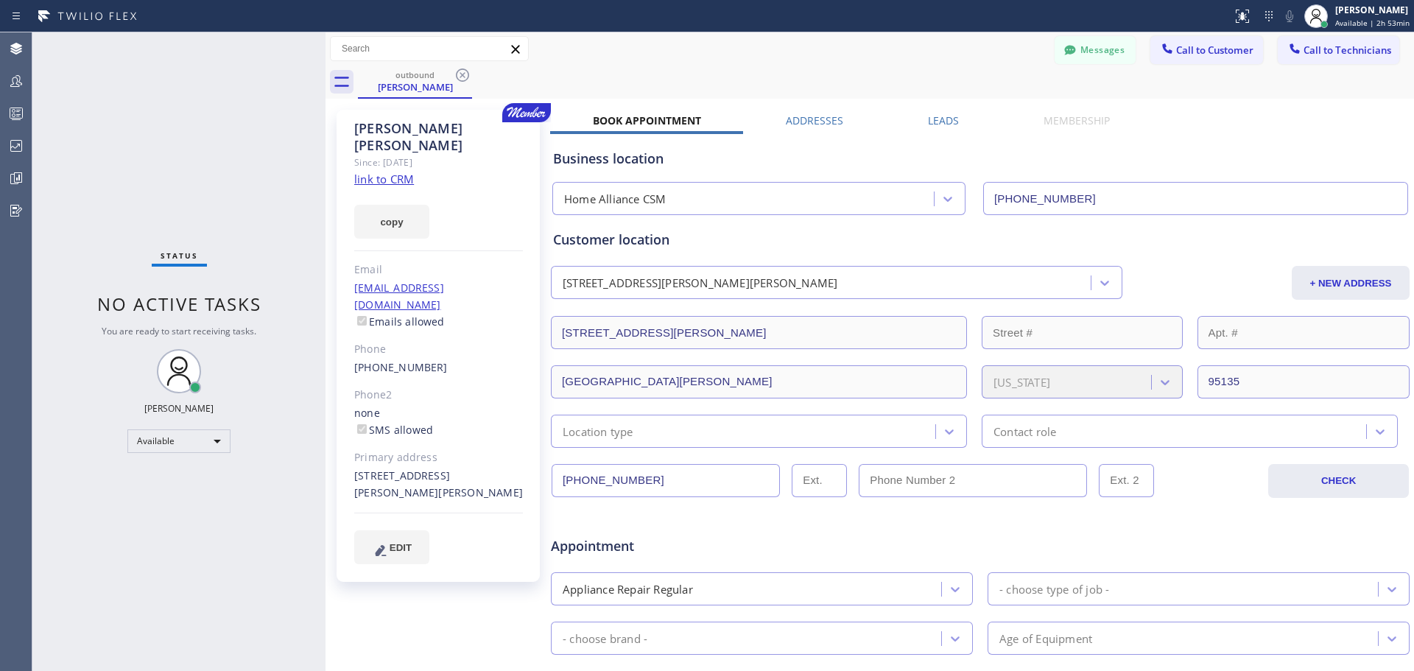
click at [518, 52] on icon at bounding box center [515, 49] width 8 height 8
click at [457, 71] on icon at bounding box center [463, 75] width 18 height 18
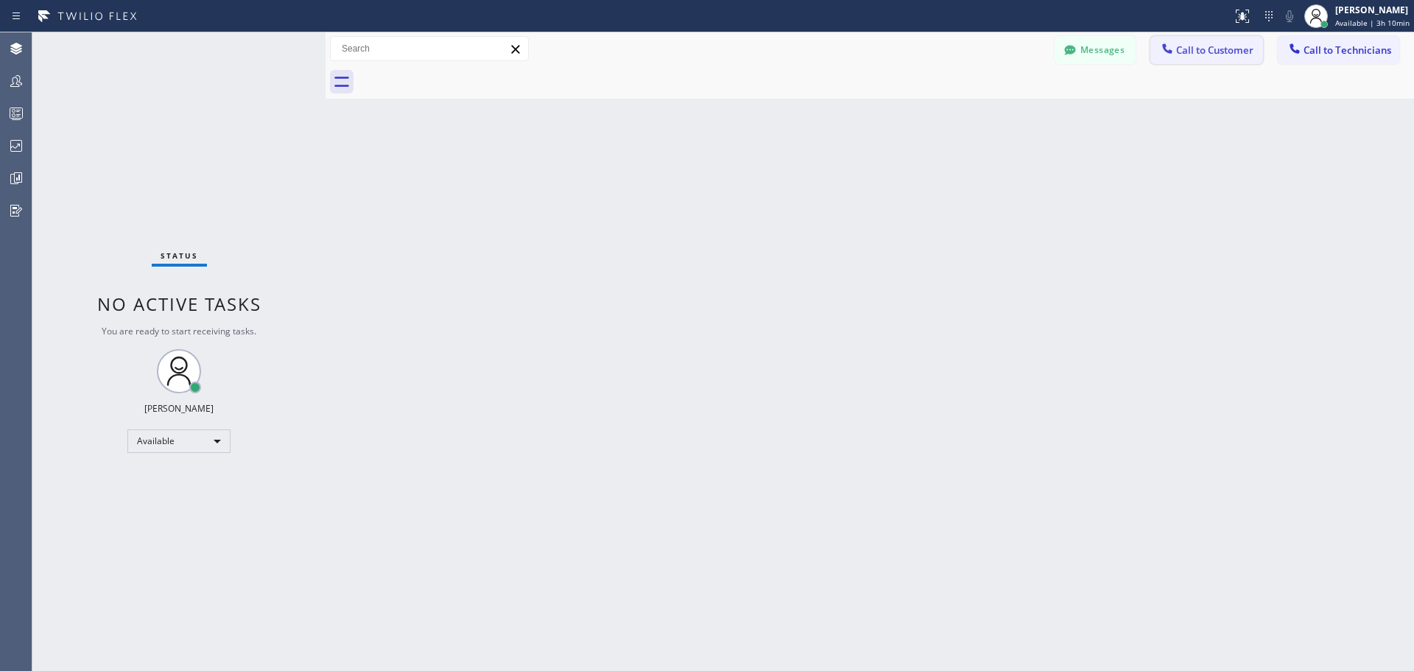
click at [1210, 62] on button "Call to Customer" at bounding box center [1206, 50] width 113 height 28
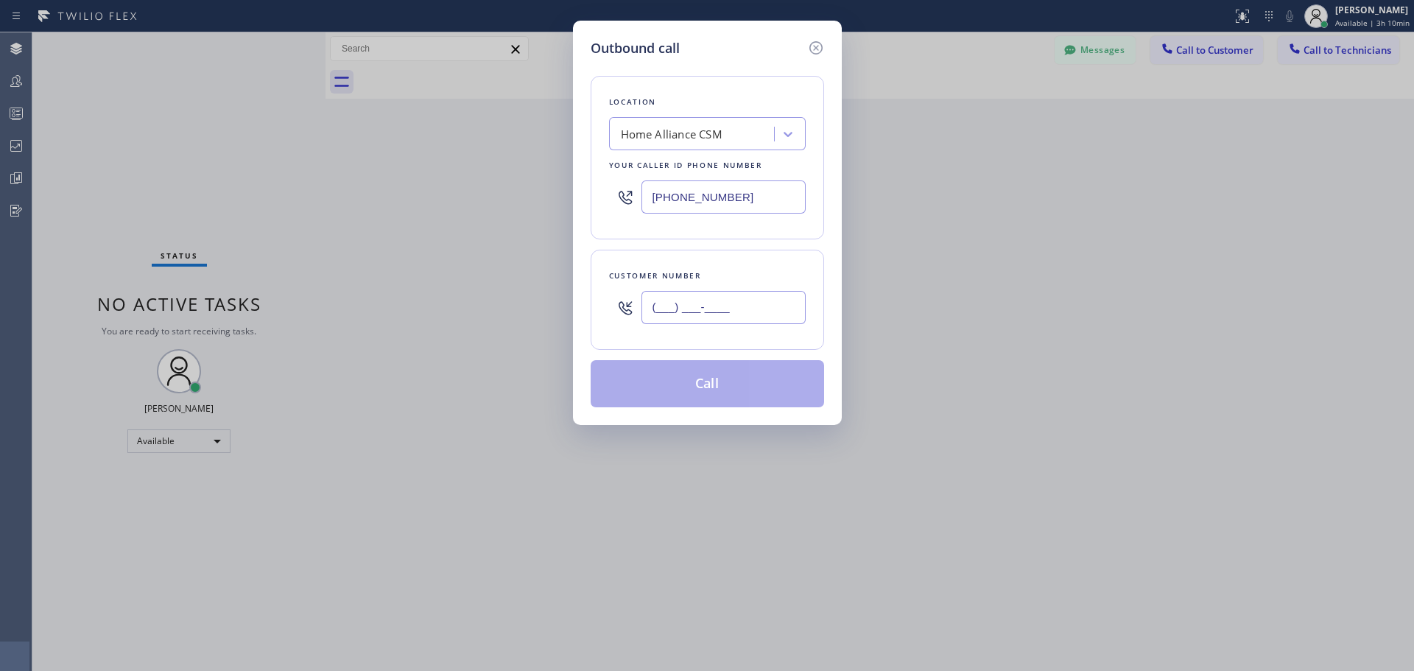
click at [711, 298] on input "(___) ___-____" at bounding box center [724, 307] width 164 height 33
paste input "415) 595-6843"
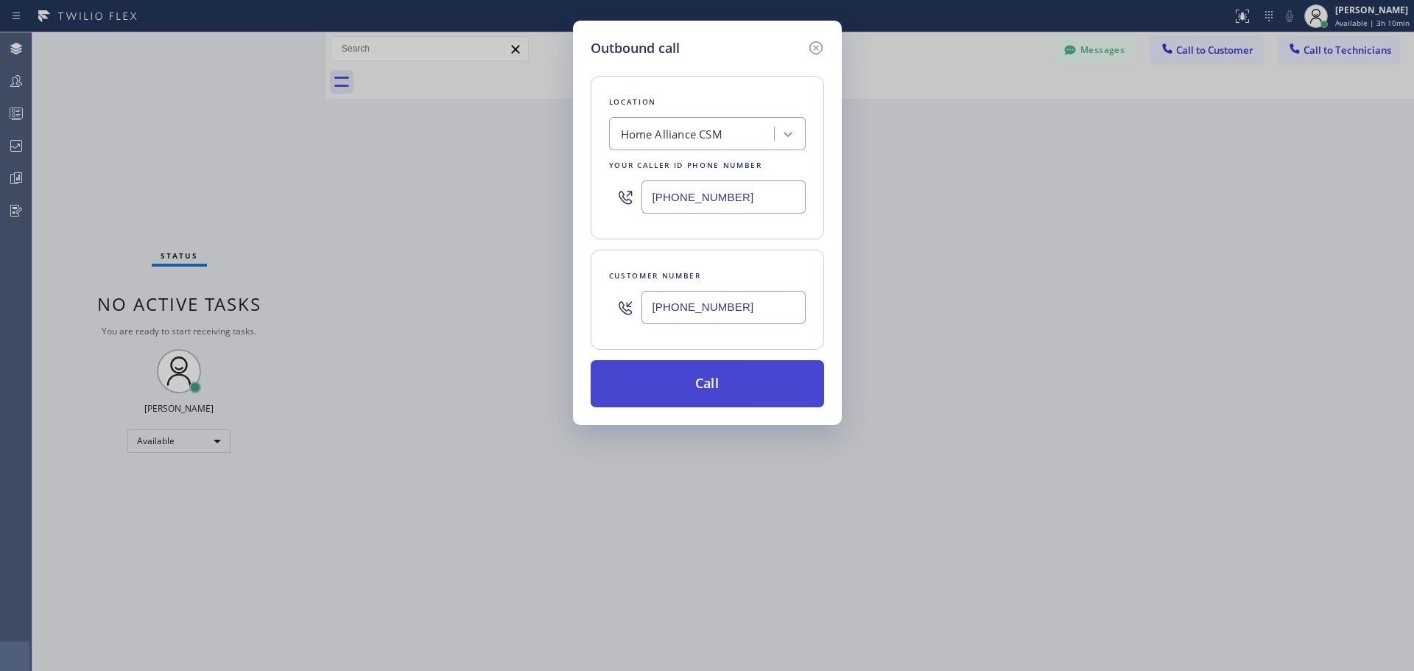
type input "[PHONE_NUMBER]"
click at [725, 386] on button "Call" at bounding box center [707, 383] width 233 height 47
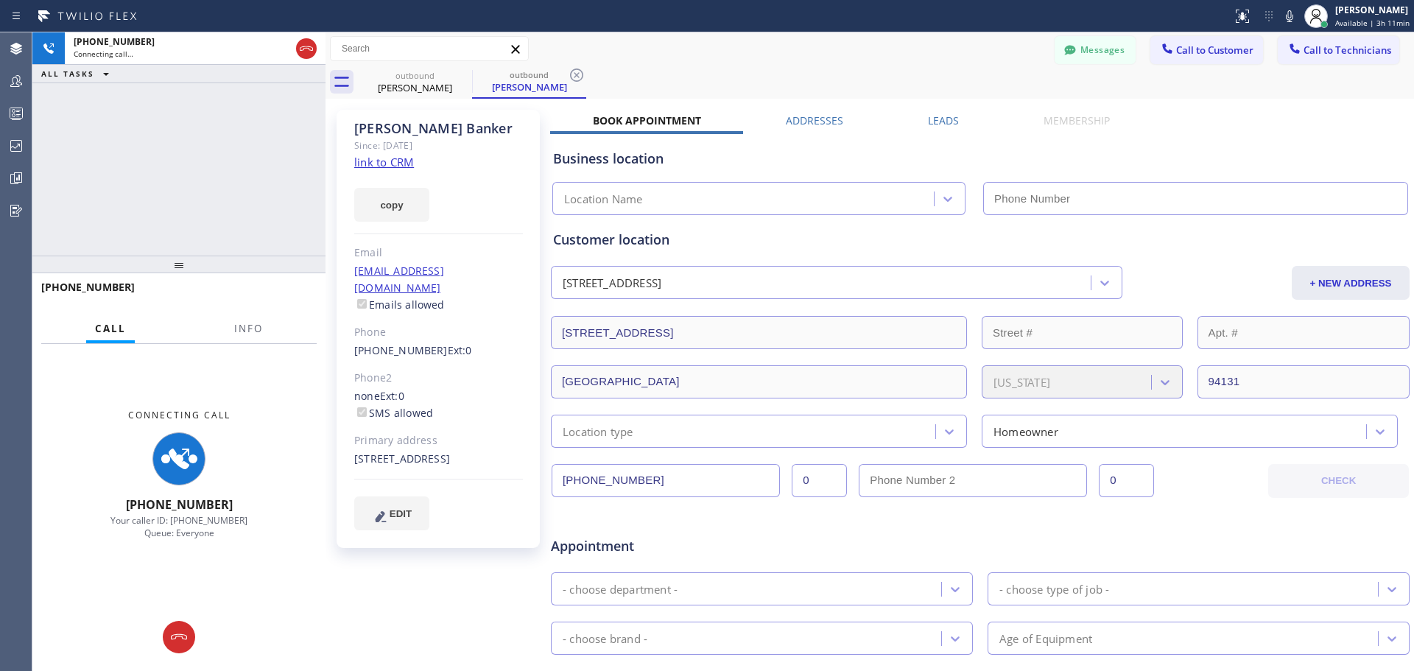
type input "[PHONE_NUMBER]"
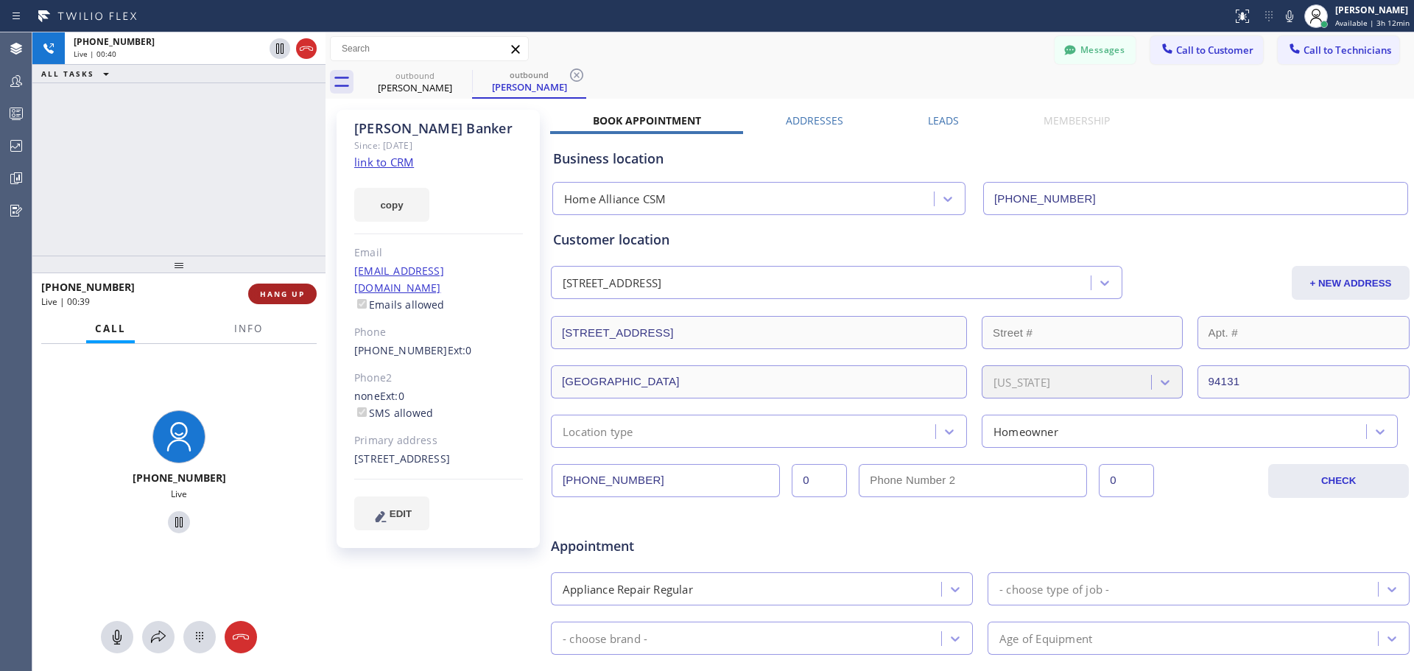
click at [278, 297] on span "HANG UP" at bounding box center [282, 294] width 45 height 10
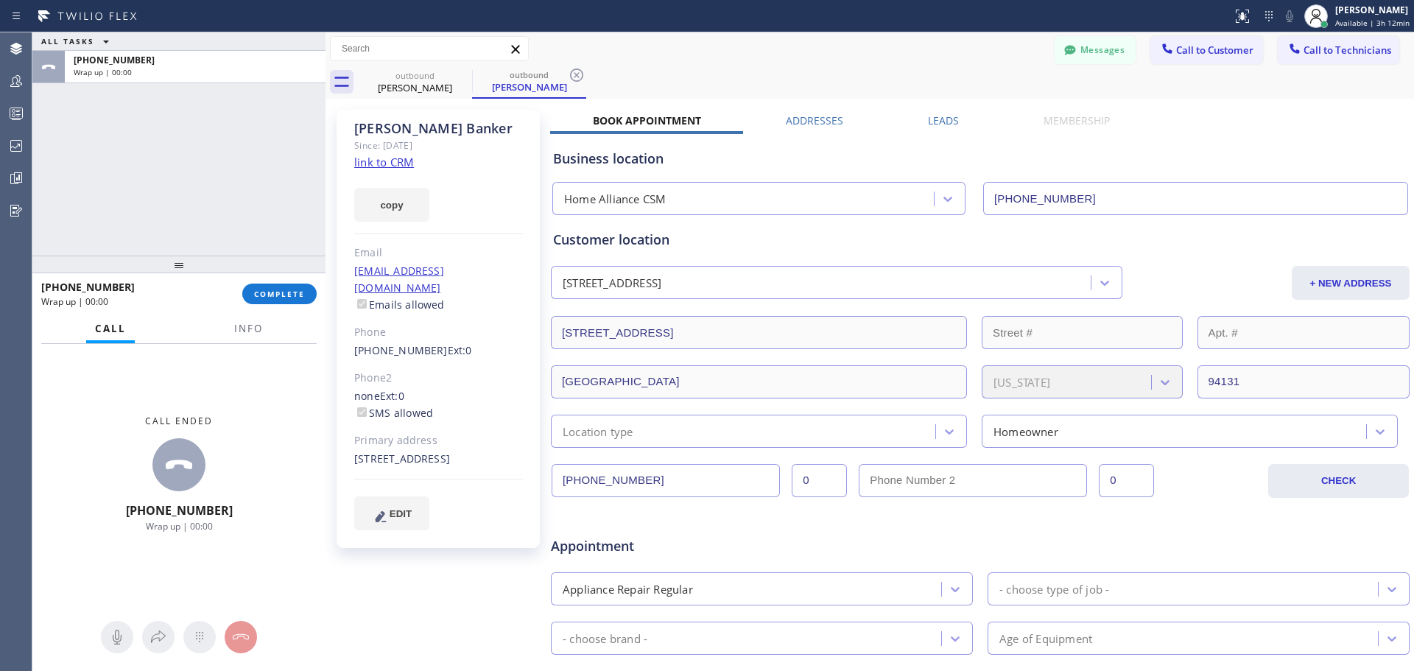
click at [265, 284] on button "COMPLETE" at bounding box center [279, 294] width 74 height 21
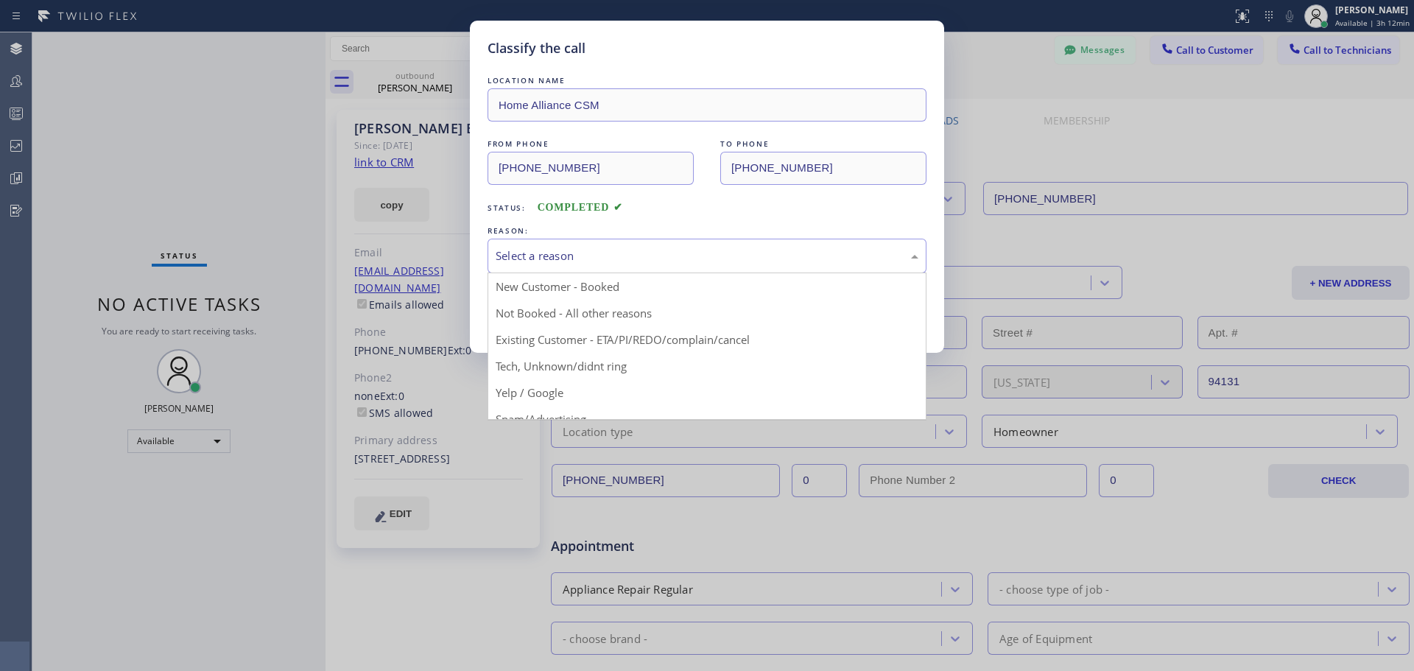
click at [558, 265] on div "Select a reason" at bounding box center [707, 256] width 439 height 35
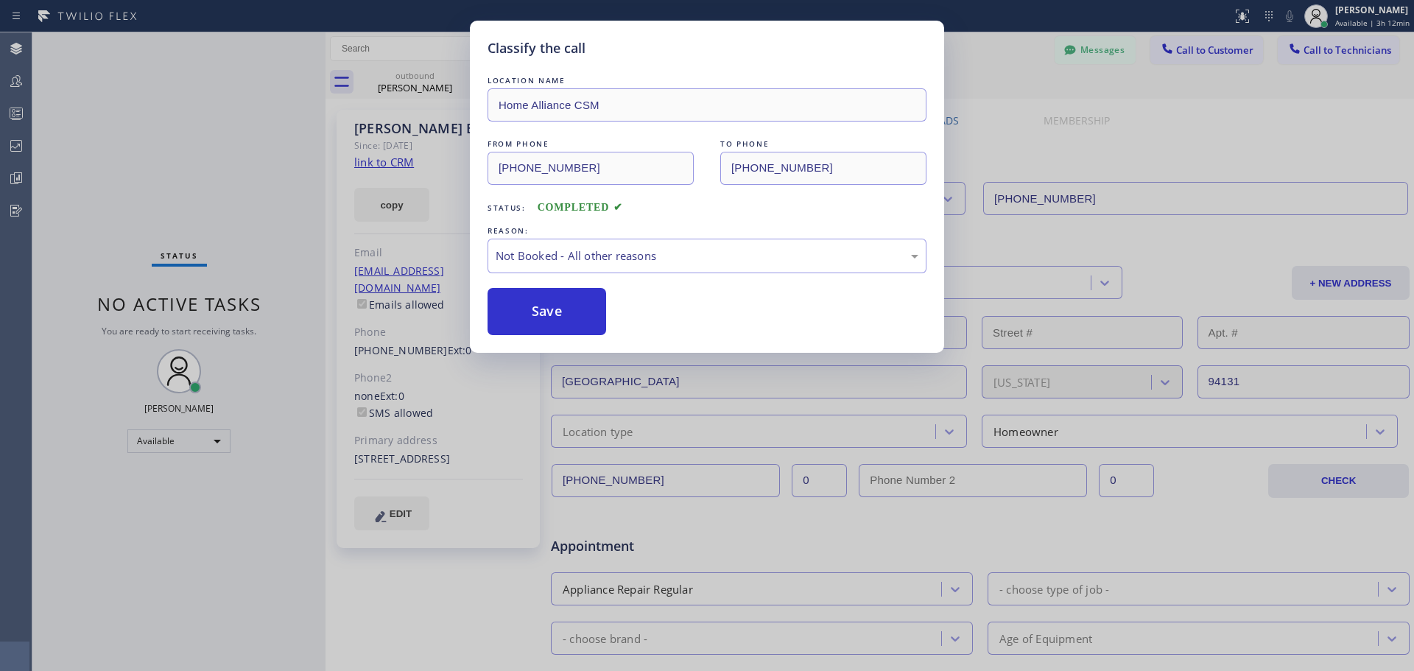
click at [559, 311] on button "Save" at bounding box center [547, 311] width 119 height 47
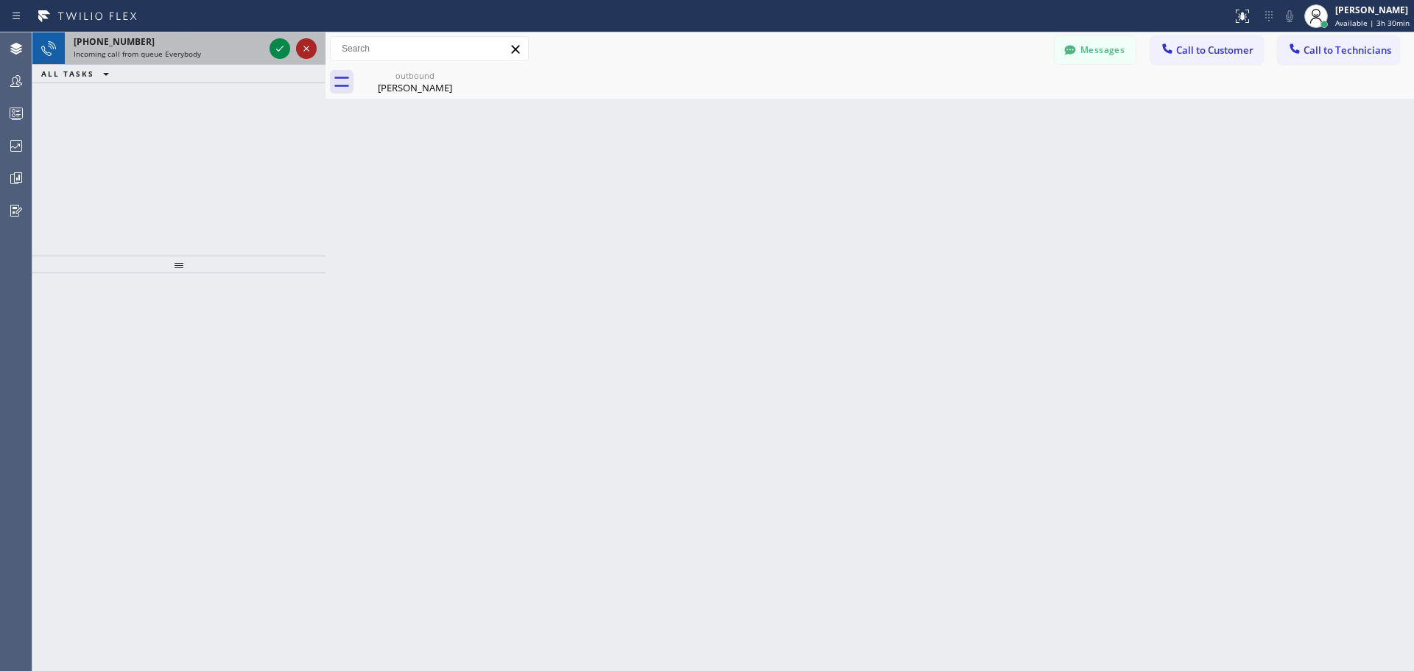
click at [310, 52] on icon at bounding box center [307, 49] width 18 height 18
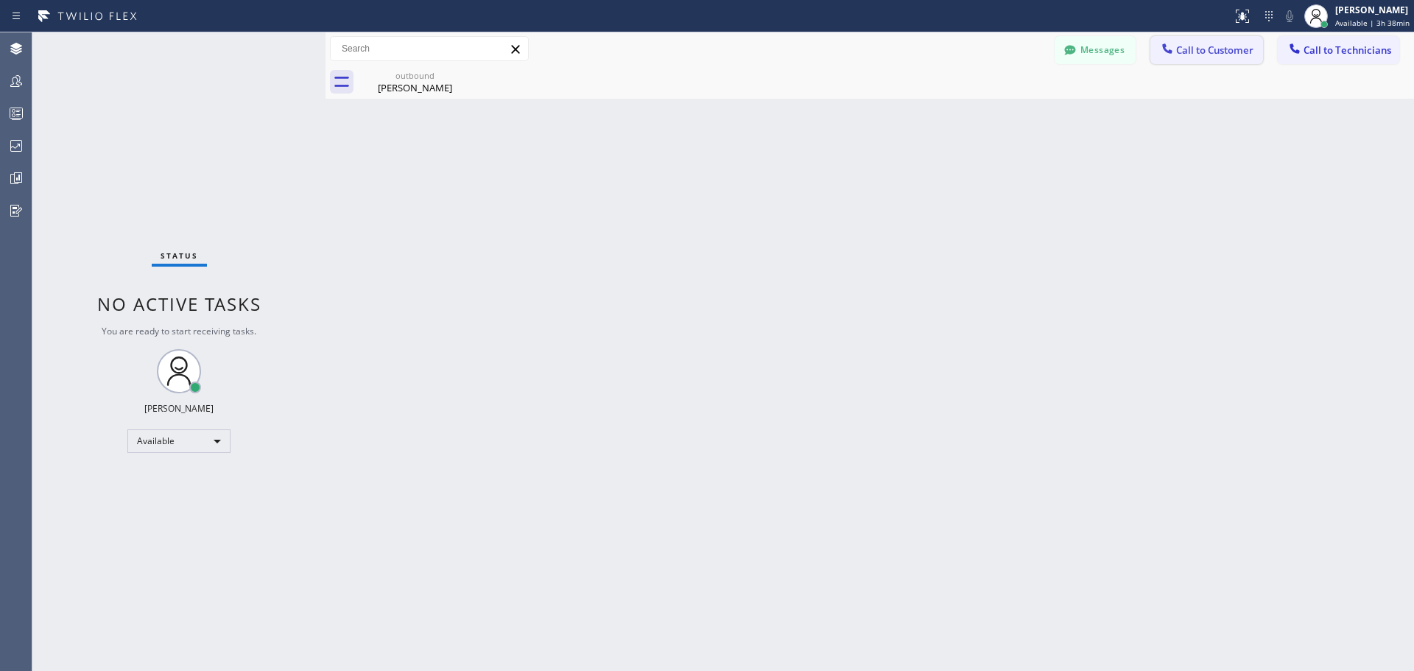
click at [1187, 53] on span "Call to Customer" at bounding box center [1214, 49] width 77 height 13
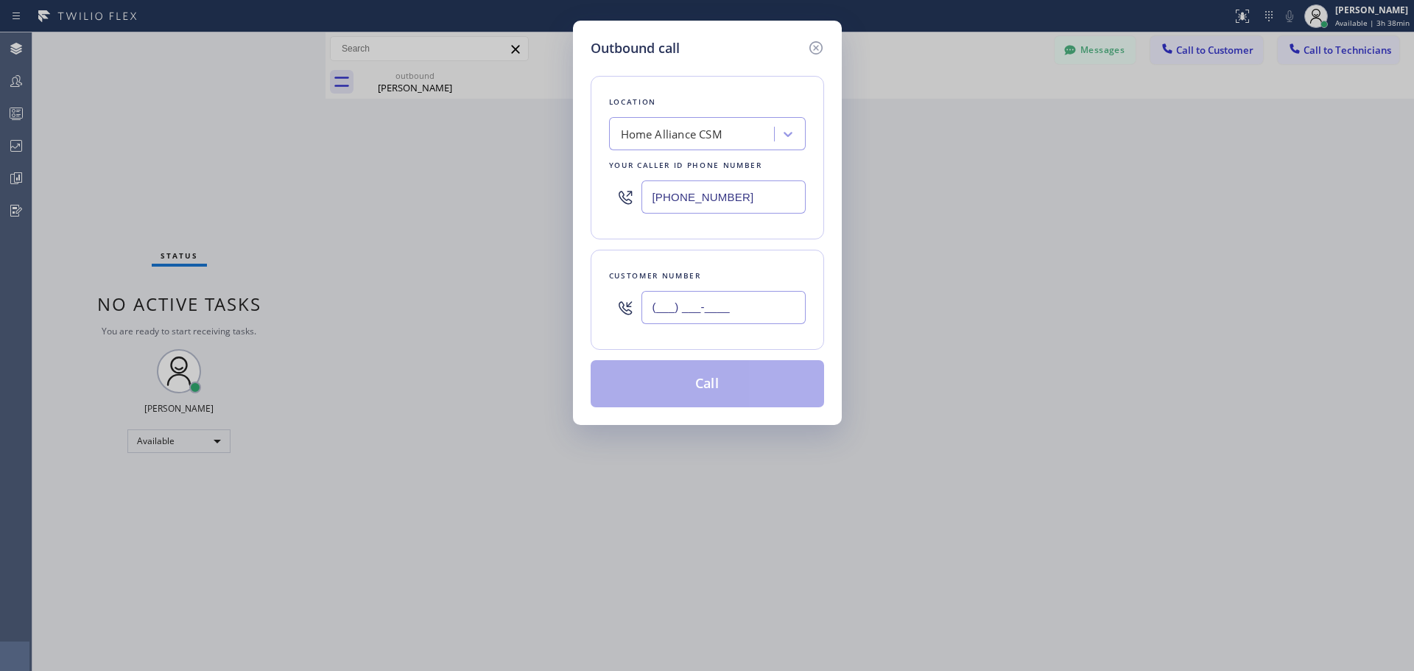
click at [703, 314] on input "(___) ___-____" at bounding box center [724, 307] width 164 height 33
paste input "510) 368-6363"
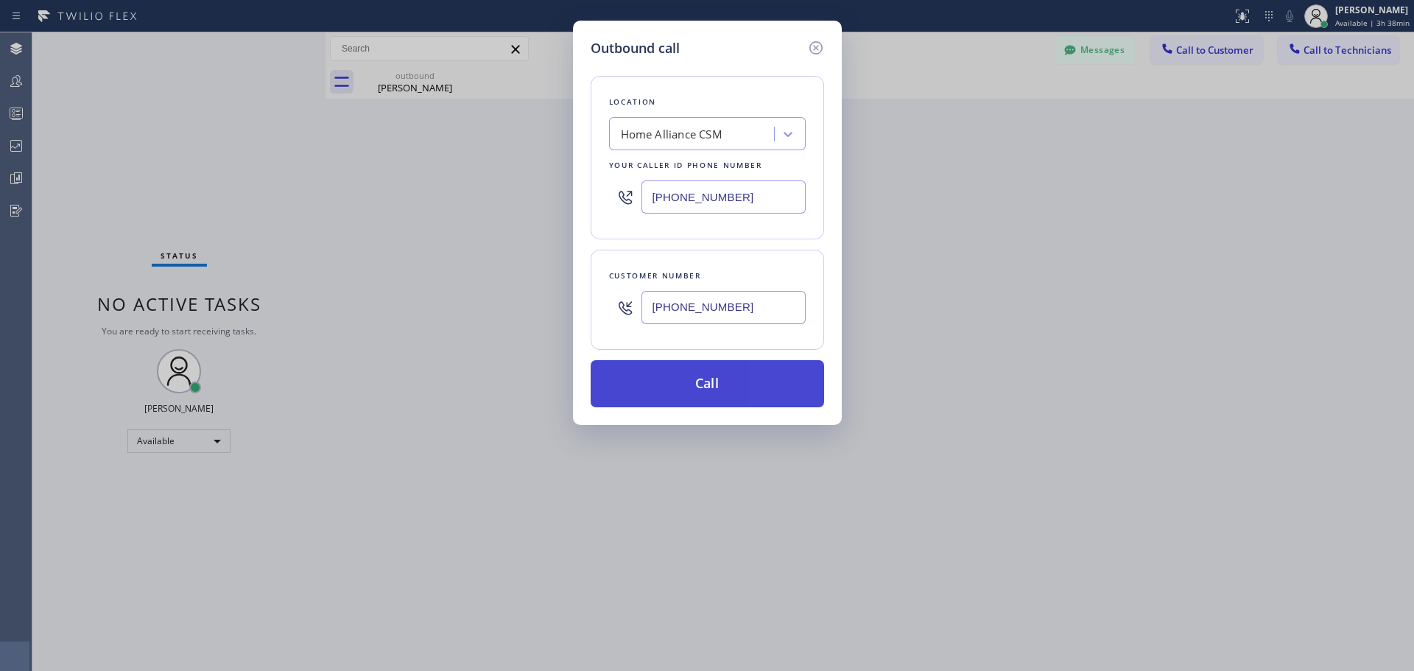
type input "[PHONE_NUMBER]"
click at [691, 370] on button "Call" at bounding box center [707, 383] width 233 height 47
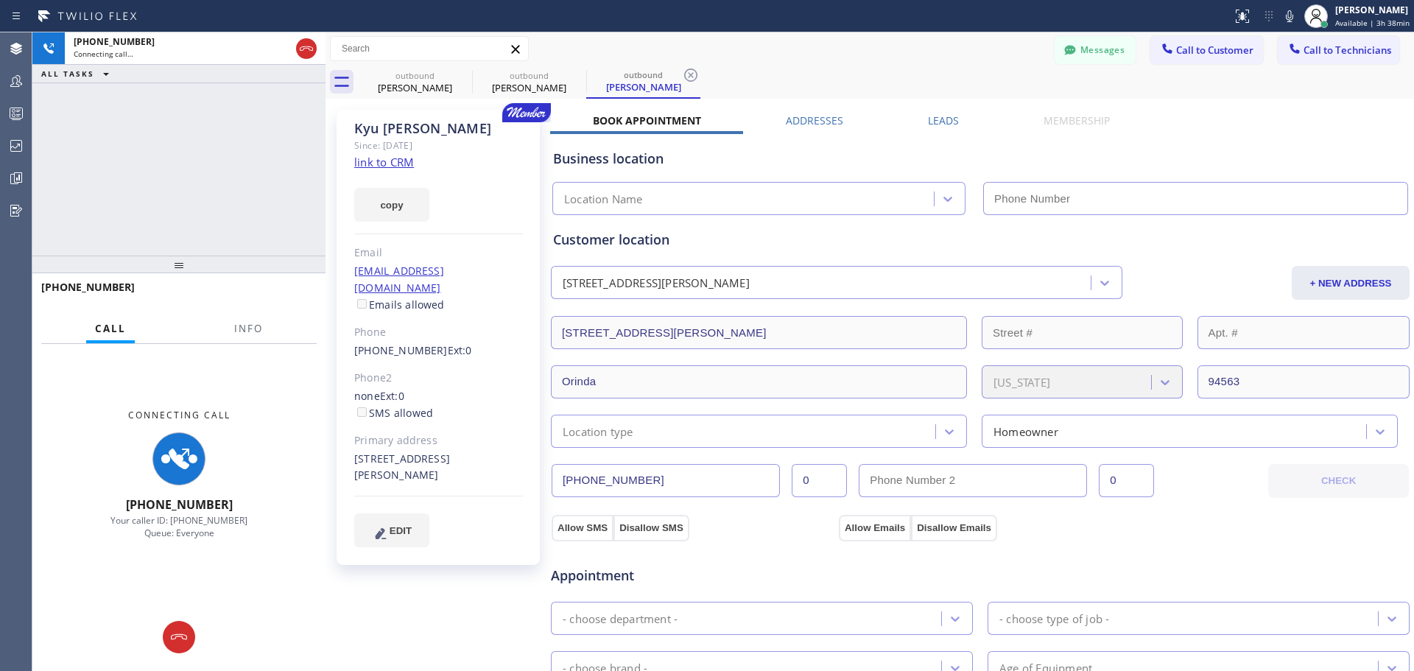
type input "[PHONE_NUMBER]"
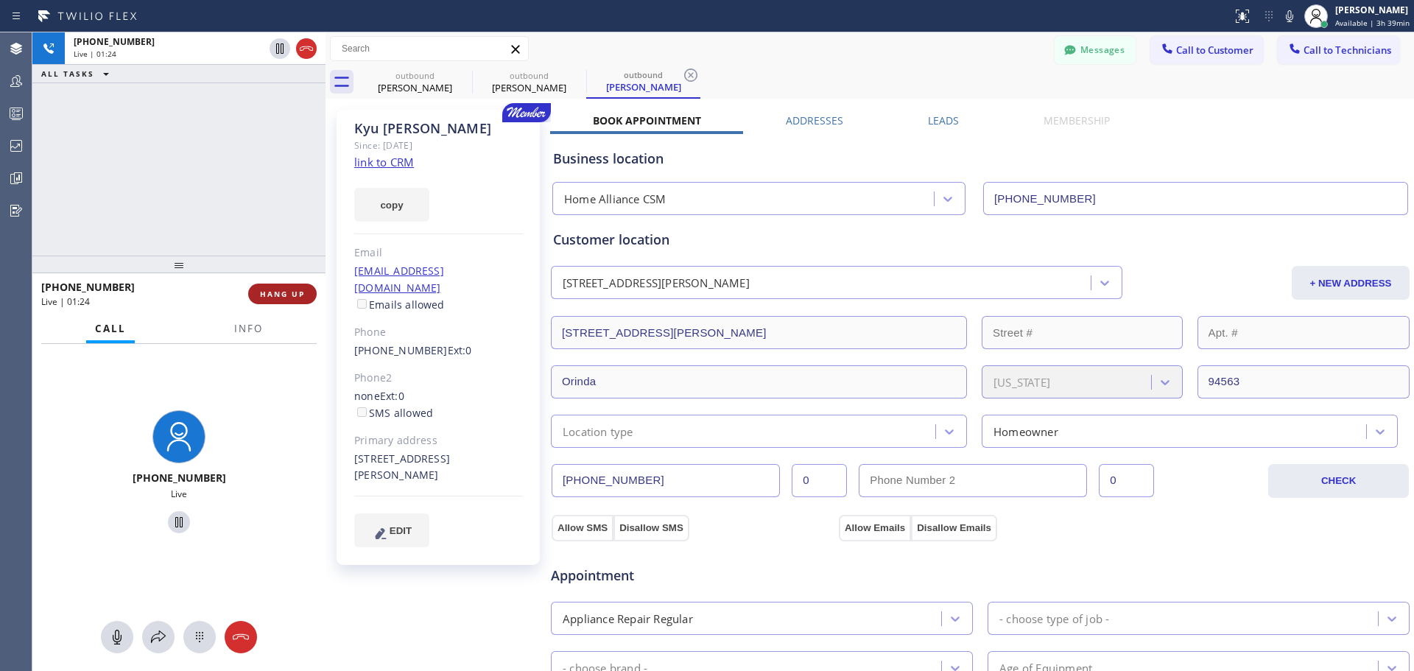
click at [290, 291] on span "HANG UP" at bounding box center [282, 294] width 45 height 10
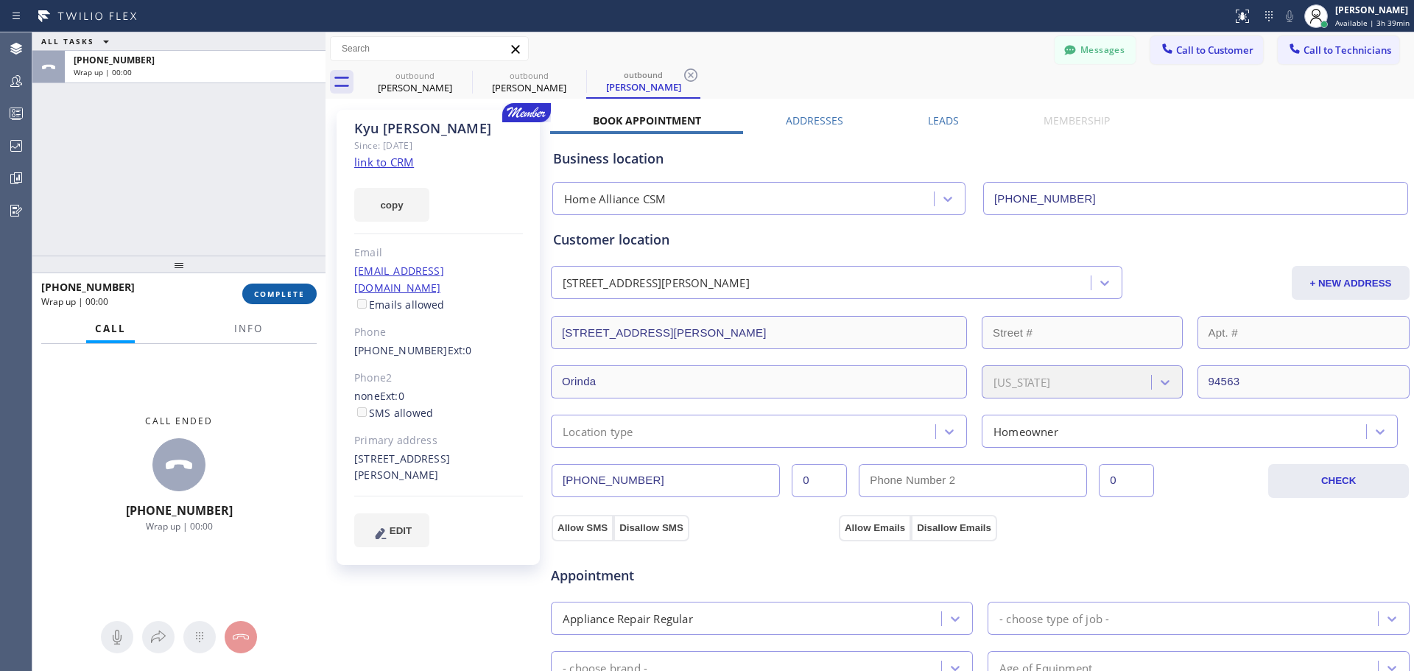
click at [282, 294] on span "COMPLETE" at bounding box center [279, 294] width 51 height 10
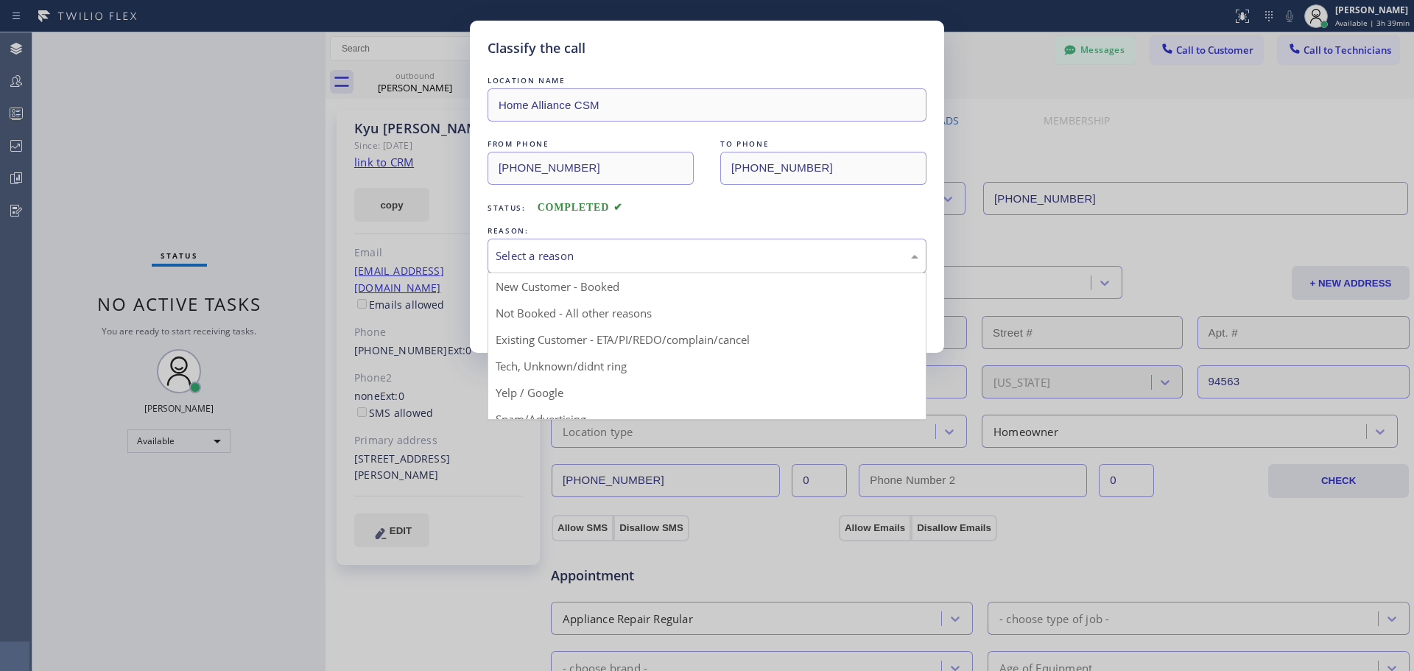
click at [769, 255] on div "Select a reason" at bounding box center [707, 255] width 423 height 17
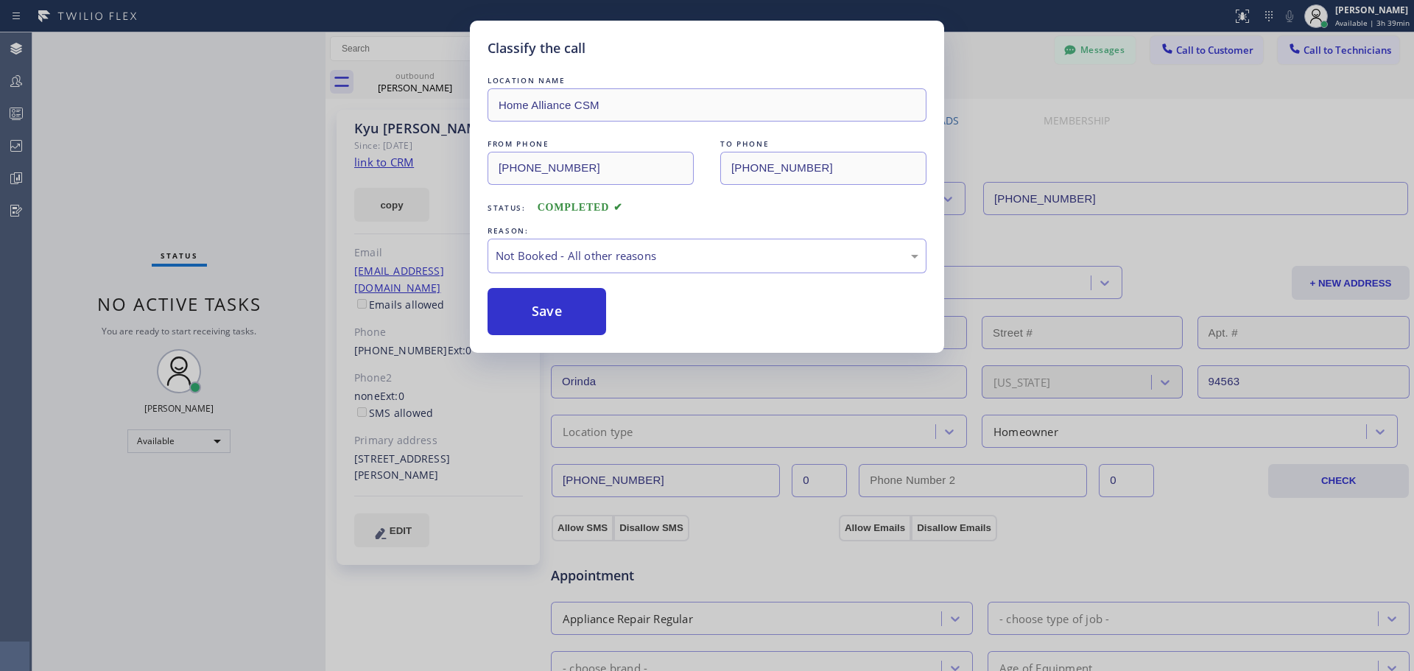
drag, startPoint x: 568, startPoint y: 316, endPoint x: 825, endPoint y: 317, distance: 257.1
click at [569, 316] on button "Save" at bounding box center [547, 311] width 119 height 47
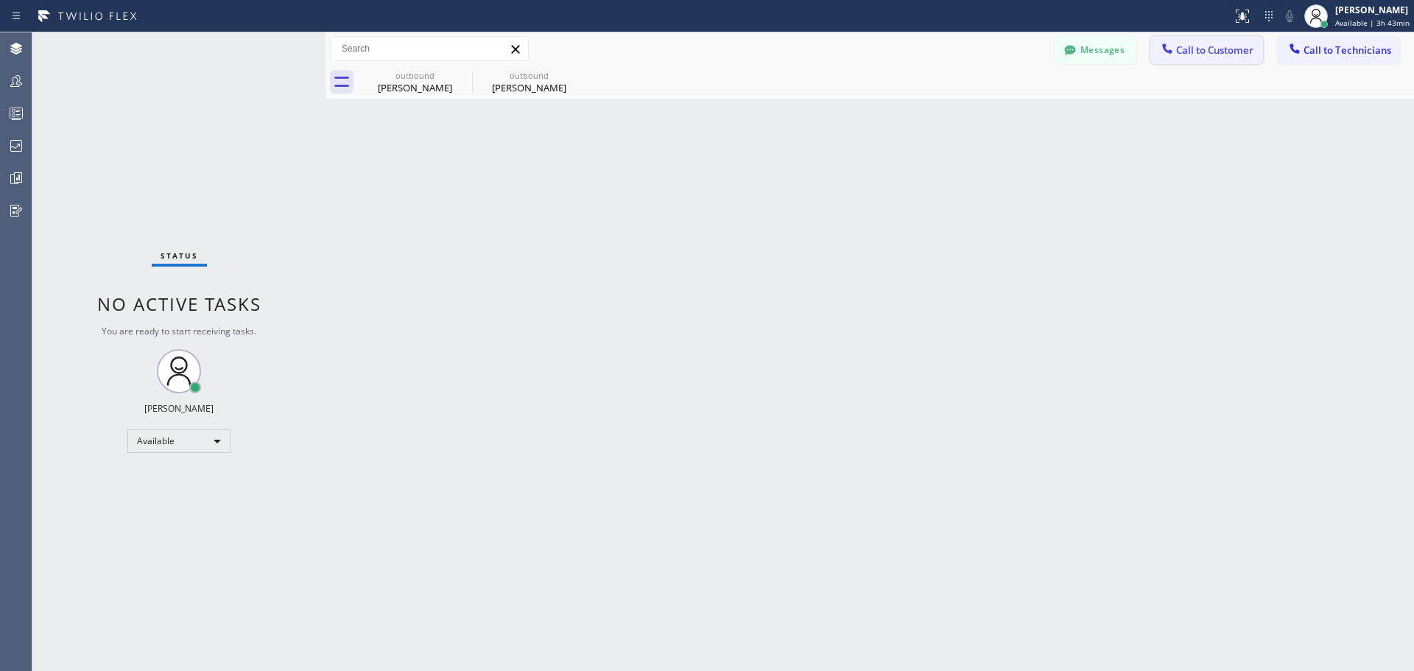
click at [1203, 45] on span "Call to Customer" at bounding box center [1214, 49] width 77 height 13
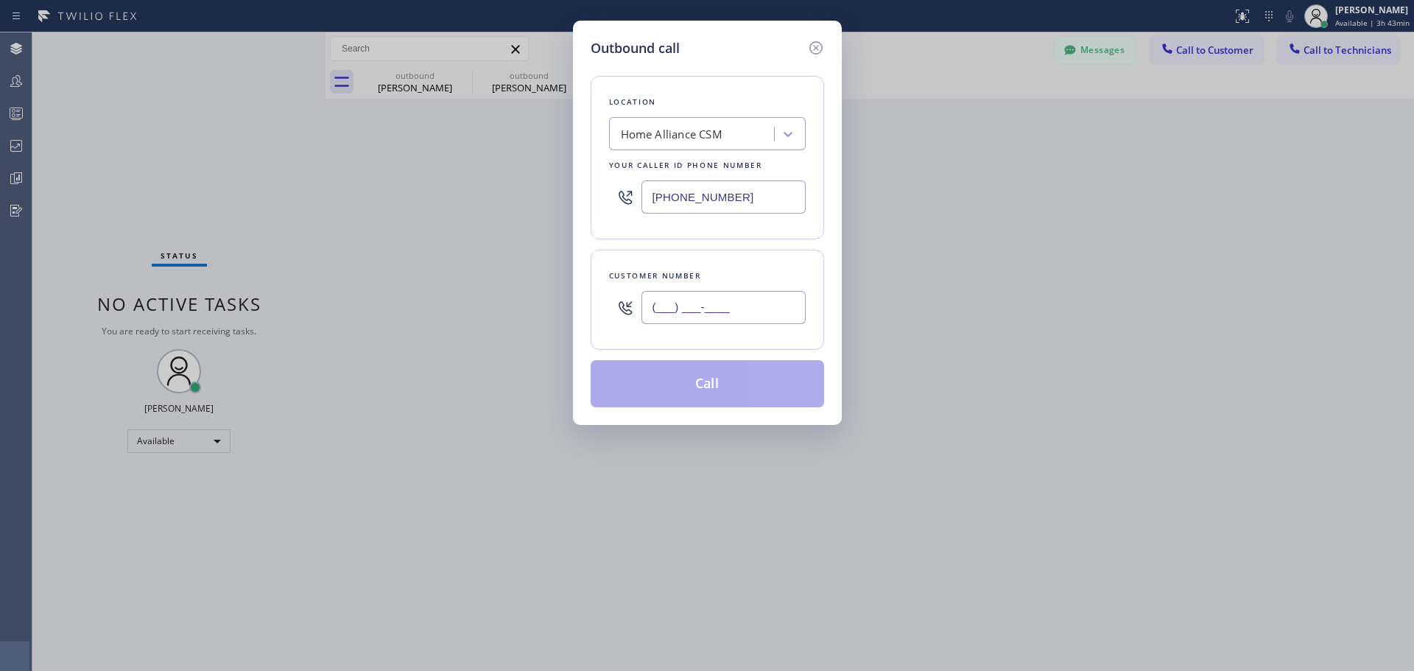
click at [724, 305] on input "(___) ___-____" at bounding box center [724, 307] width 164 height 33
paste input "857) 335-7533"
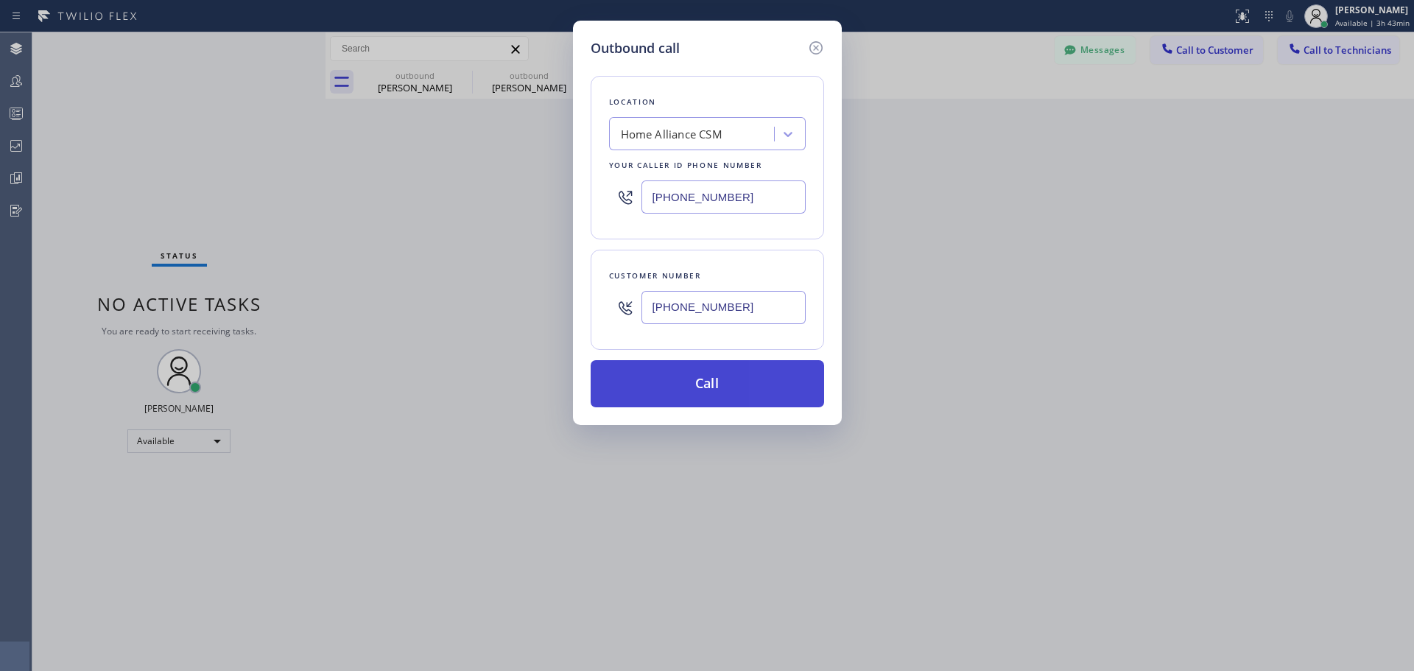
type input "[PHONE_NUMBER]"
click at [714, 382] on button "Call" at bounding box center [707, 383] width 233 height 47
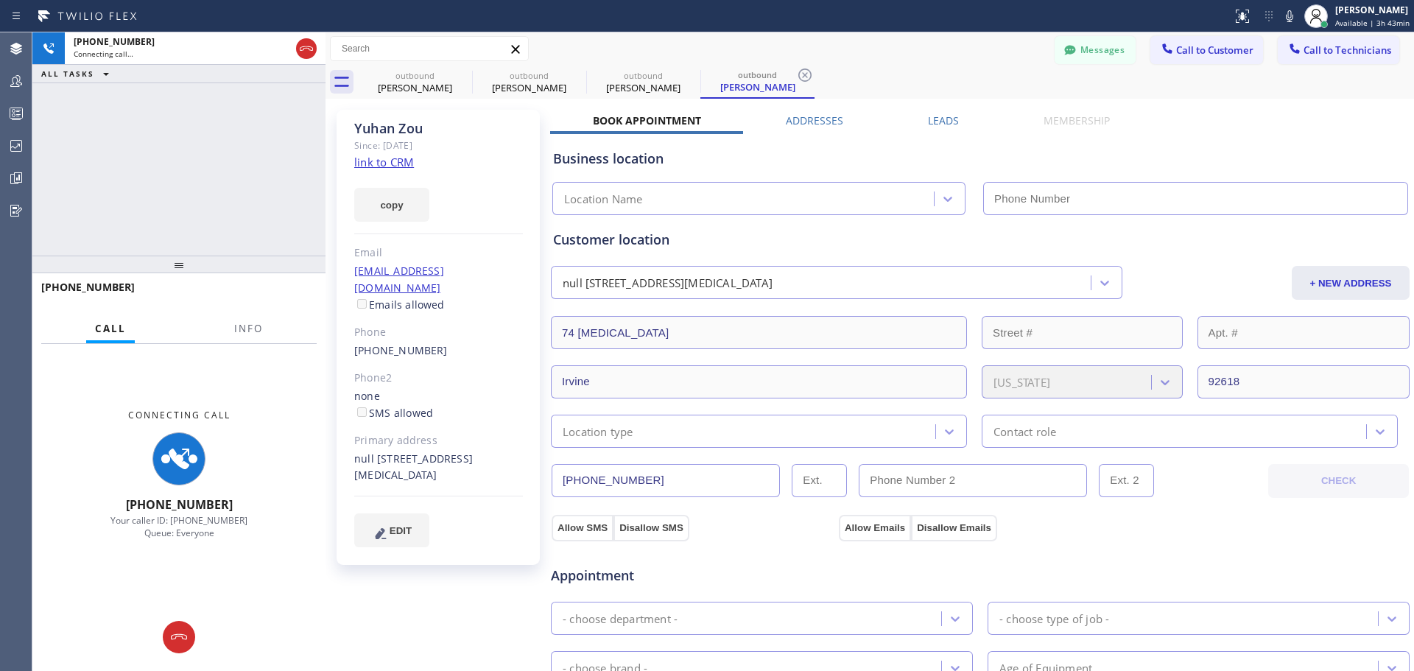
type input "[PHONE_NUMBER]"
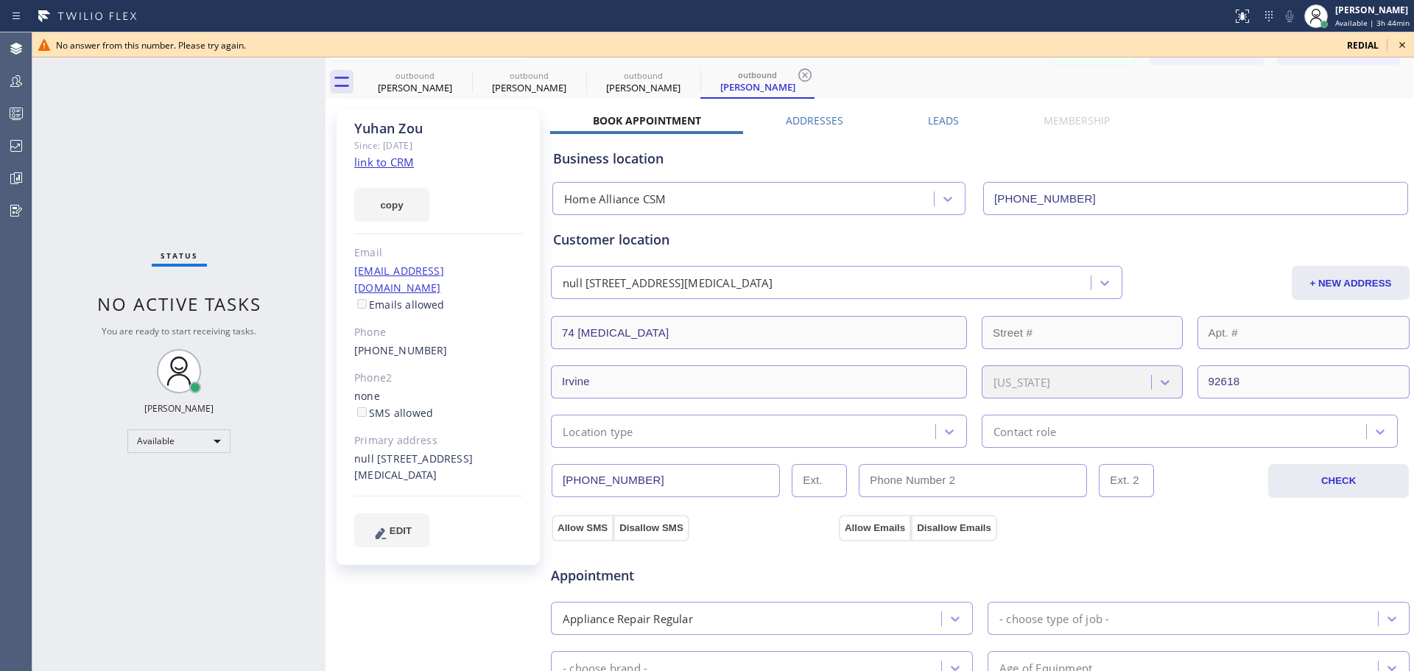
click at [1402, 46] on icon at bounding box center [1402, 45] width 6 height 6
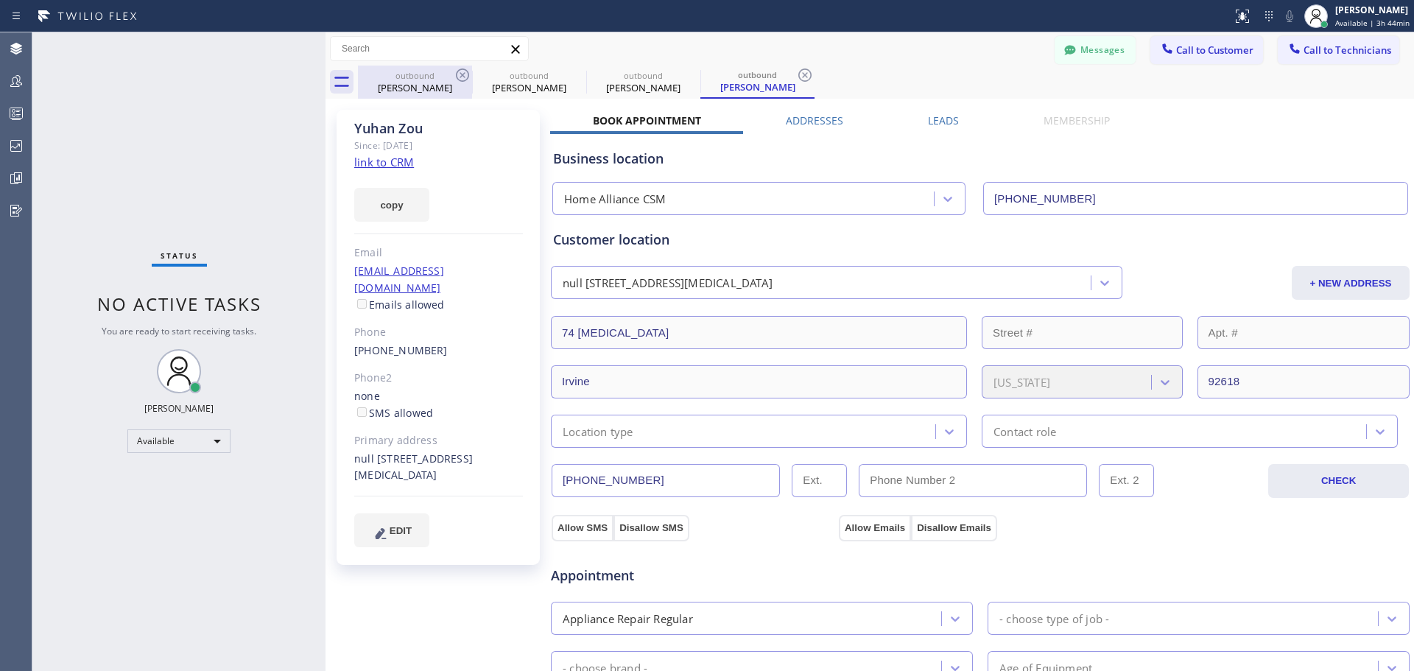
click at [453, 80] on div "outbound" at bounding box center [414, 75] width 111 height 11
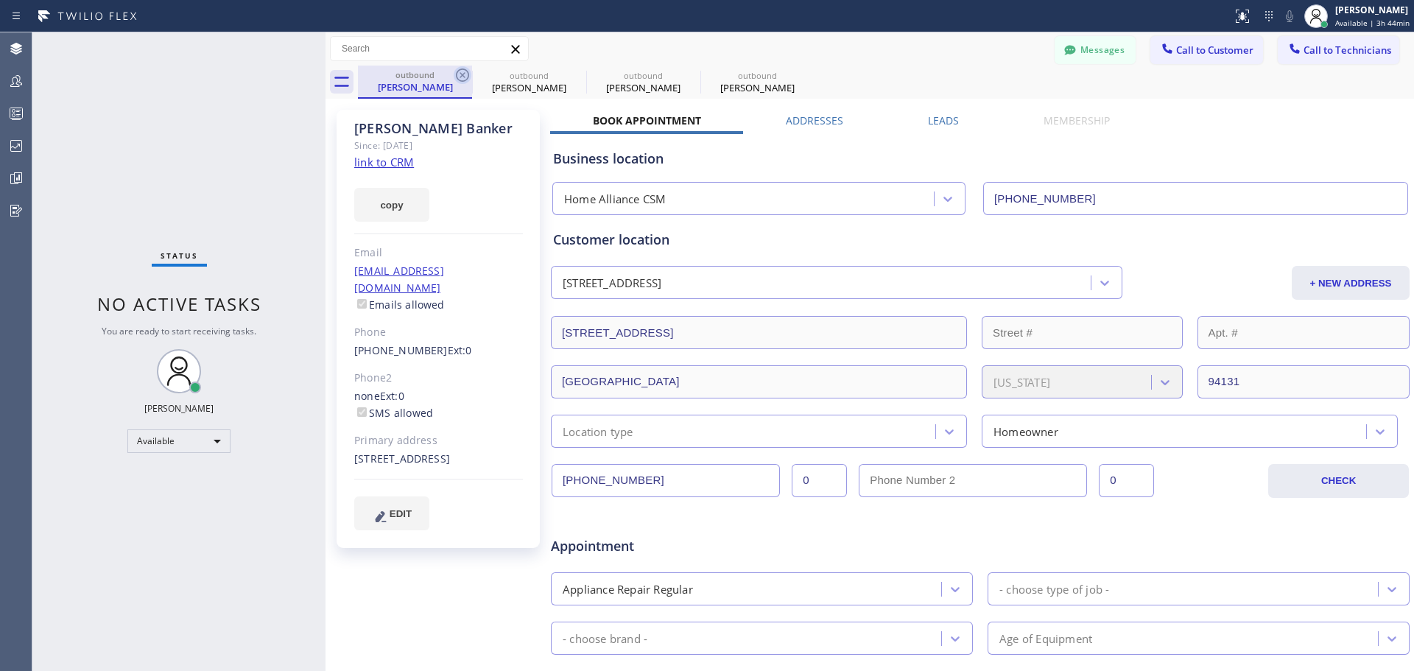
click at [457, 77] on icon at bounding box center [462, 74] width 13 height 13
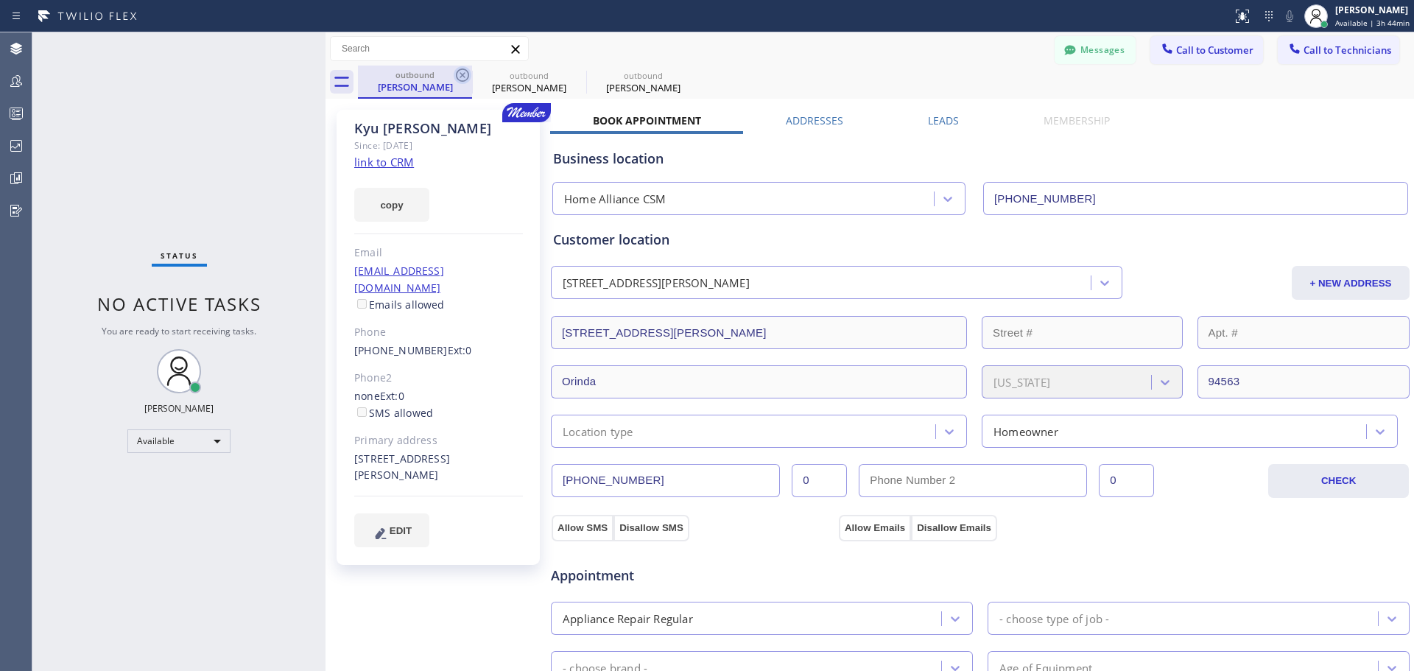
click at [461, 77] on icon at bounding box center [462, 74] width 13 height 13
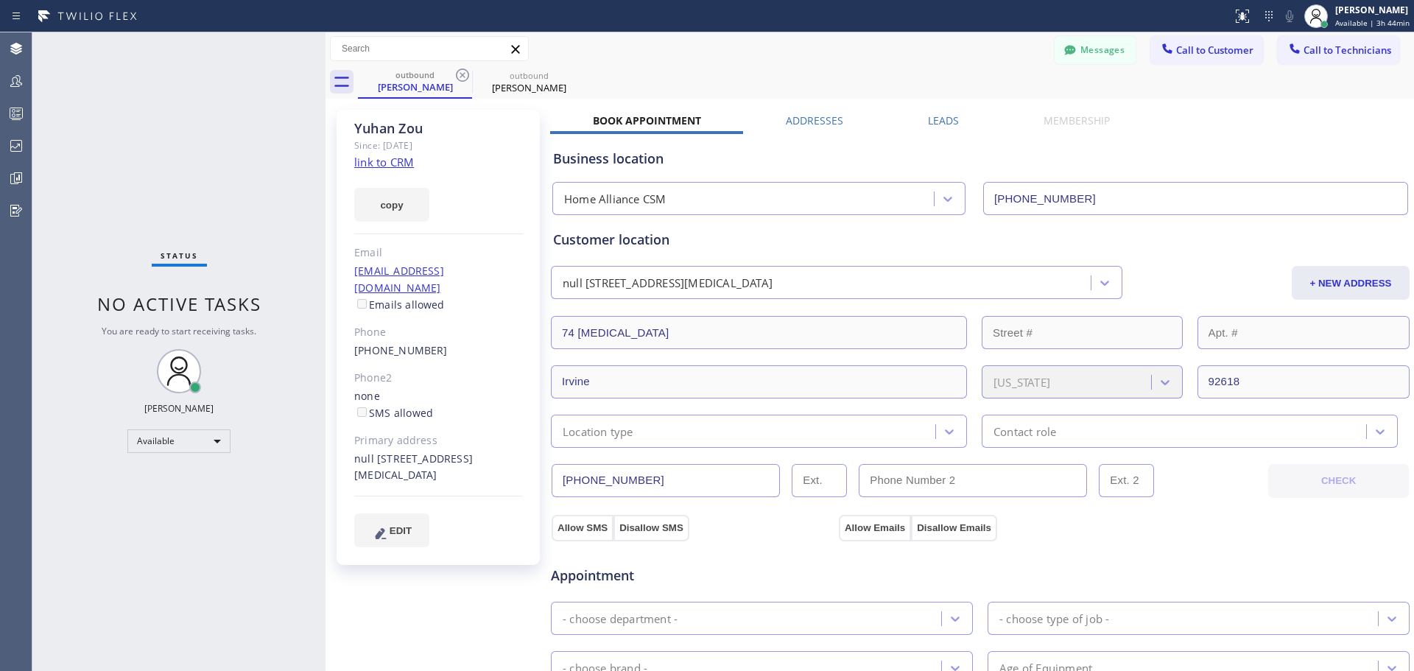
click at [461, 77] on icon at bounding box center [462, 74] width 13 height 13
